Goal: Transaction & Acquisition: Subscribe to service/newsletter

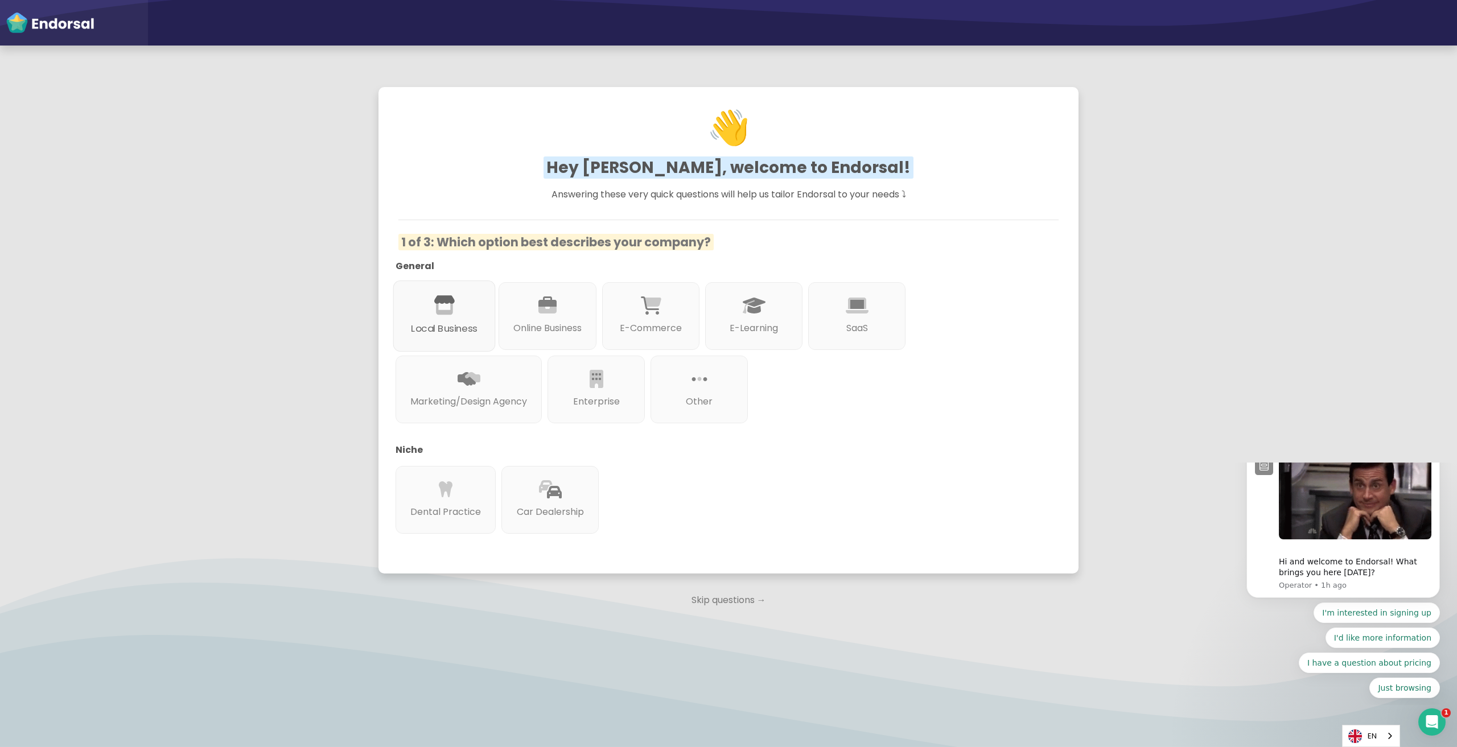
drag, startPoint x: 453, startPoint y: 316, endPoint x: 447, endPoint y: 315, distance: 6.4
click at [447, 315] on div "Local Business" at bounding box center [444, 316] width 102 height 71
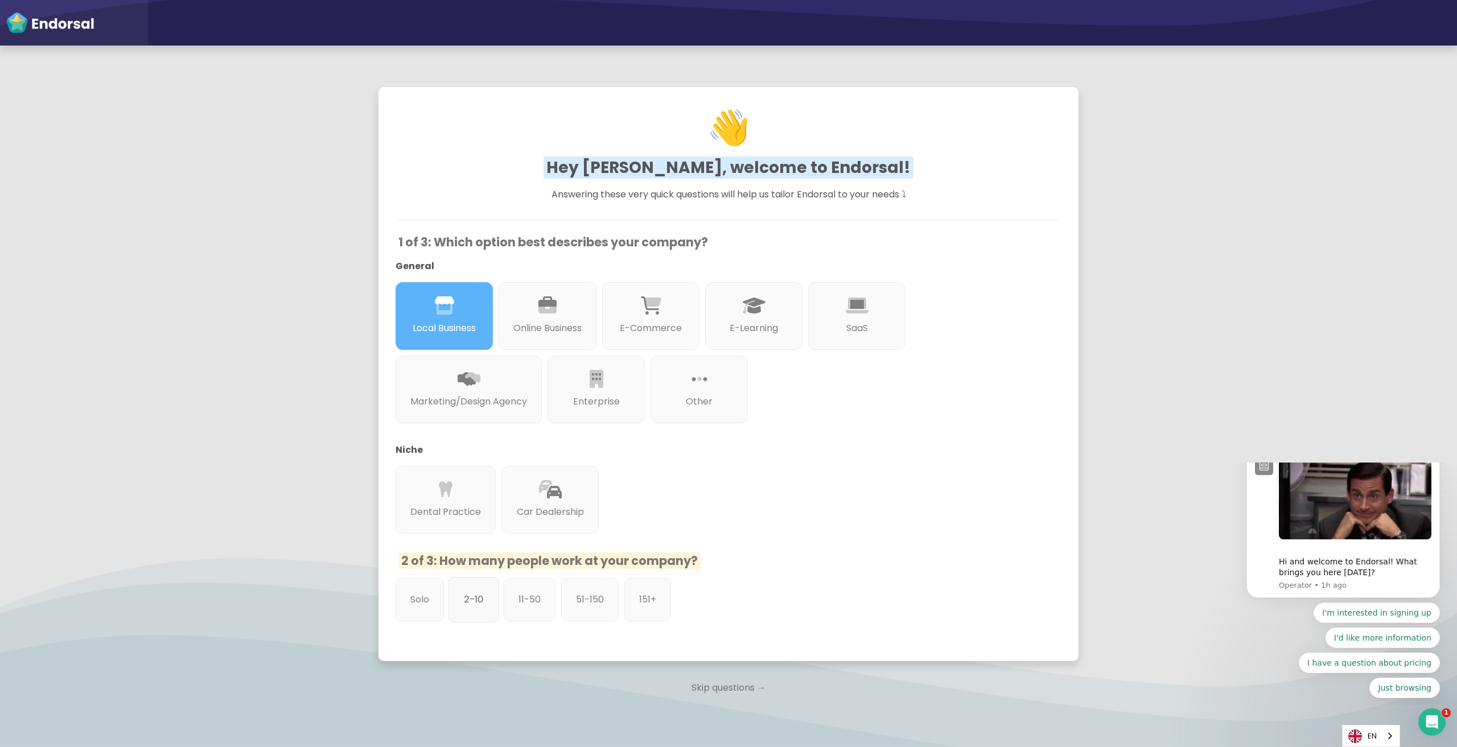
click at [487, 606] on div "2-10" at bounding box center [473, 600] width 51 height 46
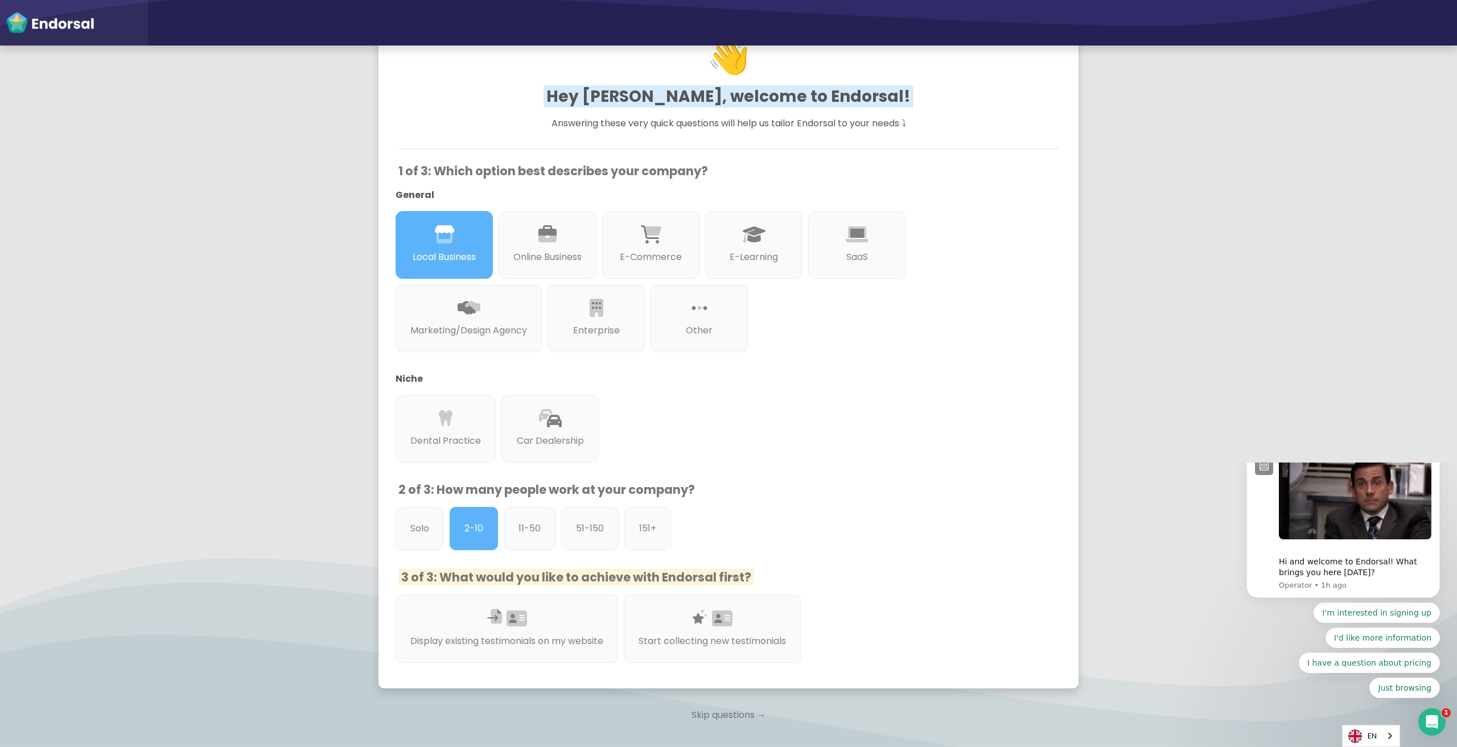
scroll to position [145, 0]
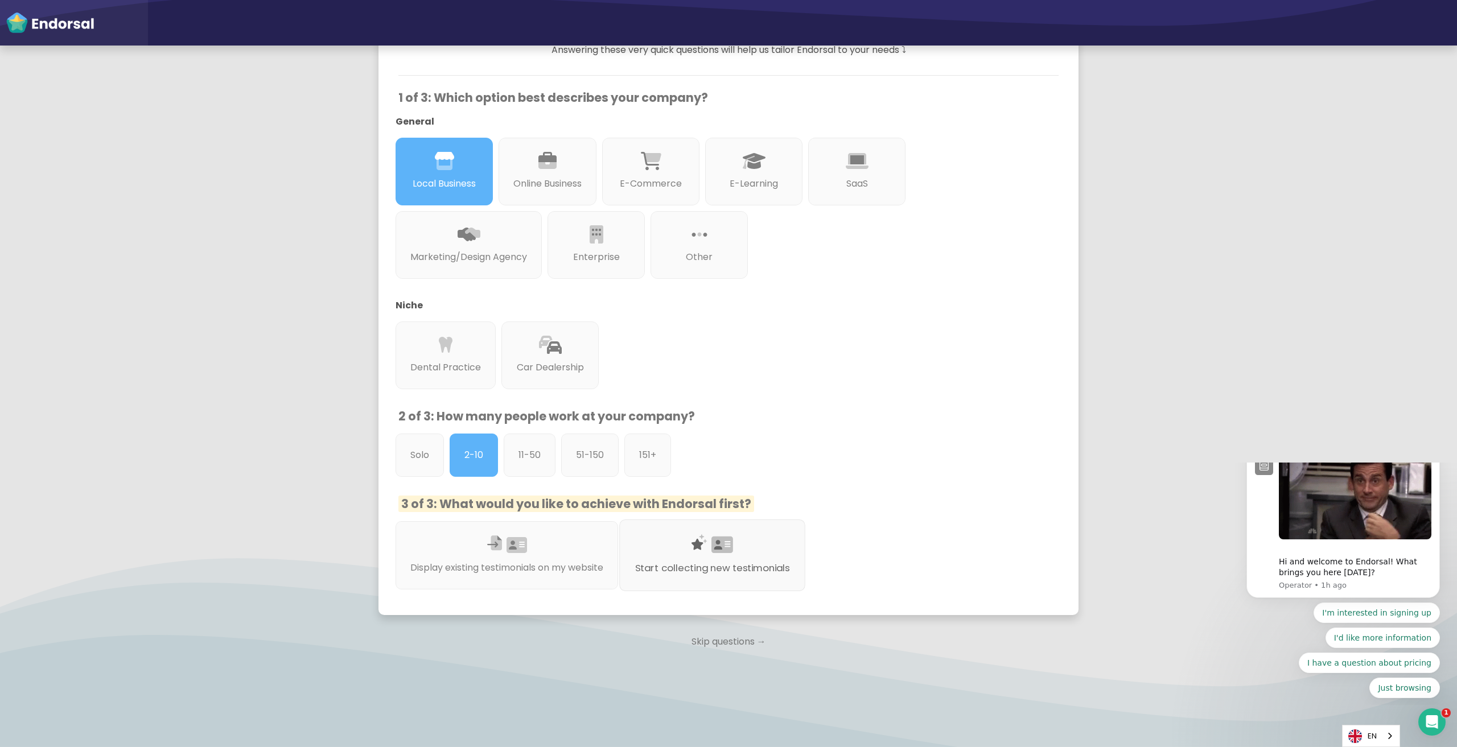
click at [732, 540] on icon at bounding box center [722, 545] width 22 height 19
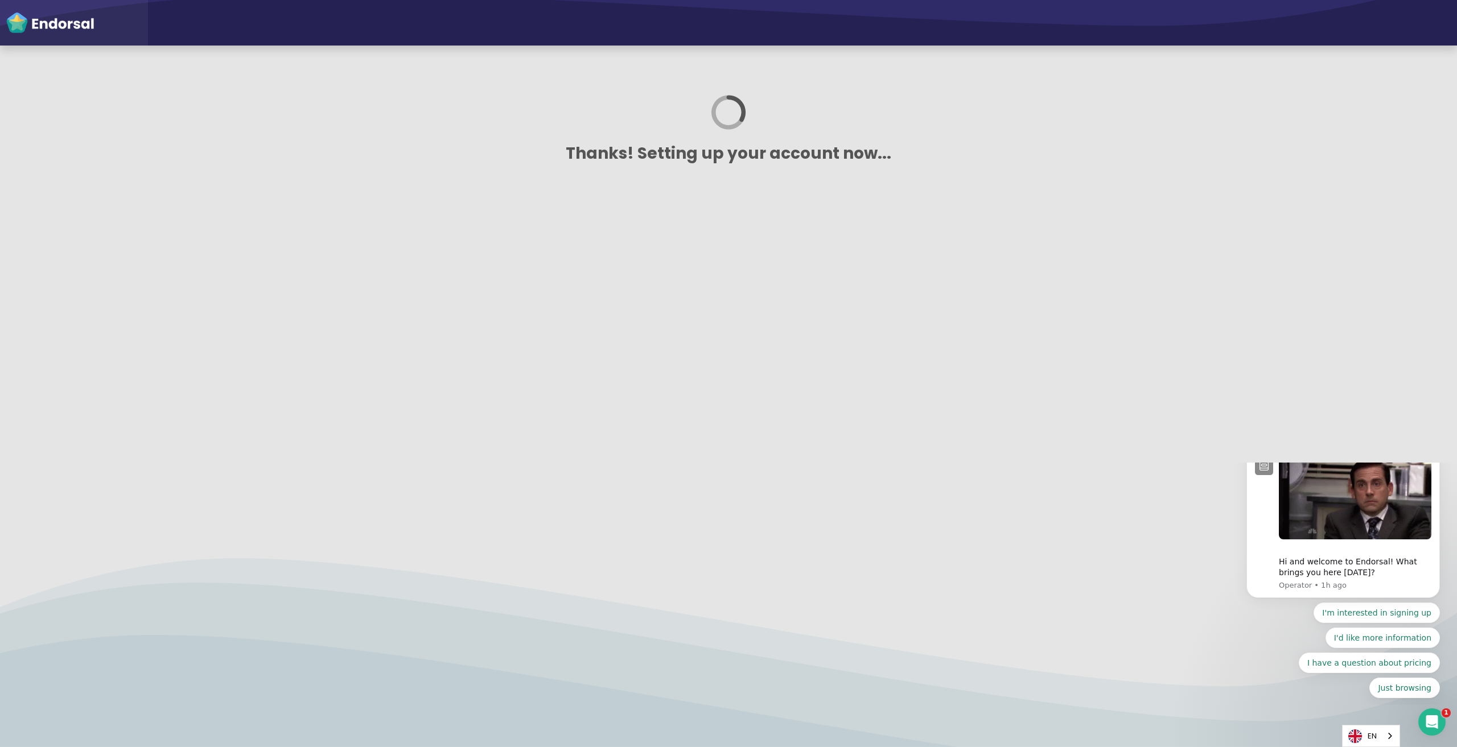
click at [1438, 453] on icon "Dismiss notification" at bounding box center [1437, 450] width 6 height 6
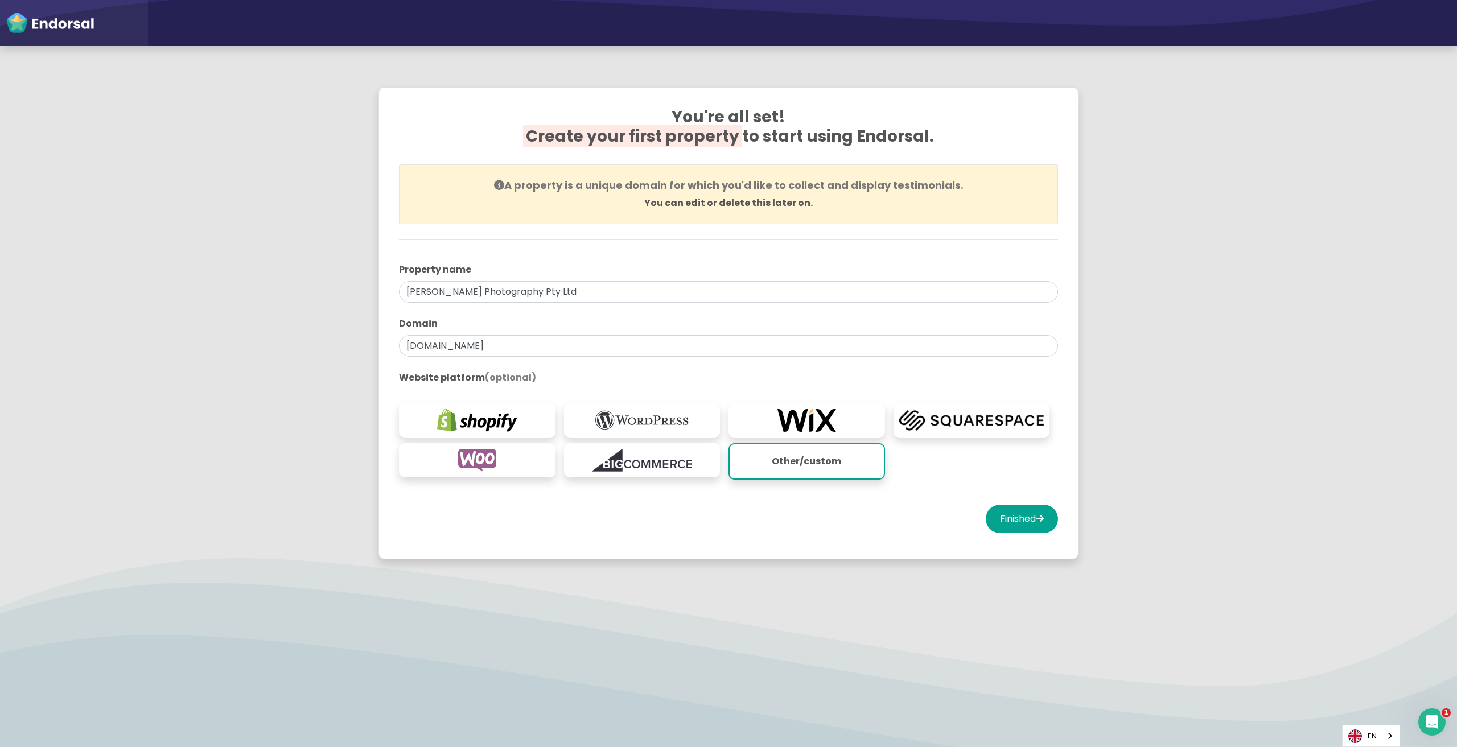
drag, startPoint x: 324, startPoint y: 409, endPoint x: 333, endPoint y: 410, distance: 8.7
click at [324, 408] on app-survey "You're all set! Create your first property to start using Endorsal. A property …" at bounding box center [728, 330] width 1457 height 514
drag, startPoint x: 301, startPoint y: 400, endPoint x: 329, endPoint y: 405, distance: 28.4
click at [300, 400] on app-survey "You're all set! Create your first property to start using Endorsal. A property …" at bounding box center [728, 330] width 1457 height 514
drag, startPoint x: 454, startPoint y: 350, endPoint x: 209, endPoint y: 340, distance: 245.5
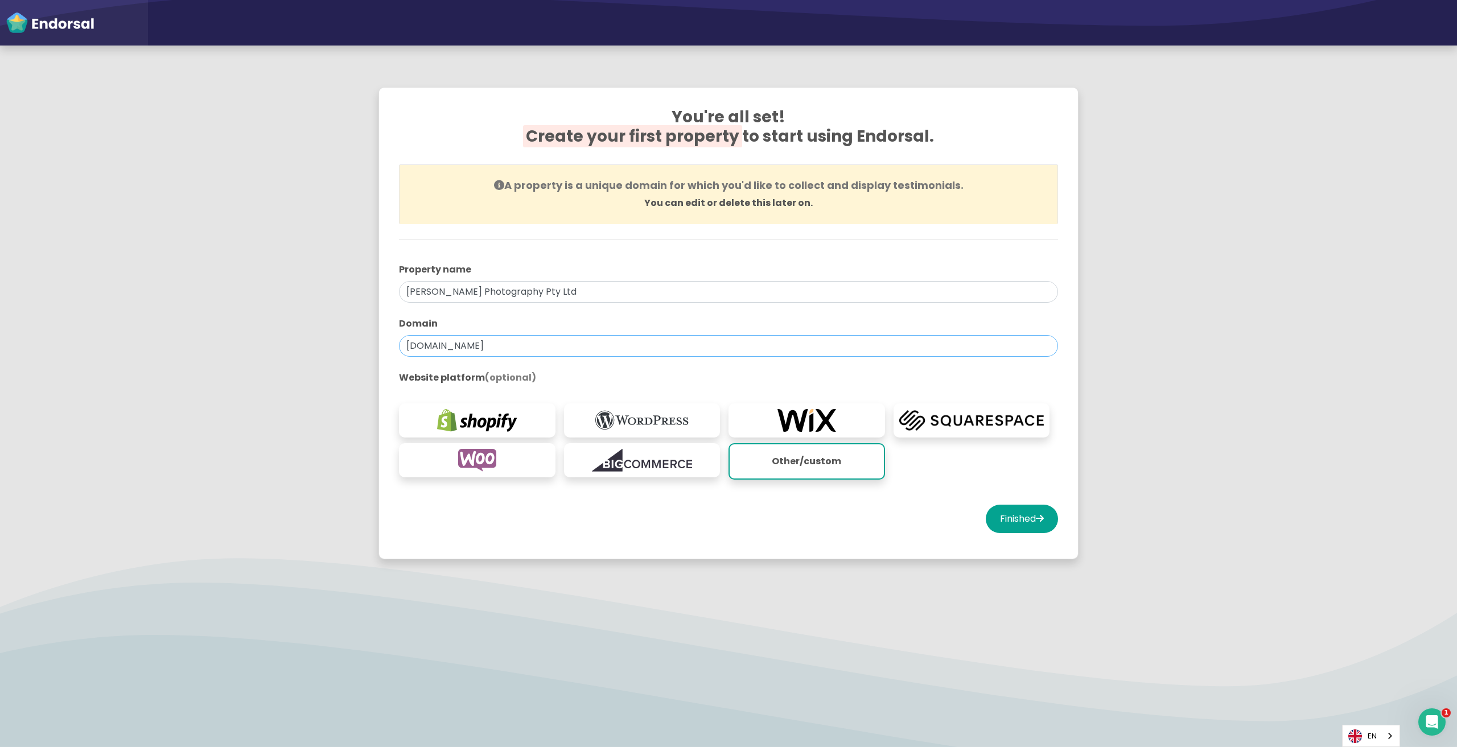
click at [209, 340] on app-survey "You're all set! Create your first property to start using Endorsal. A property …" at bounding box center [728, 330] width 1457 height 514
type input "[DOMAIN_NAME]"
drag, startPoint x: 1011, startPoint y: 522, endPoint x: 651, endPoint y: 459, distance: 365.2
click at [675, 483] on div "You're all set! Create your first property to start using Endorsal. A property …" at bounding box center [728, 323] width 687 height 460
click at [671, 430] on img at bounding box center [642, 420] width 145 height 23
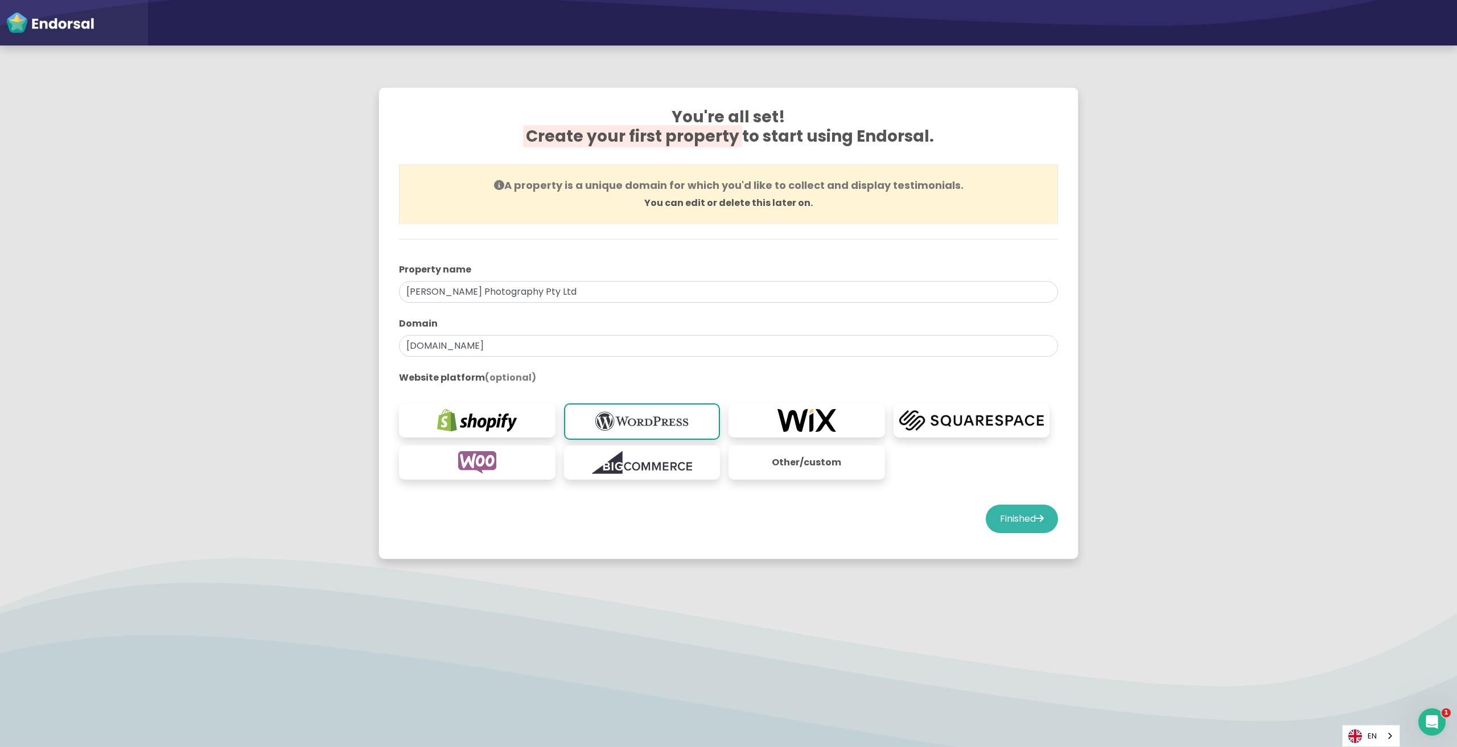
click at [993, 518] on button "Finished" at bounding box center [1022, 519] width 72 height 28
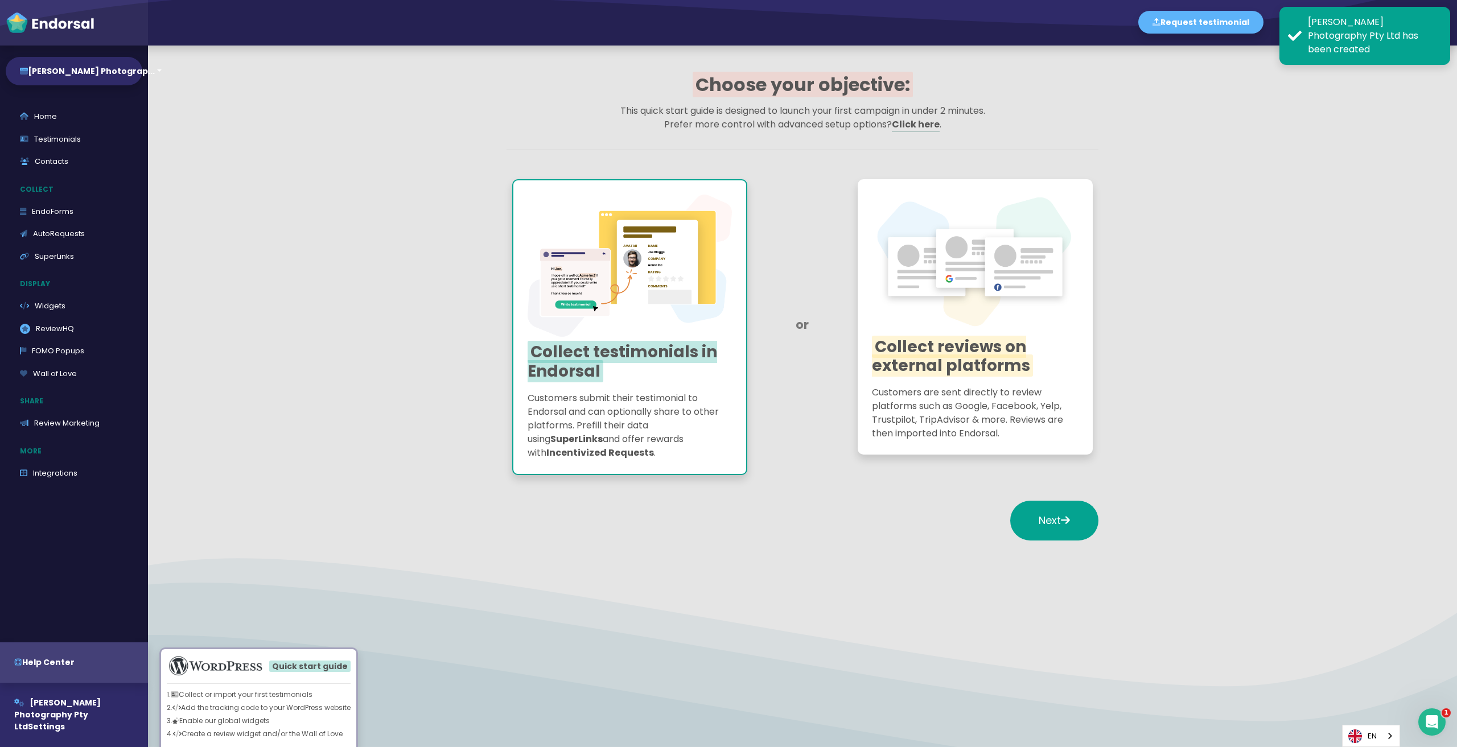
click at [313, 205] on app-quick-start-auto-requests "Choose your objective: This quick start guide is designed to launch your first …" at bounding box center [802, 315] width 1309 height 538
click at [272, 348] on app-quick-start-auto-requests "Choose your objective: This quick start guide is designed to launch your first …" at bounding box center [802, 315] width 1309 height 538
click at [254, 464] on app-quick-start-auto-requests "Choose your objective: This quick start guide is designed to launch your first …" at bounding box center [802, 315] width 1309 height 538
click at [185, 157] on app-quick-start-auto-requests "Choose your objective: This quick start guide is designed to launch your first …" at bounding box center [802, 315] width 1309 height 538
drag, startPoint x: 1316, startPoint y: 149, endPoint x: 1246, endPoint y: 79, distance: 98.6
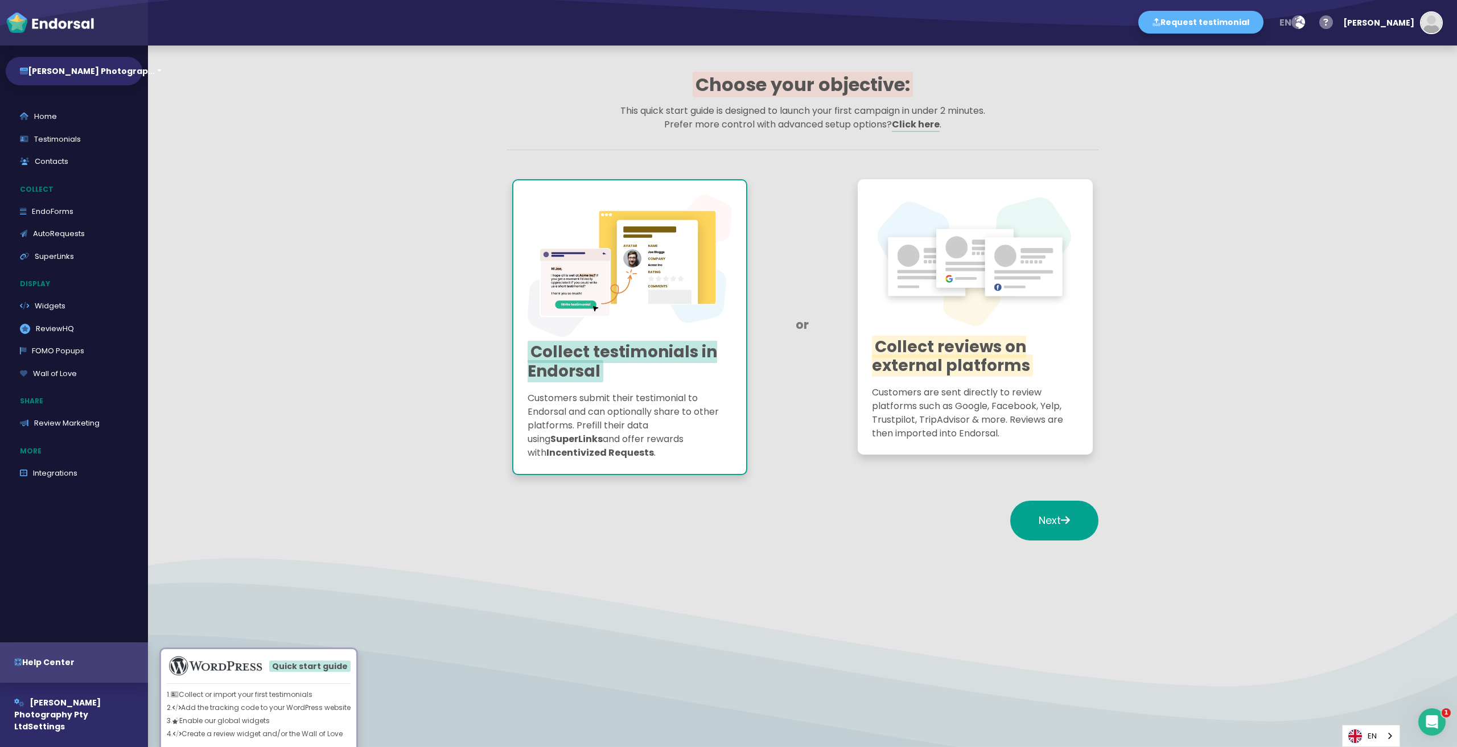
click at [1316, 148] on app-quick-start-auto-requests "Choose your objective: This quick start guide is designed to launch your first …" at bounding box center [802, 315] width 1309 height 538
click at [373, 369] on app-quick-start-auto-requests "Choose your objective: This quick start guide is designed to launch your first …" at bounding box center [802, 315] width 1309 height 538
click at [1404, 28] on div "[PERSON_NAME]" at bounding box center [1378, 23] width 71 height 34
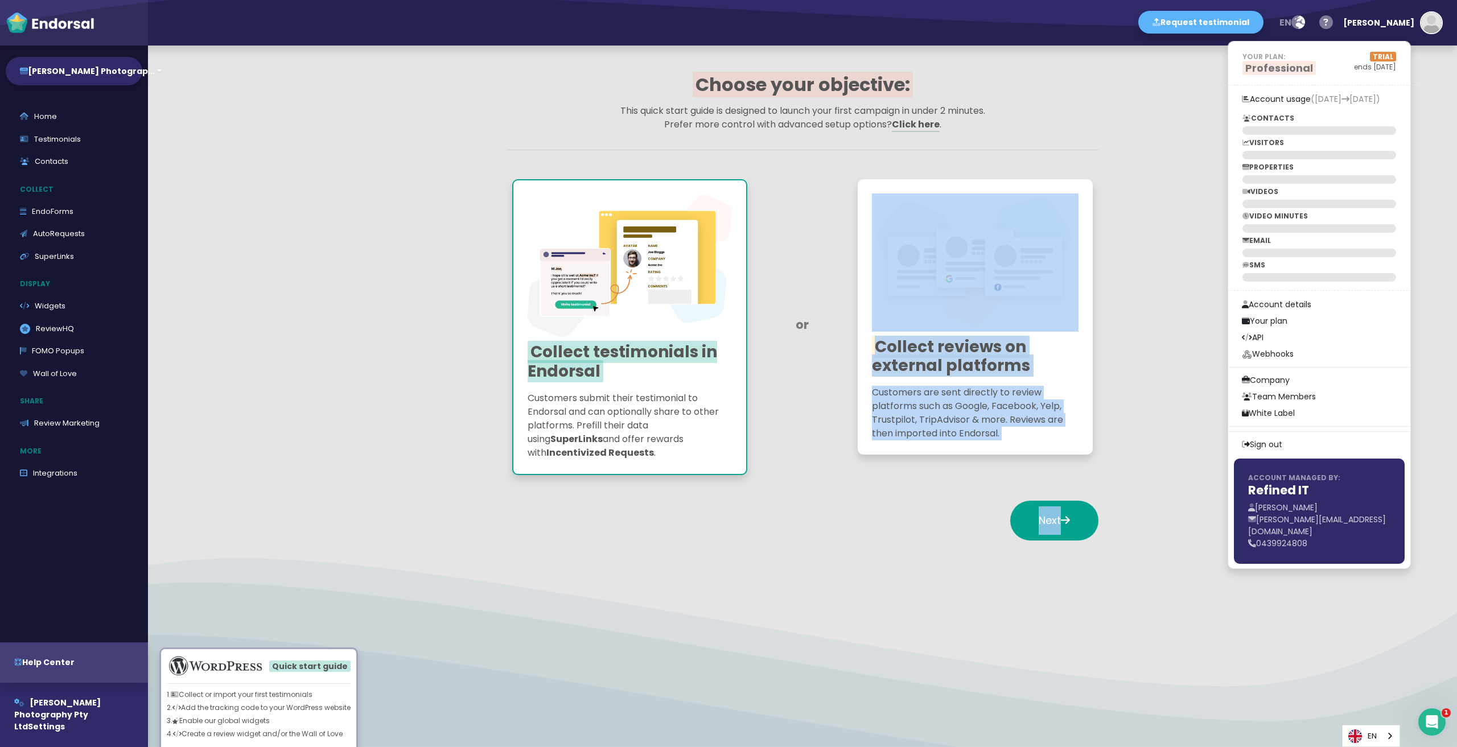
drag, startPoint x: 1217, startPoint y: 316, endPoint x: 1224, endPoint y: 485, distance: 169.7
click at [1242, 489] on app-quick-start-auto-requests "Choose your objective: This quick start guide is designed to launch your first …" at bounding box center [802, 315] width 1309 height 538
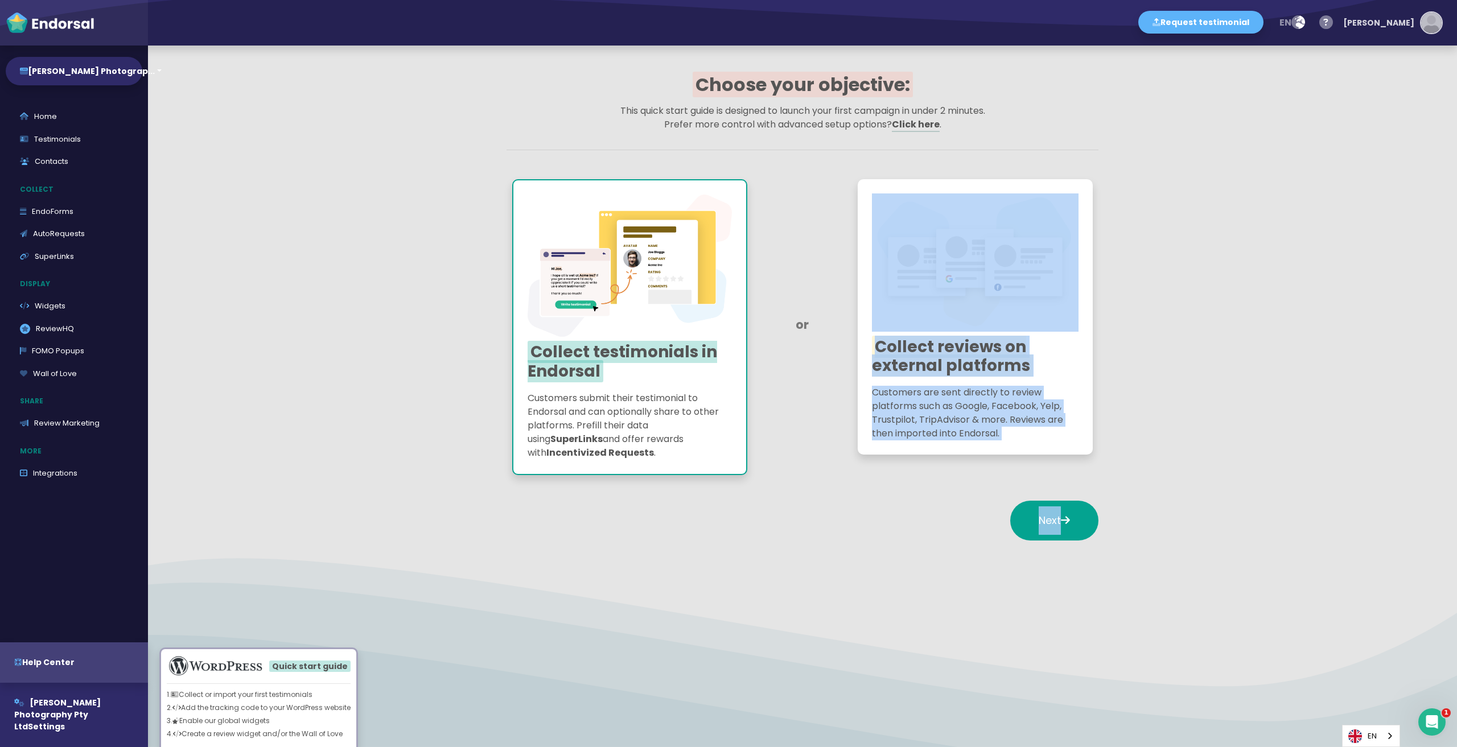
click at [1417, 13] on button "[PERSON_NAME]" at bounding box center [1389, 23] width 105 height 34
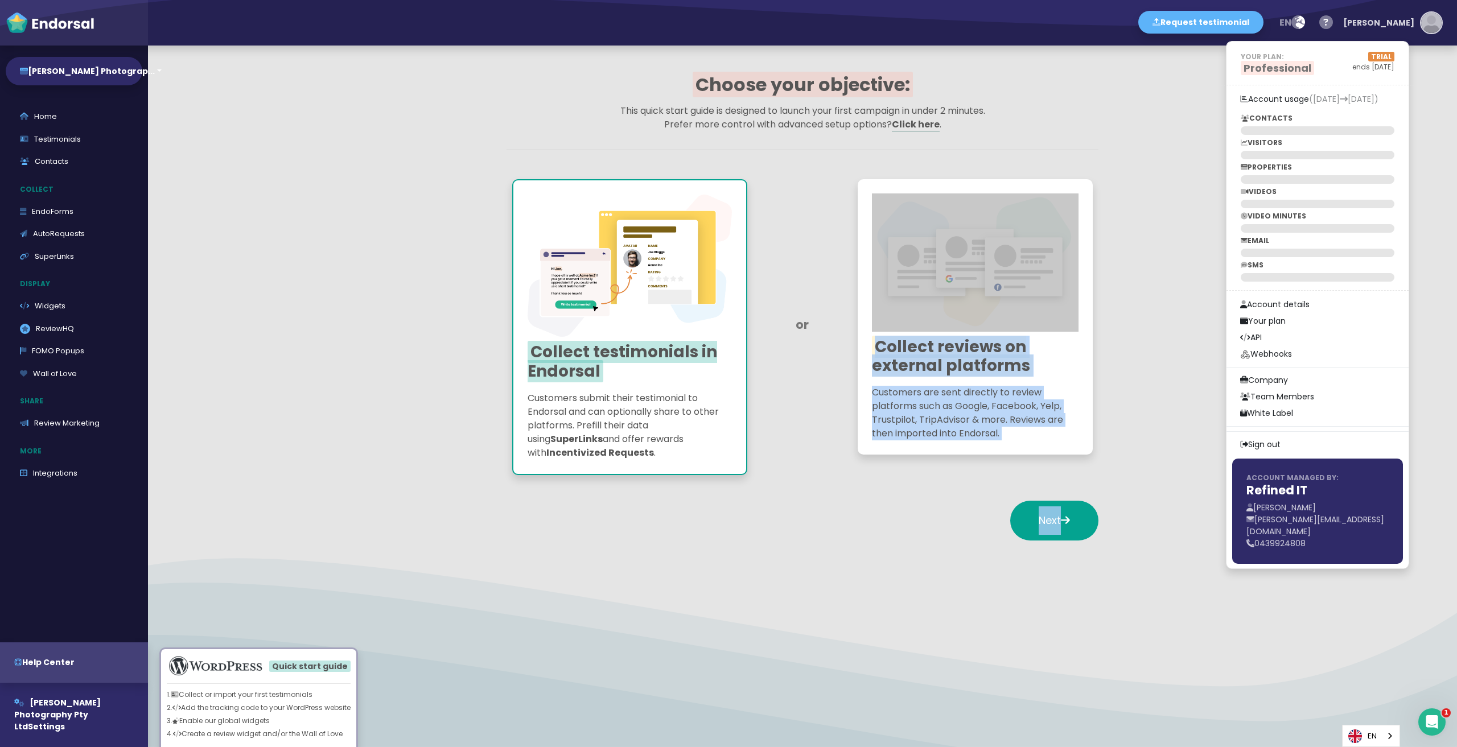
click at [1419, 15] on button "[PERSON_NAME]" at bounding box center [1389, 23] width 105 height 34
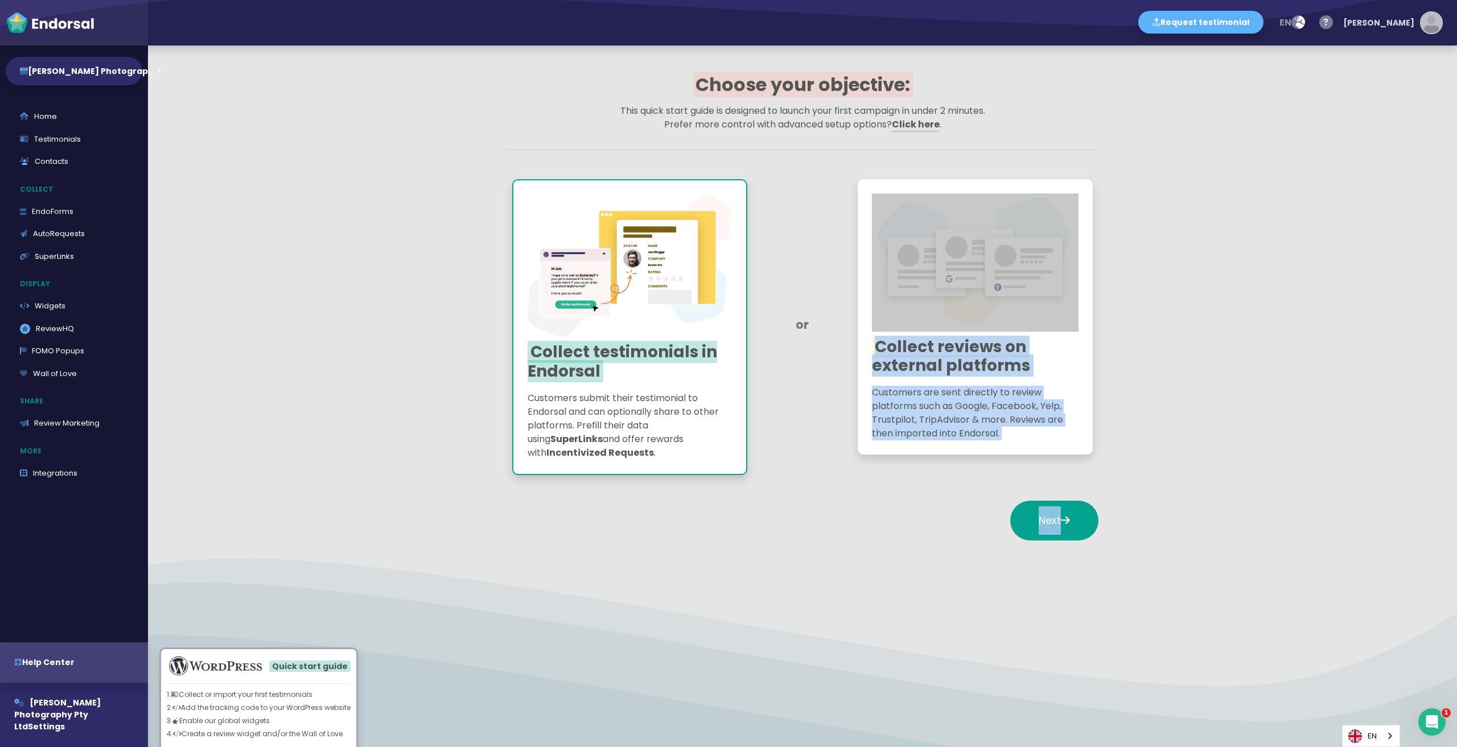
click at [1411, 19] on div "[PERSON_NAME]" at bounding box center [1378, 23] width 71 height 34
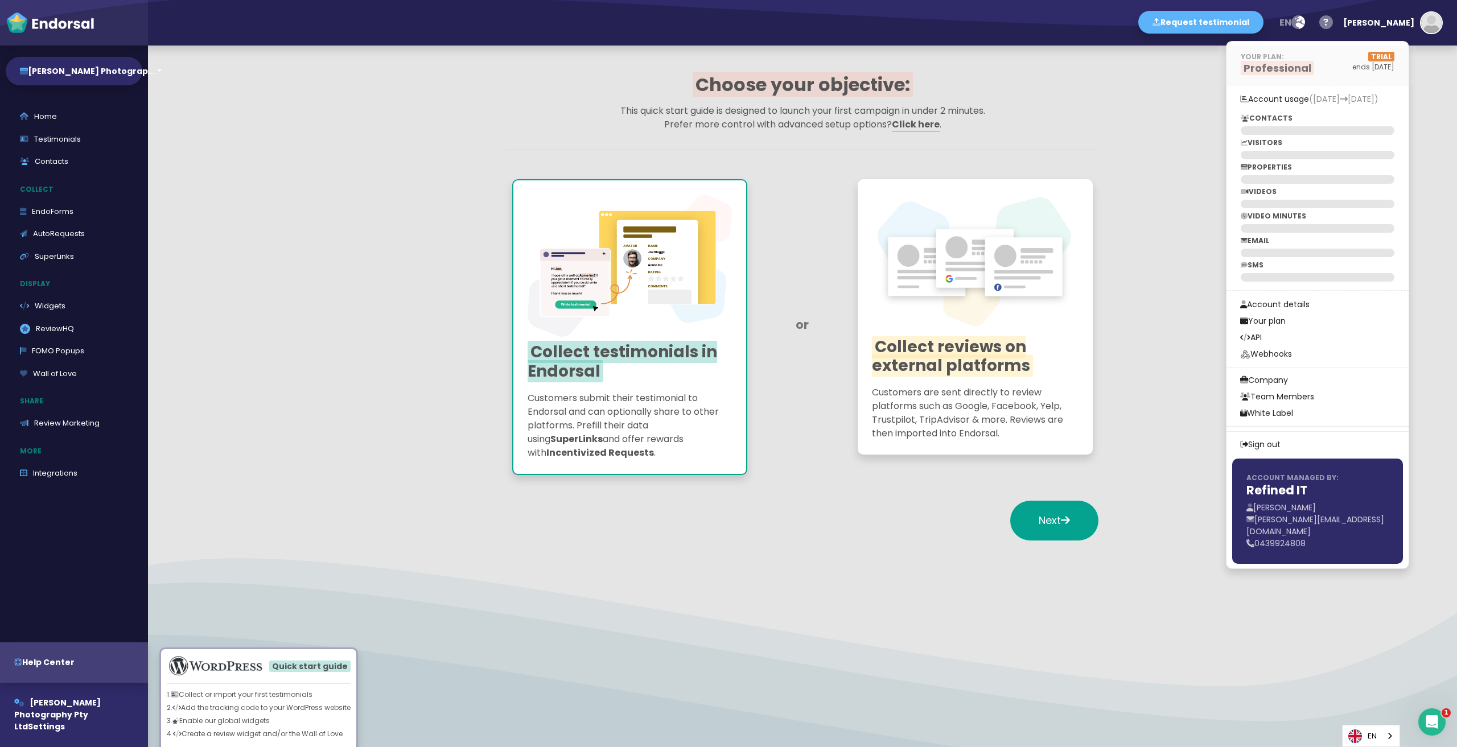
click at [1394, 62] on p "ends [DATE]" at bounding box center [1362, 67] width 63 height 10
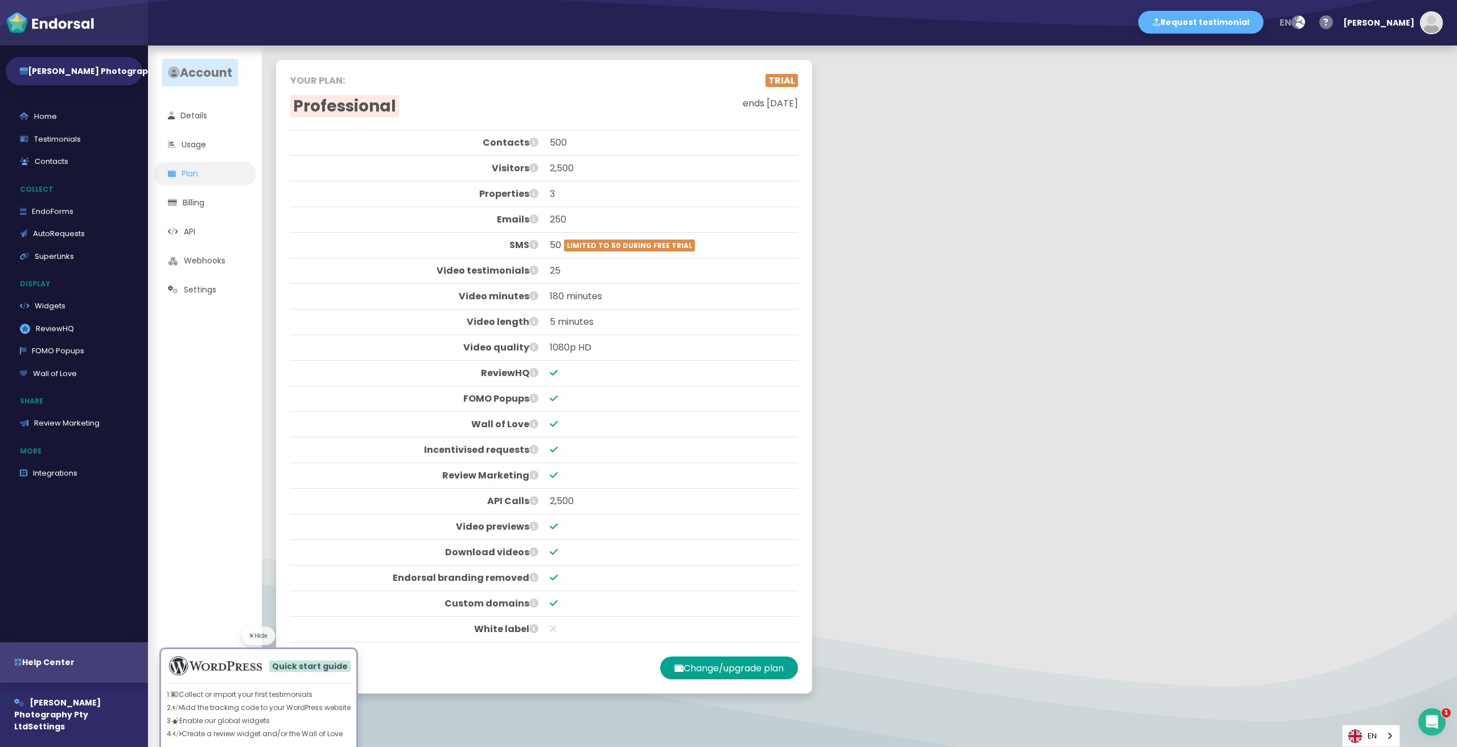
click at [257, 639] on div "Hide" at bounding box center [258, 636] width 33 height 19
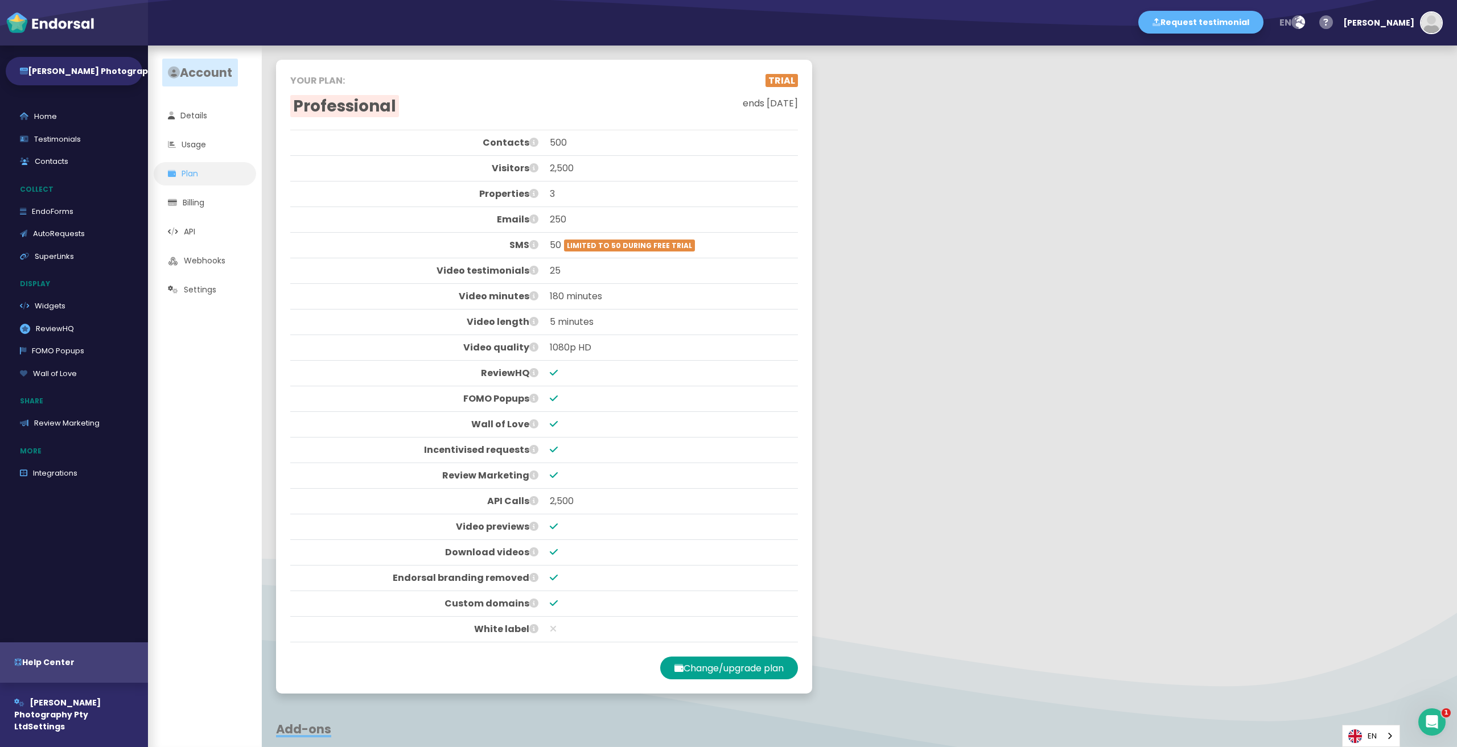
click at [551, 700] on div at bounding box center [544, 701] width 536 height 14
click at [1043, 348] on div "YOUR PLAN: Professional TRIAL ends [DATE] Contacts 500 Visitors 2,500 Propertie…" at bounding box center [859, 397] width 1195 height 702
click at [944, 274] on div "YOUR PLAN: Professional TRIAL ends [DATE] Contacts 500 Visitors 2,500 Propertie…" at bounding box center [859, 397] width 1195 height 702
click at [411, 205] on div "Properties" at bounding box center [417, 194] width 254 height 25
click at [210, 111] on link "Details" at bounding box center [205, 115] width 102 height 23
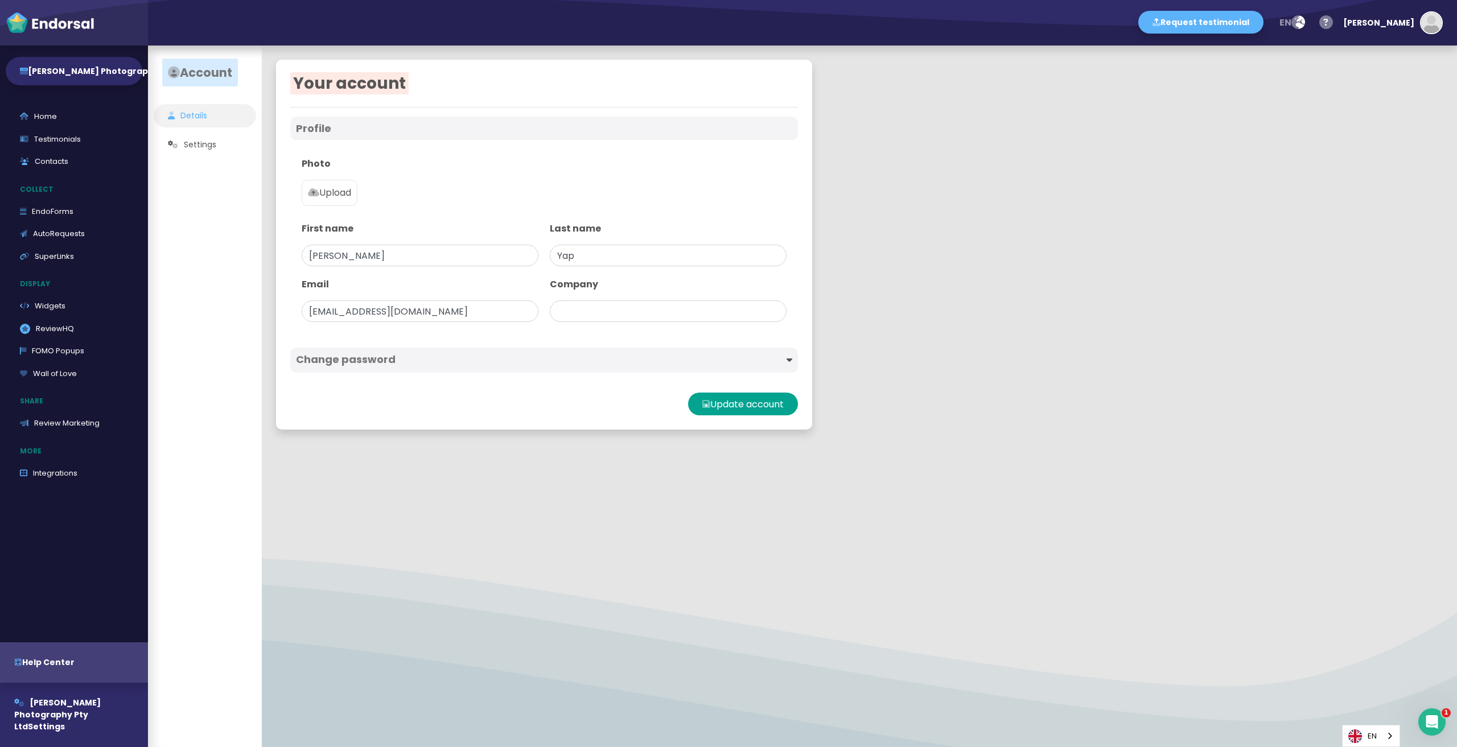
type input "[PERSON_NAME] Photography Pty Ltd"
drag, startPoint x: 511, startPoint y: 442, endPoint x: 511, endPoint y: 435, distance: 6.3
click at [511, 439] on div "Your account Profile Photo Upload First name [PERSON_NAME] Last name [PERSON_NA…" at bounding box center [544, 245] width 565 height 398
click at [193, 149] on link "Usage" at bounding box center [205, 144] width 102 height 23
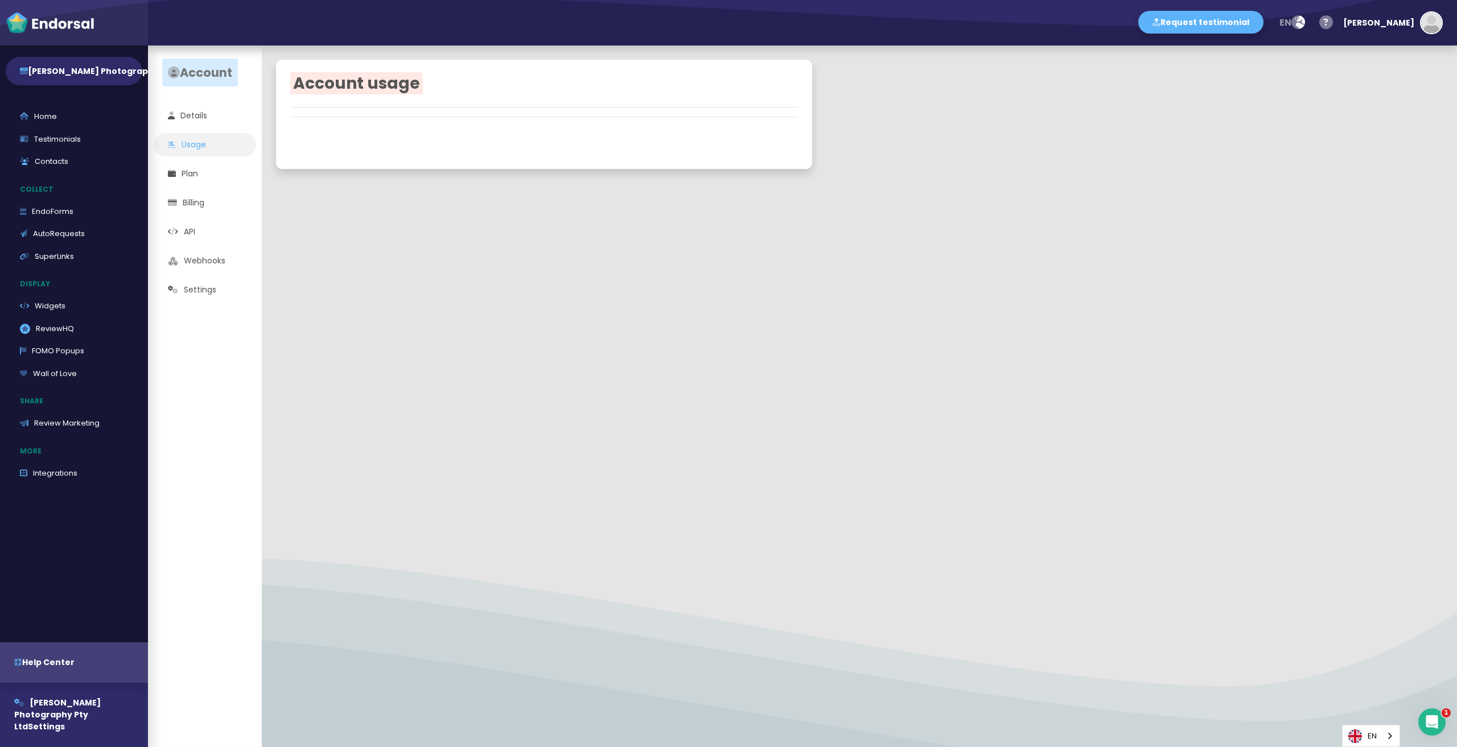
click at [205, 183] on app-account-menu "Account Details Usage Plan Billing API Webhooks Settings" at bounding box center [205, 397] width 114 height 702
click at [202, 207] on link "Billing" at bounding box center [205, 202] width 102 height 23
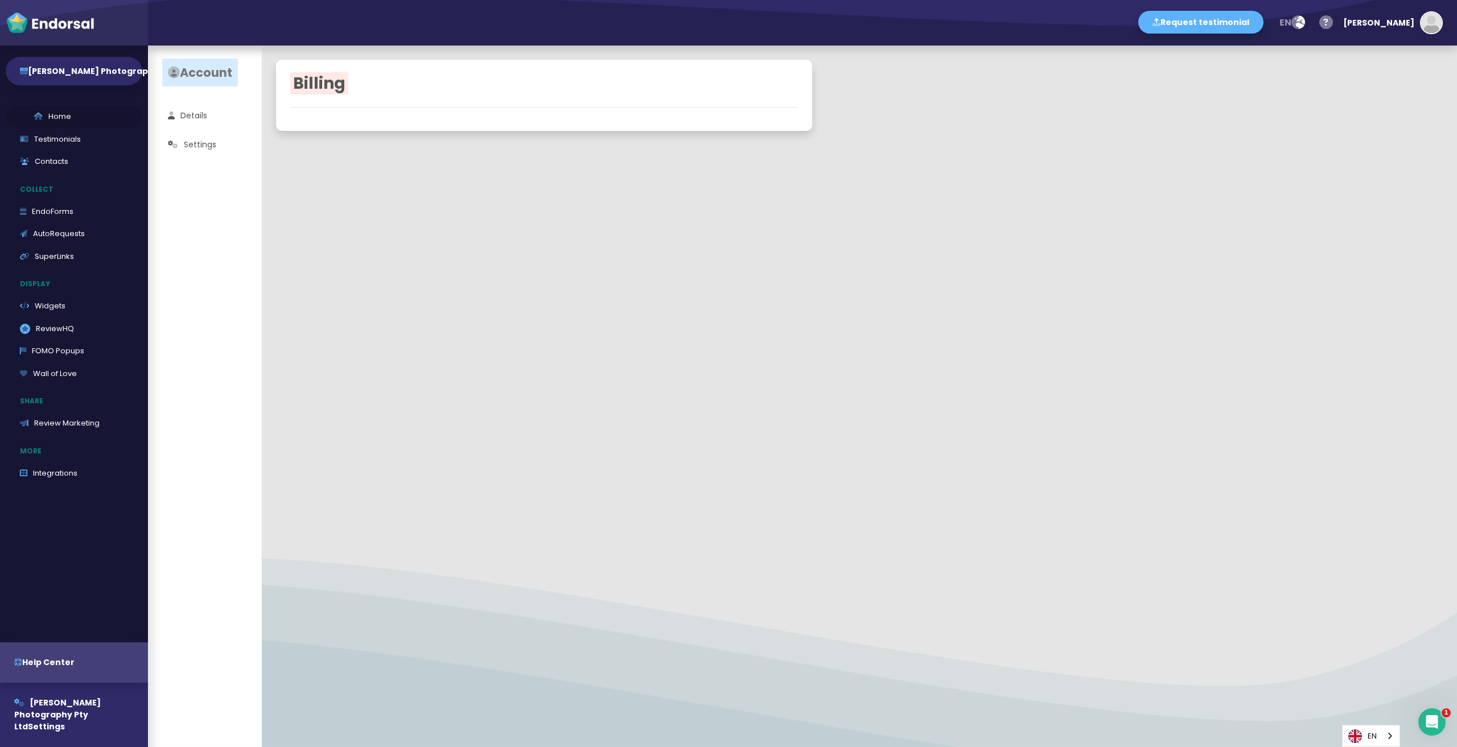
click at [61, 119] on link "Home" at bounding box center [74, 116] width 137 height 23
select select "14"
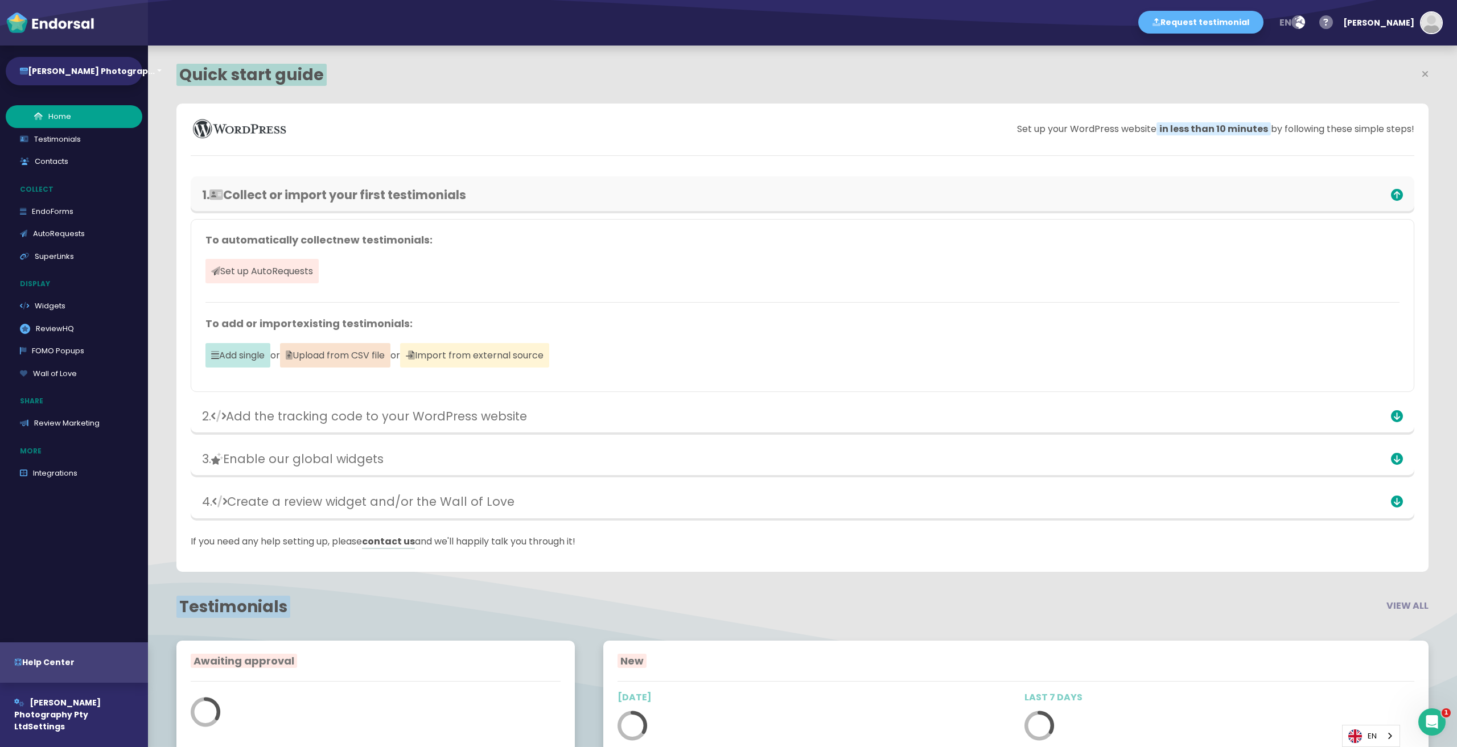
scroll to position [472, 819]
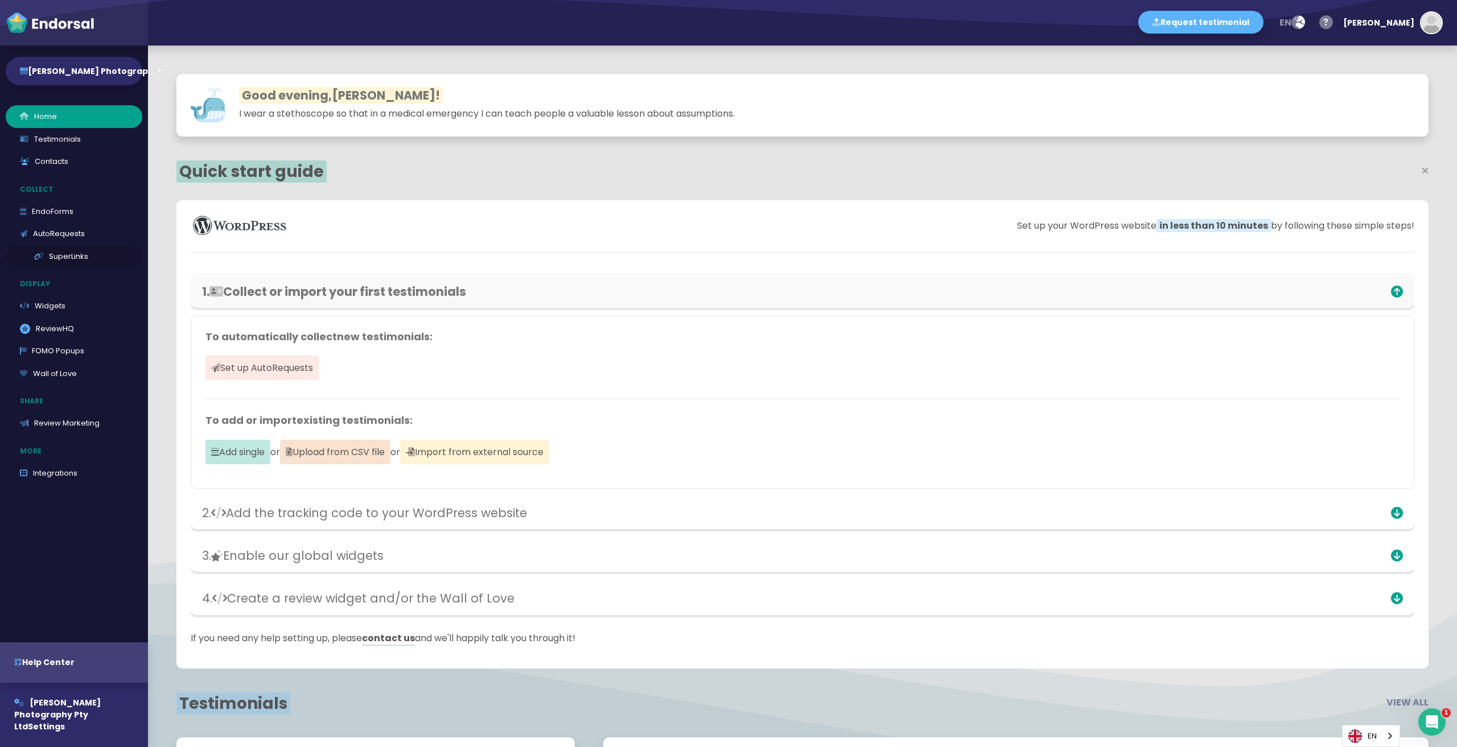
click at [67, 256] on link "SuperLinks" at bounding box center [74, 256] width 137 height 23
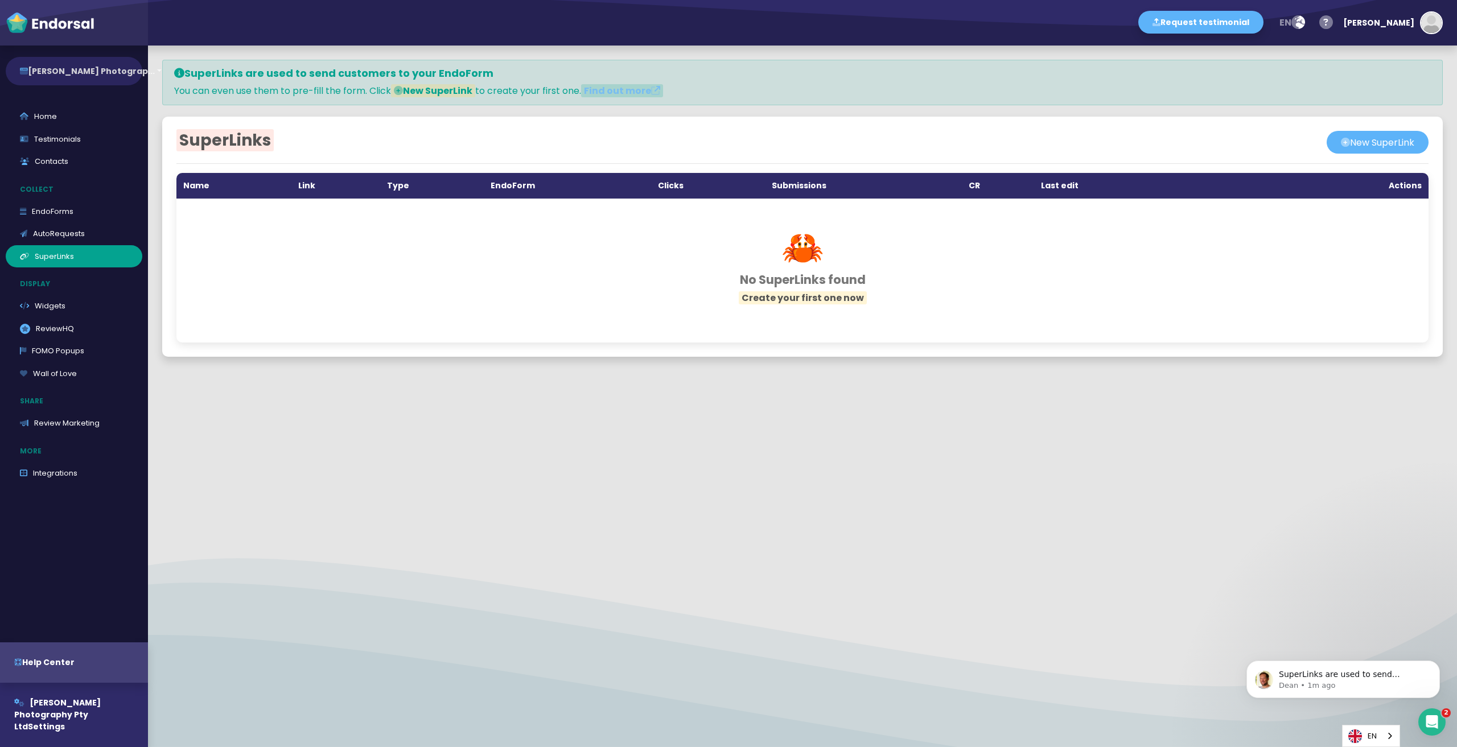
click at [100, 81] on button "[PERSON_NAME] Photograp..." at bounding box center [74, 71] width 137 height 28
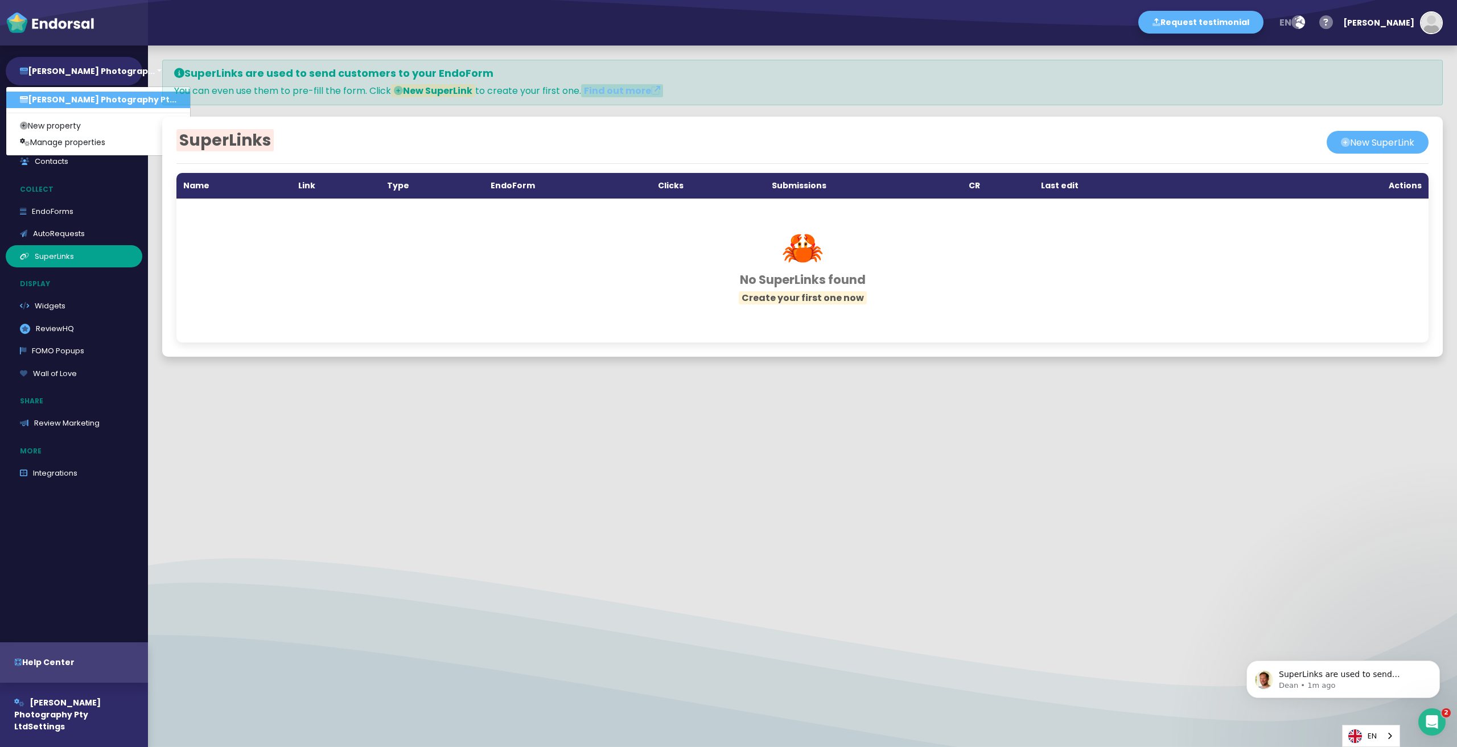
drag, startPoint x: 253, startPoint y: 605, endPoint x: 228, endPoint y: 587, distance: 30.5
click at [254, 604] on div "SuperLinks are used to send customers to your EndoForm You can even use them to…" at bounding box center [802, 397] width 1309 height 702
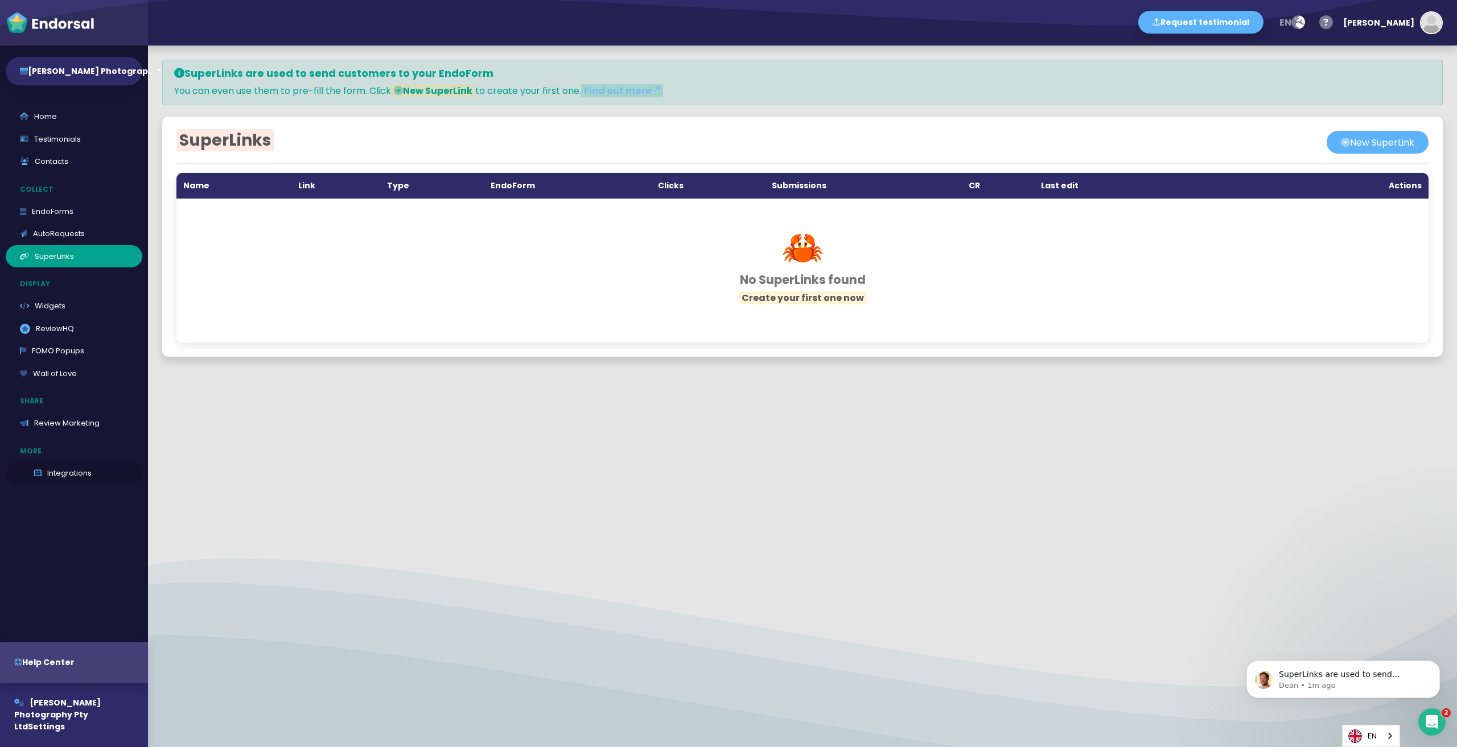
click at [47, 466] on link "Integrations" at bounding box center [74, 473] width 137 height 23
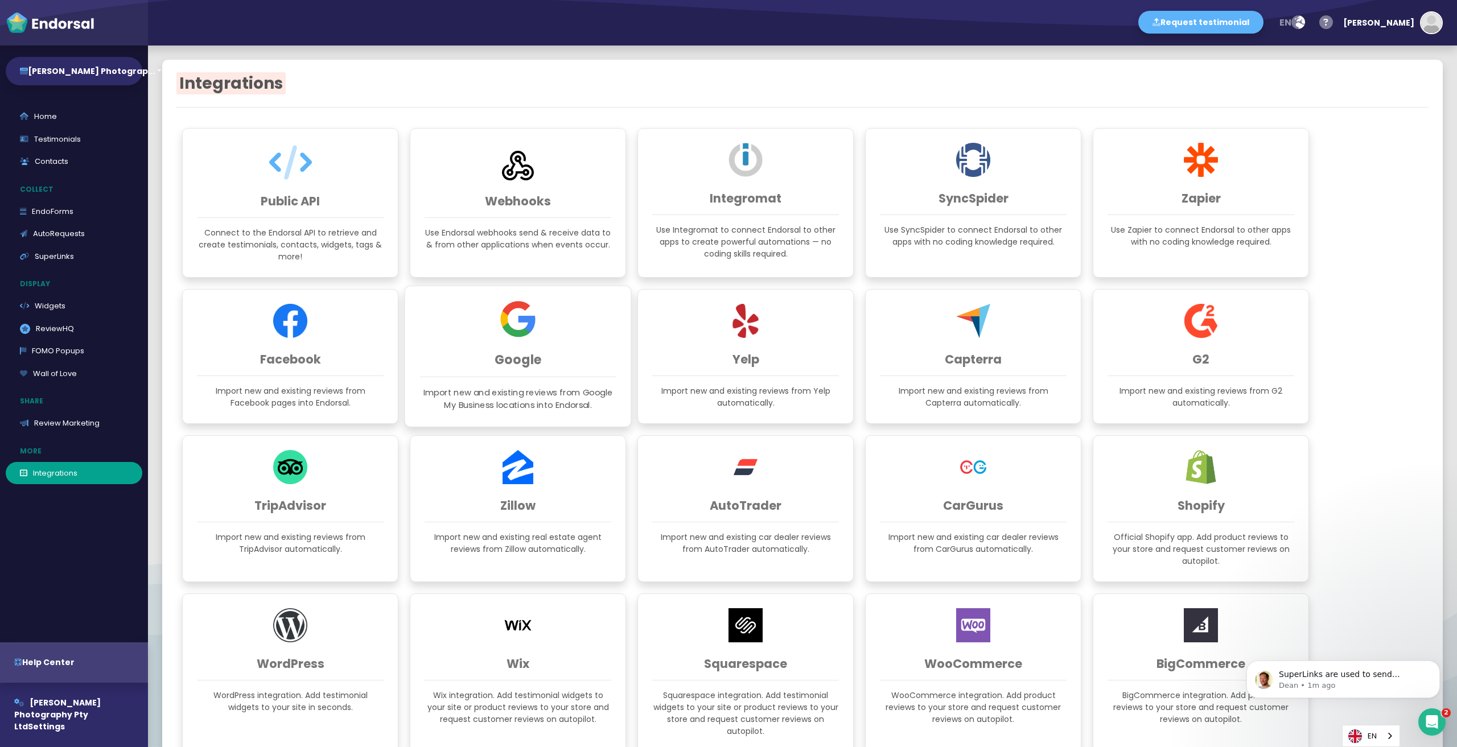
click at [508, 313] on img at bounding box center [518, 319] width 36 height 36
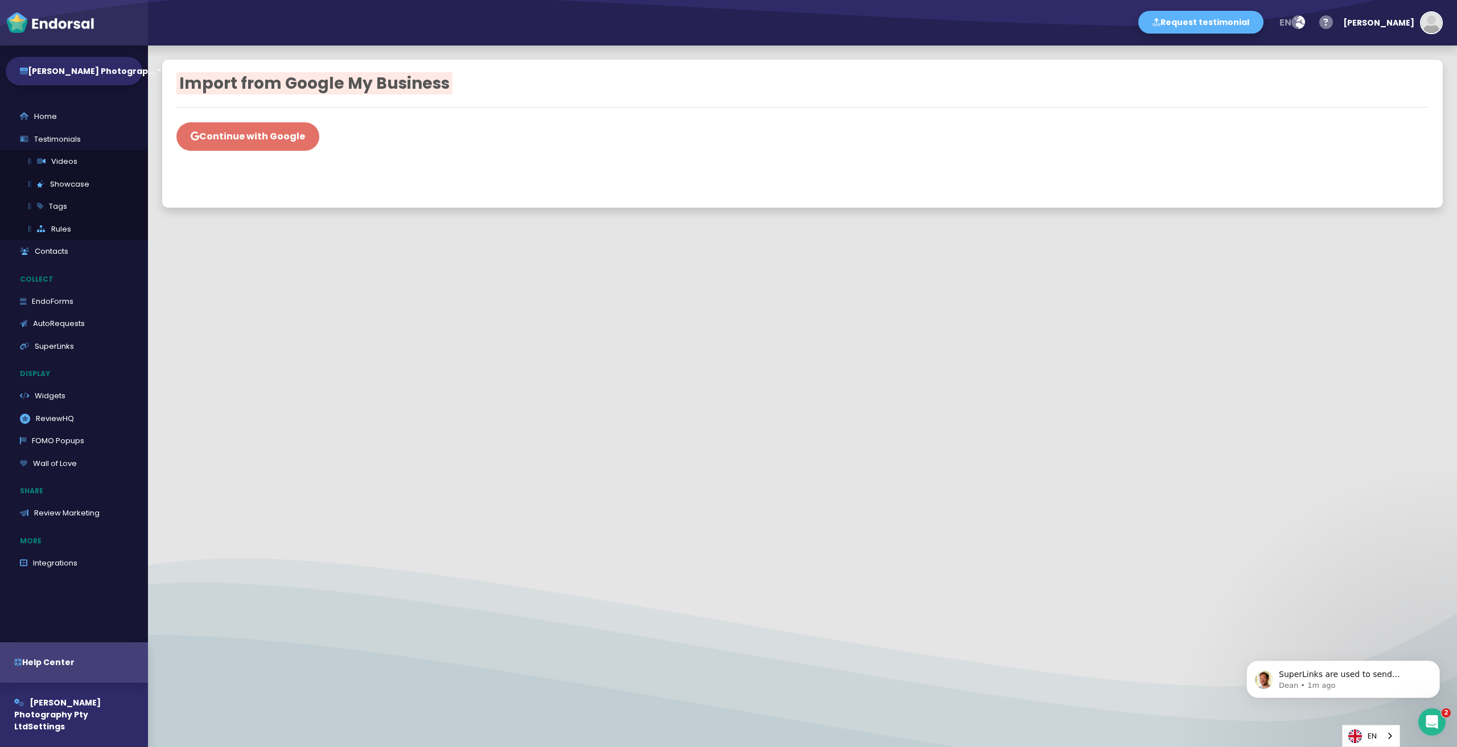
click at [278, 141] on button "Continue with Google" at bounding box center [247, 136] width 143 height 28
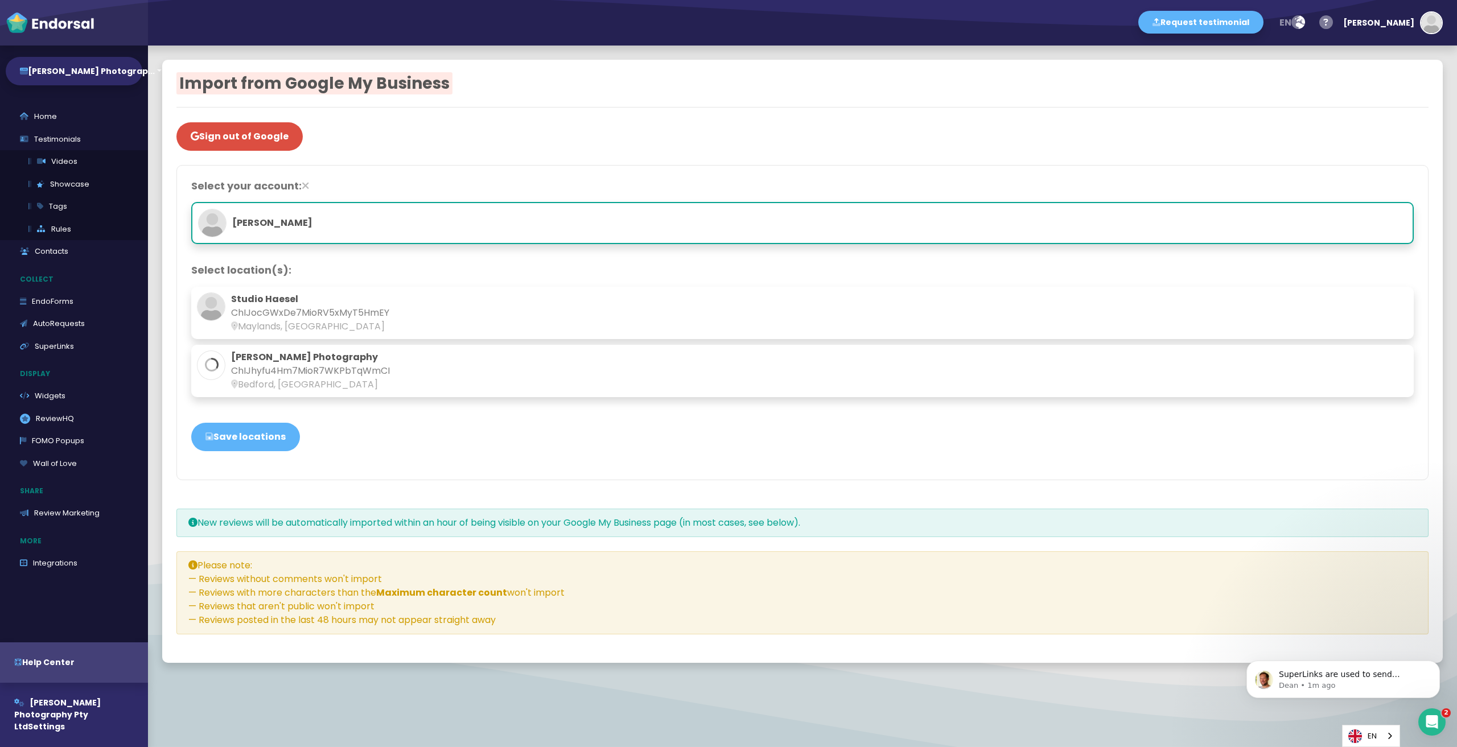
click at [211, 352] on p "[PERSON_NAME] Photography" at bounding box center [802, 358] width 1211 height 14
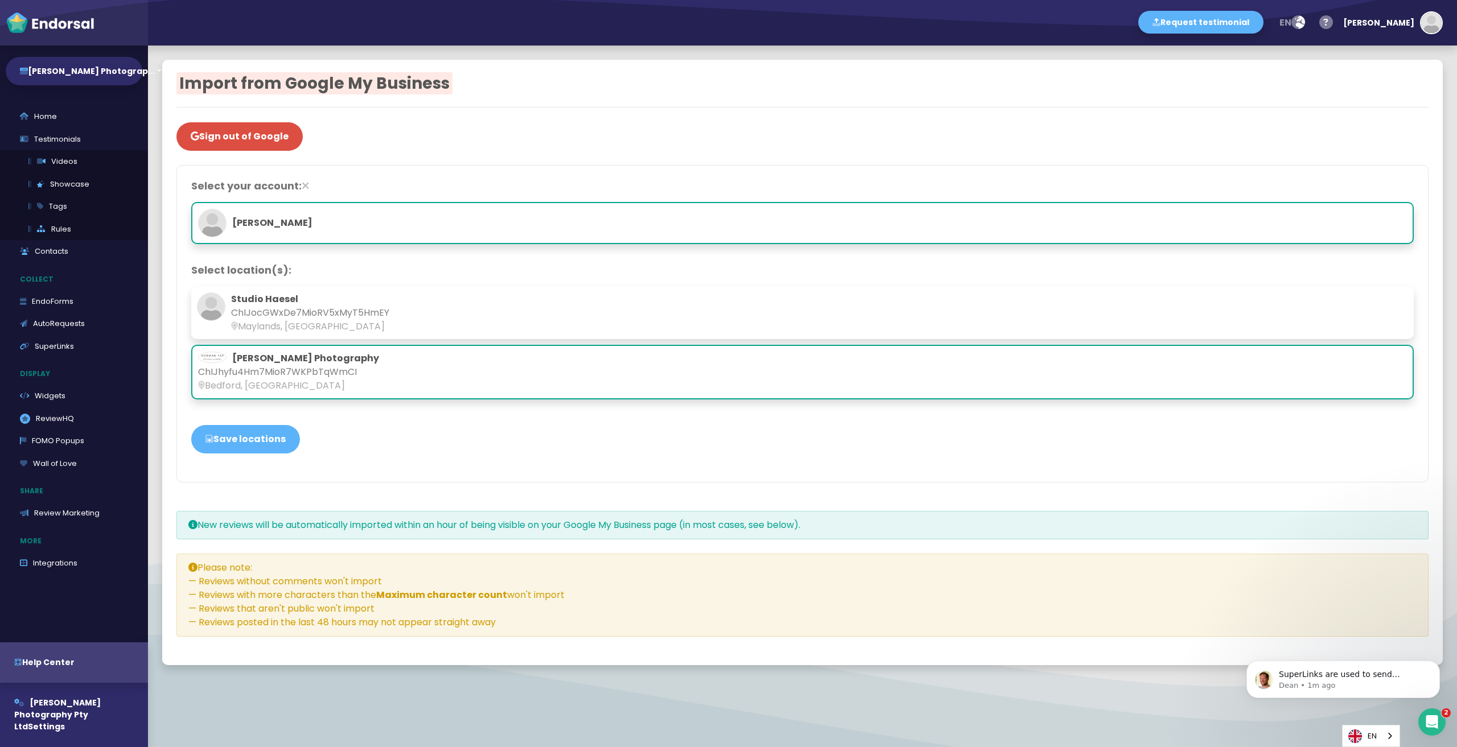
click at [311, 367] on p "ChIJhyfu4Hm7MioR7WKPbTqWmCI" at bounding box center [802, 372] width 1209 height 14
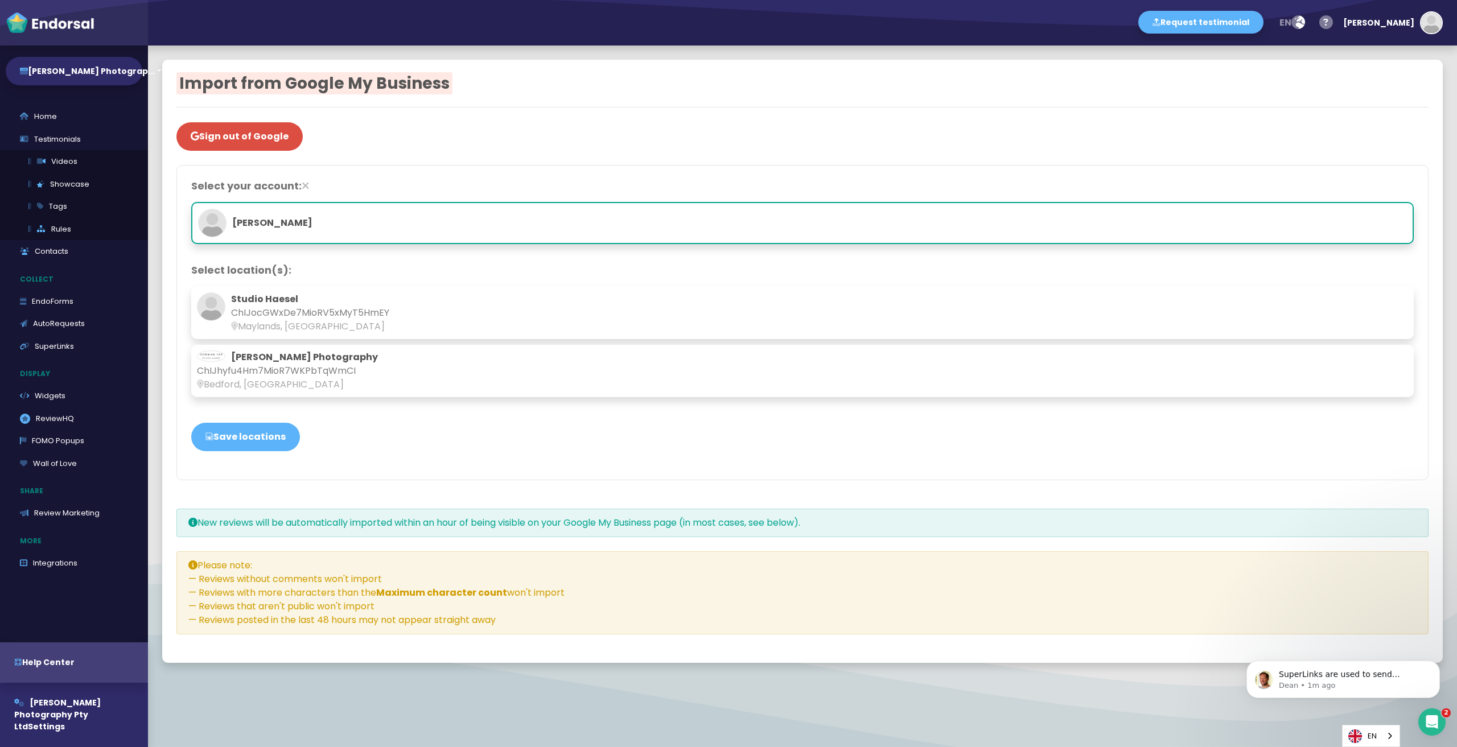
click at [309, 376] on p "ChIJhyfu4Hm7MioR7WKPbTqWmCI" at bounding box center [802, 371] width 1211 height 14
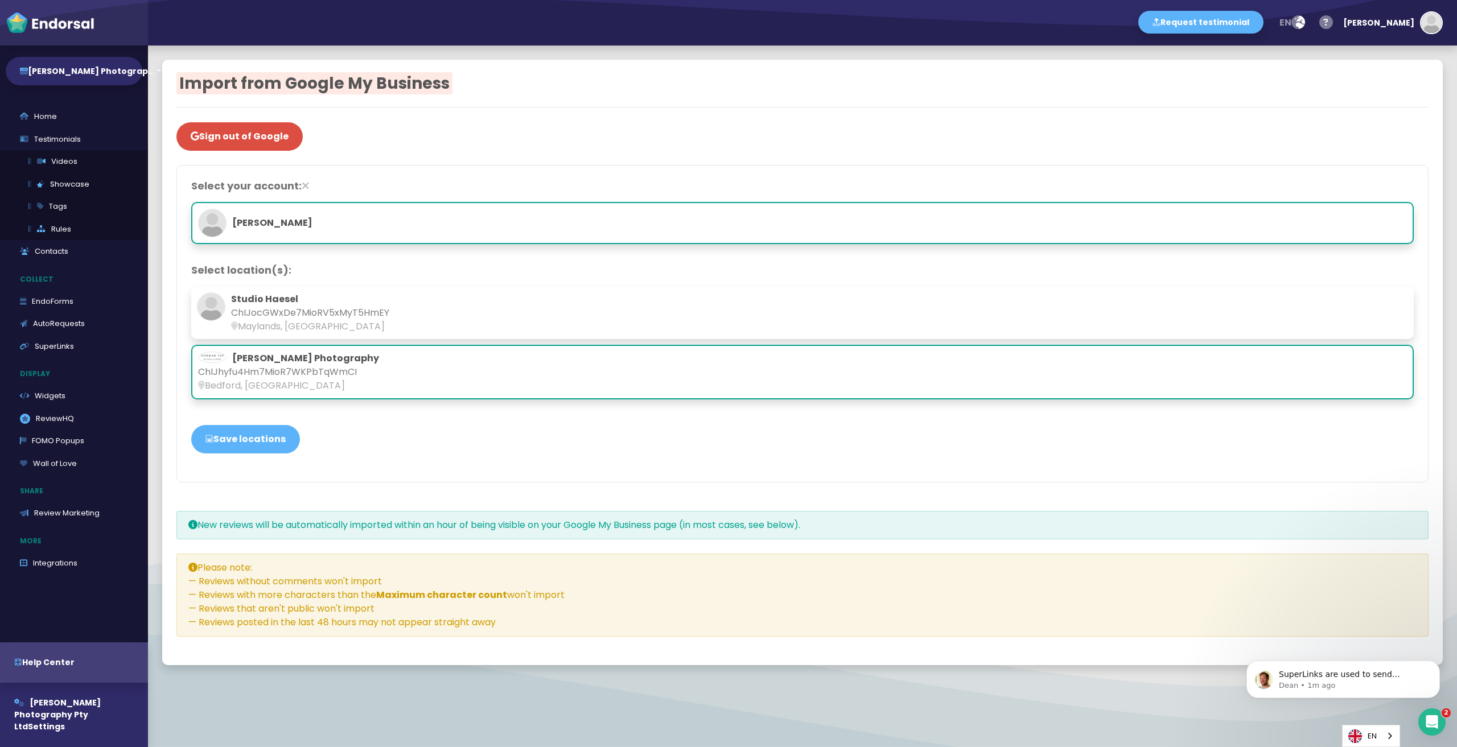
click at [271, 421] on div at bounding box center [802, 422] width 1222 height 6
click at [257, 440] on button "Save locations" at bounding box center [245, 439] width 109 height 28
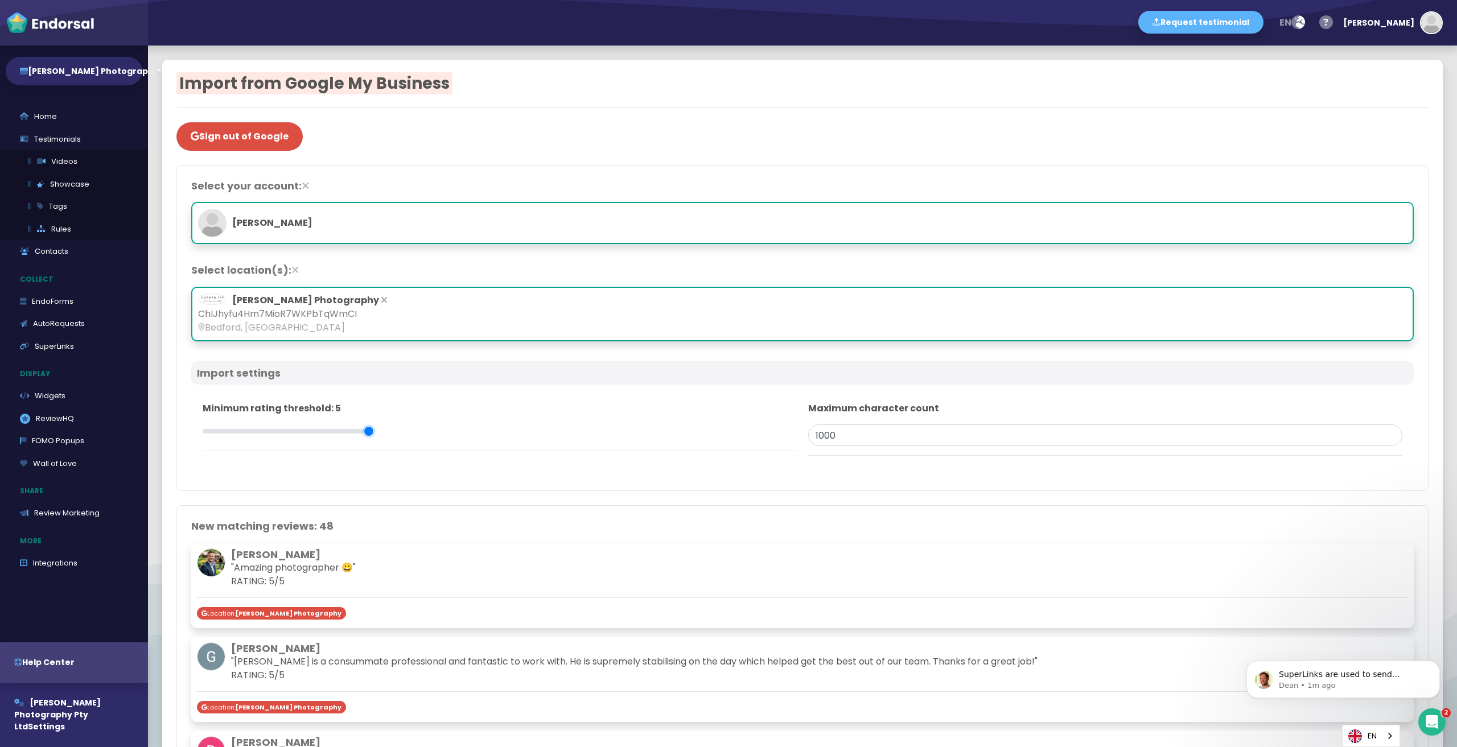
drag, startPoint x: 288, startPoint y: 432, endPoint x: 381, endPoint y: 441, distance: 93.2
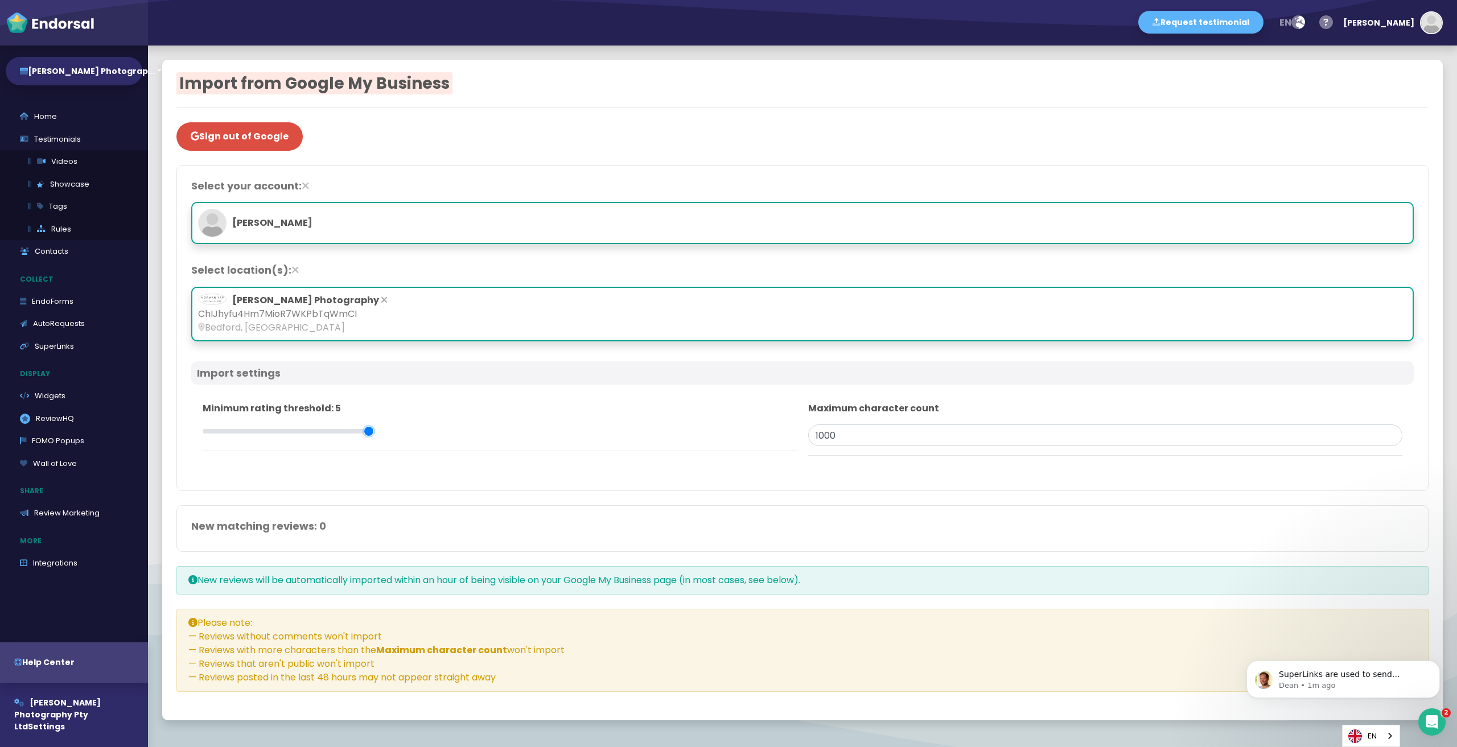
drag, startPoint x: 355, startPoint y: 430, endPoint x: 378, endPoint y: 433, distance: 22.9
click at [350, 430] on input "range" at bounding box center [288, 431] width 171 height 13
type input "5"
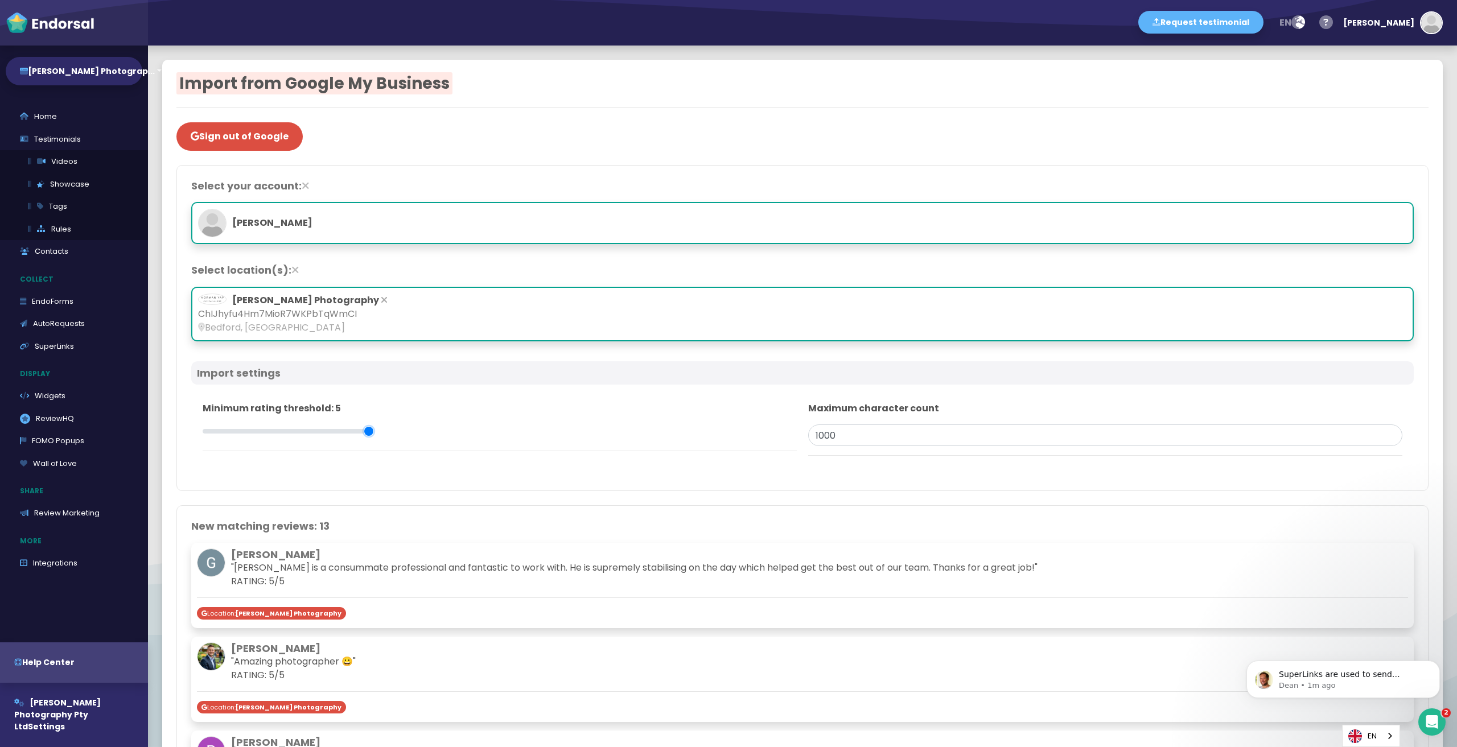
drag, startPoint x: 369, startPoint y: 430, endPoint x: 400, endPoint y: 431, distance: 30.2
click at [373, 431] on input "range" at bounding box center [288, 431] width 171 height 13
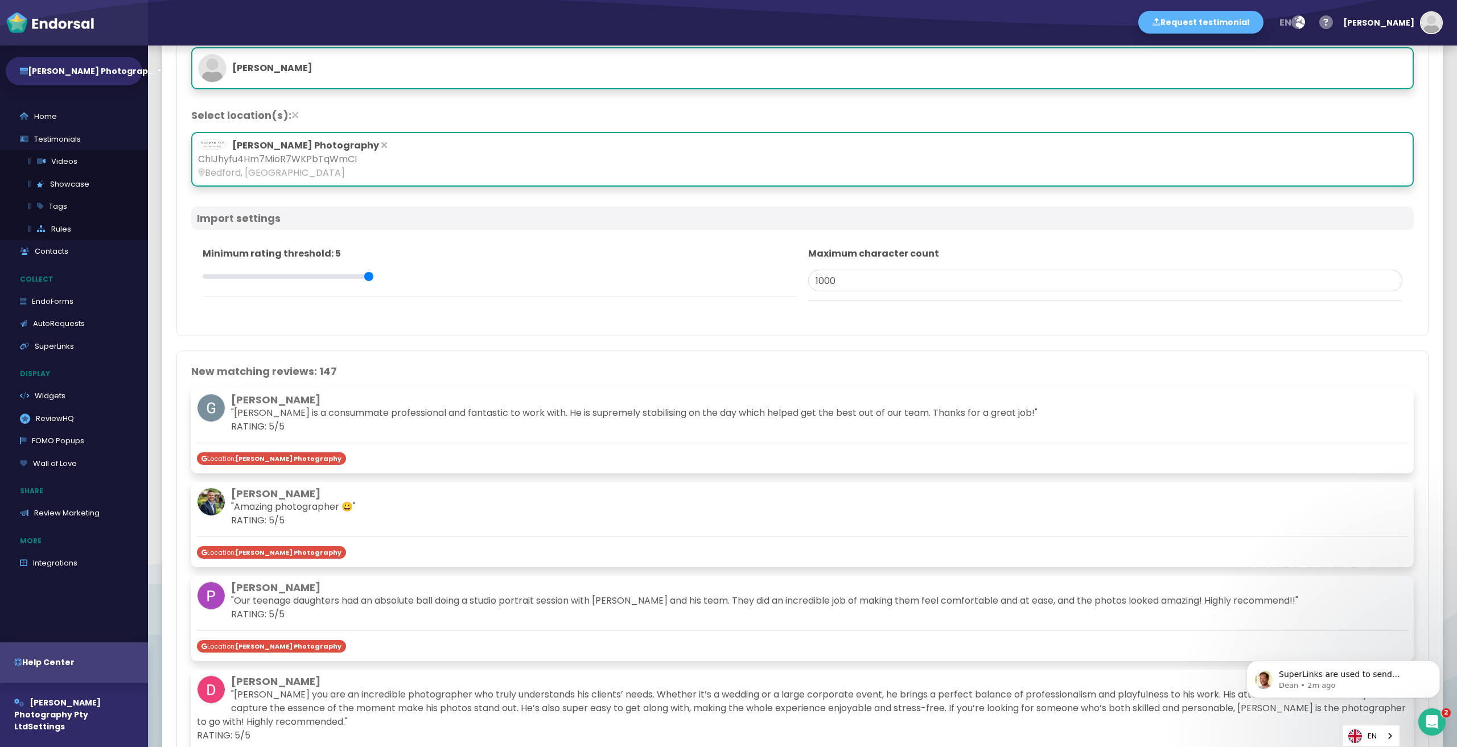
scroll to position [114, 0]
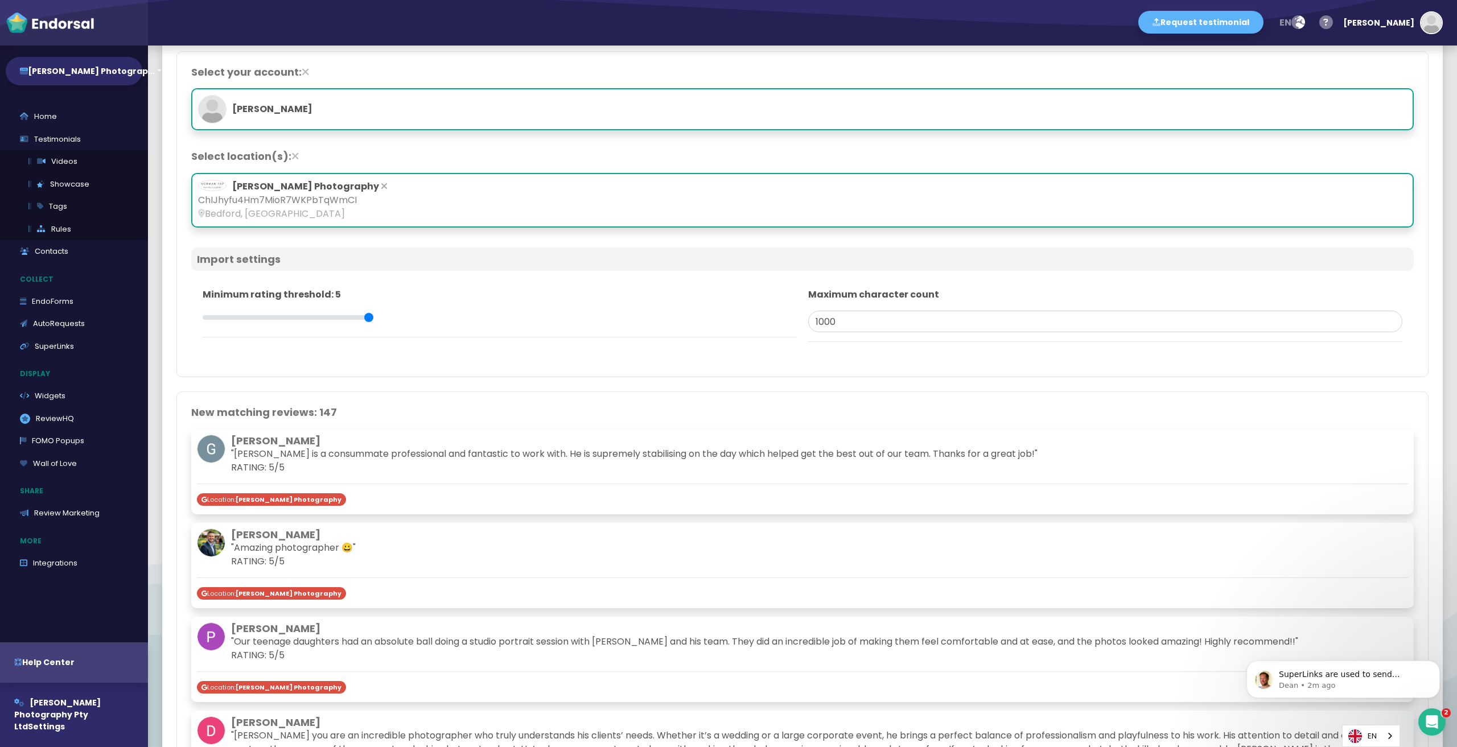
click at [510, 389] on div at bounding box center [802, 384] width 1252 height 14
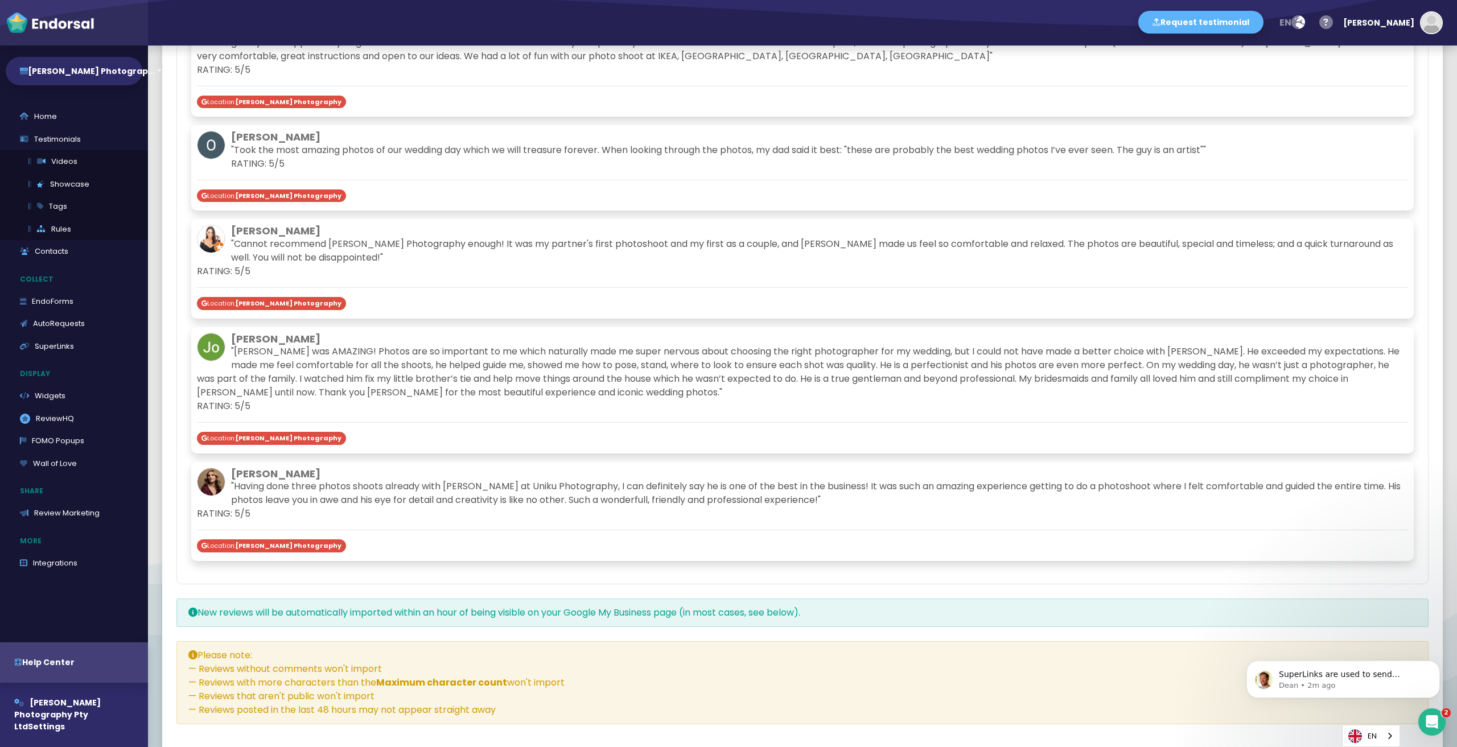
scroll to position [16019, 0]
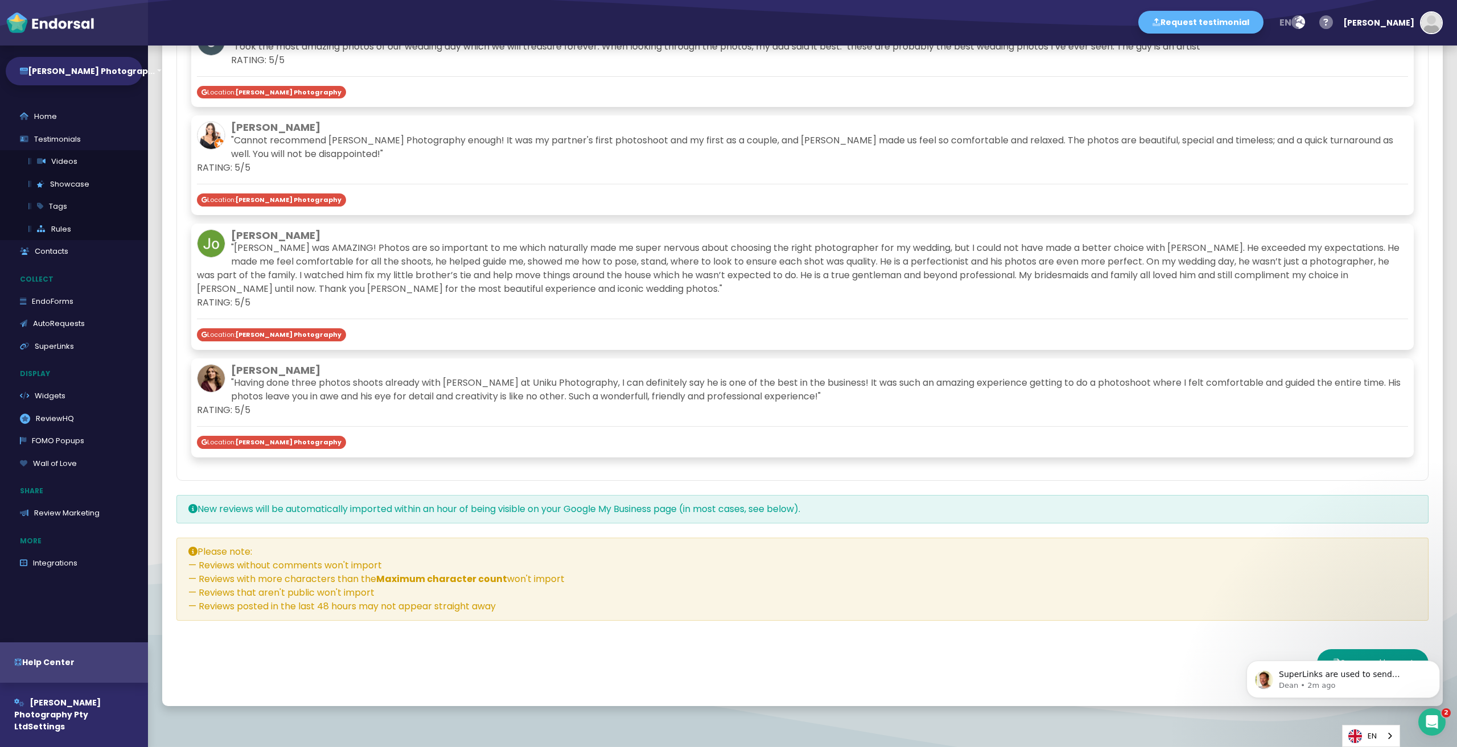
click at [1360, 627] on div "SuperLinks are used to send customers to your EndoForm and can be pre-filled wi…" at bounding box center [1342, 627] width 209 height 142
click at [1340, 635] on div "SuperLinks are used to send customers to your EndoForm and can be pre-filled wi…" at bounding box center [1342, 627] width 209 height 142
drag, startPoint x: 964, startPoint y: 637, endPoint x: 948, endPoint y: 623, distance: 21.0
click at [964, 637] on div "Save and import" at bounding box center [802, 663] width 1252 height 57
click at [1365, 633] on div "SuperLinks are used to send customers to your EndoForm and can be pre-filled wi…" at bounding box center [1342, 627] width 209 height 142
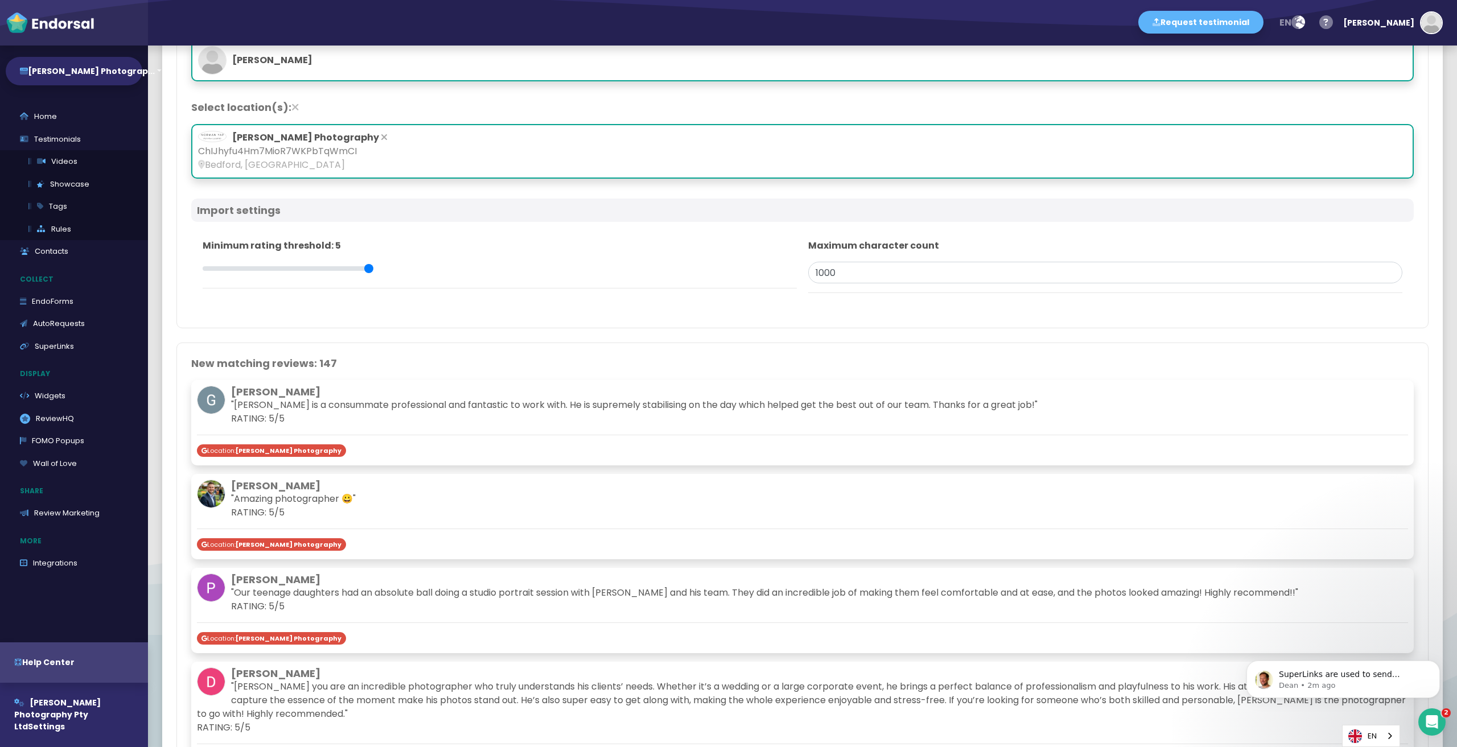
scroll to position [0, 0]
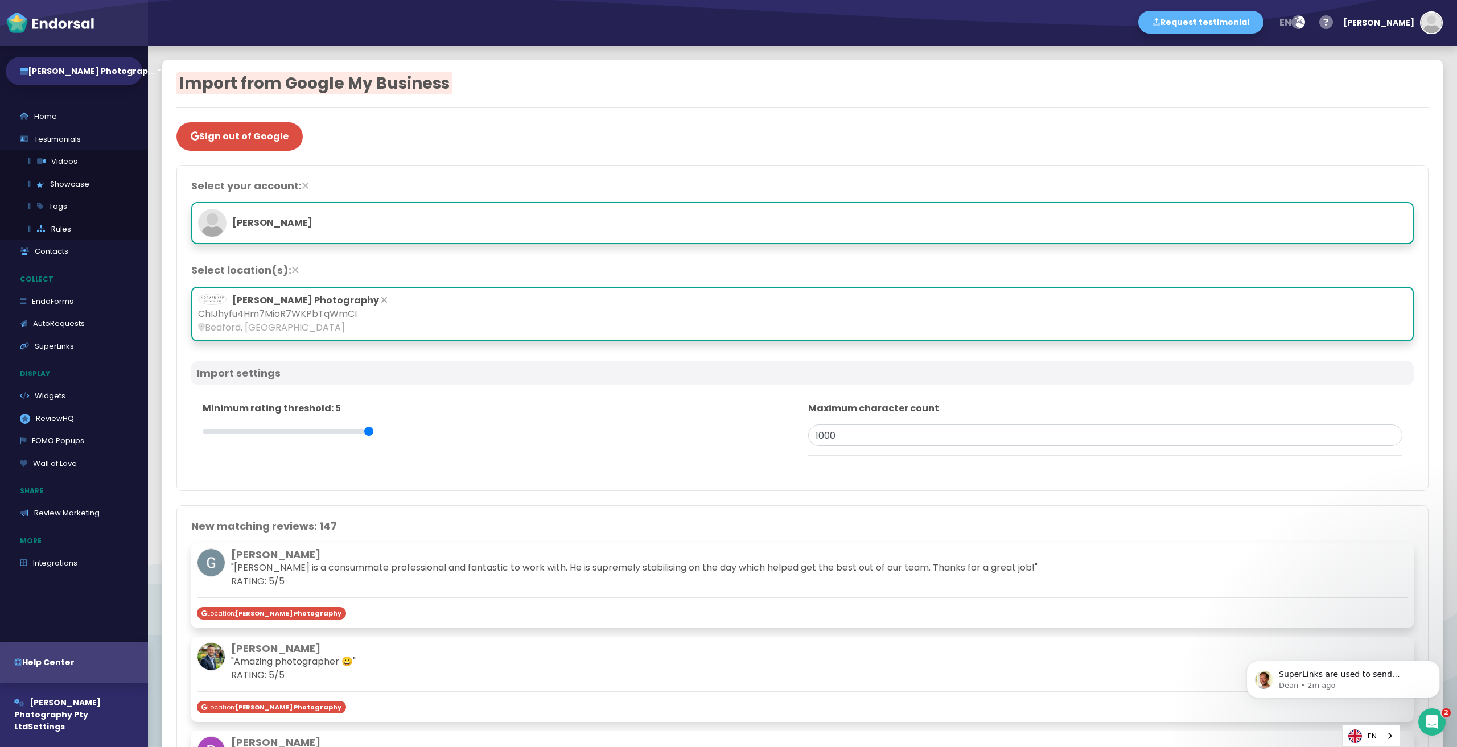
click at [1126, 389] on div at bounding box center [802, 388] width 1222 height 6
click at [438, 127] on div "Sign out of Google" at bounding box center [802, 134] width 1252 height 34
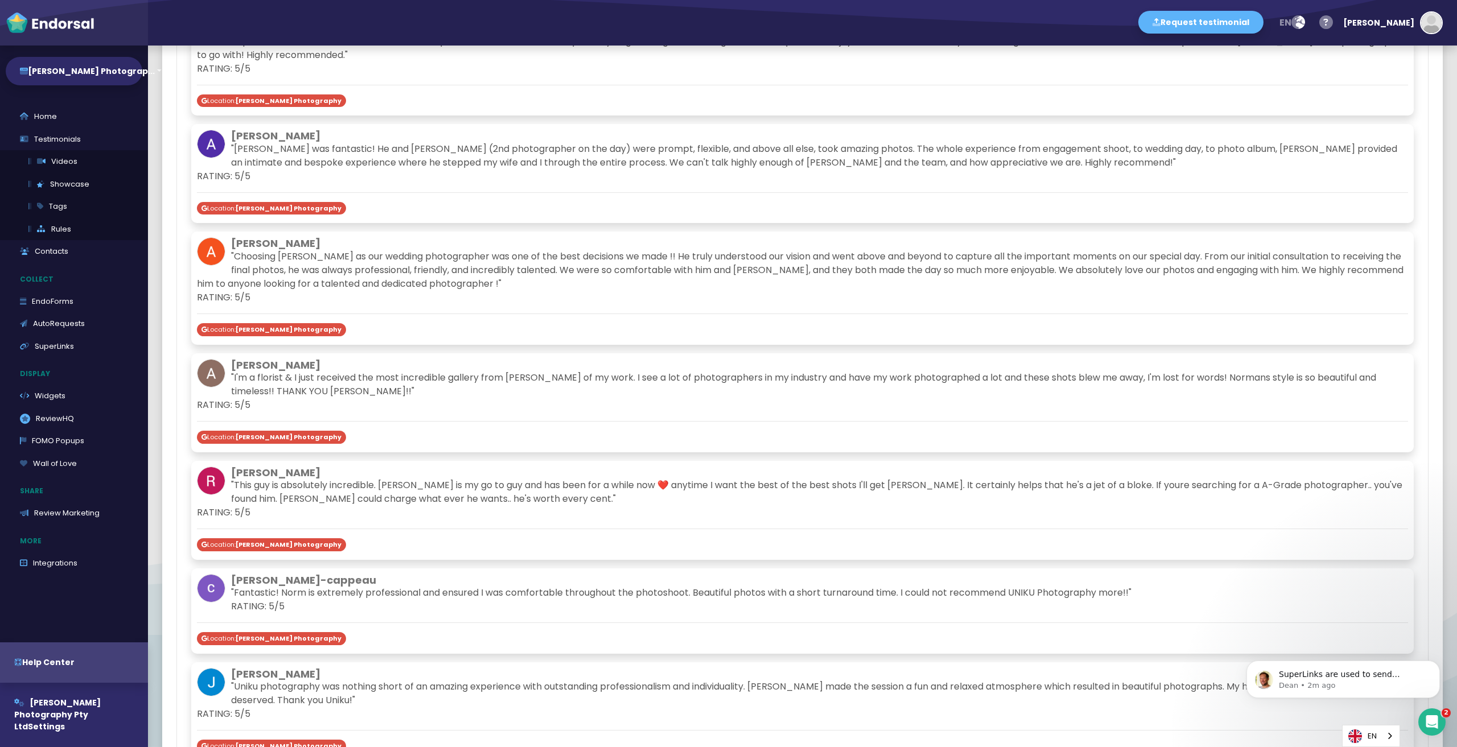
scroll to position [967, 0]
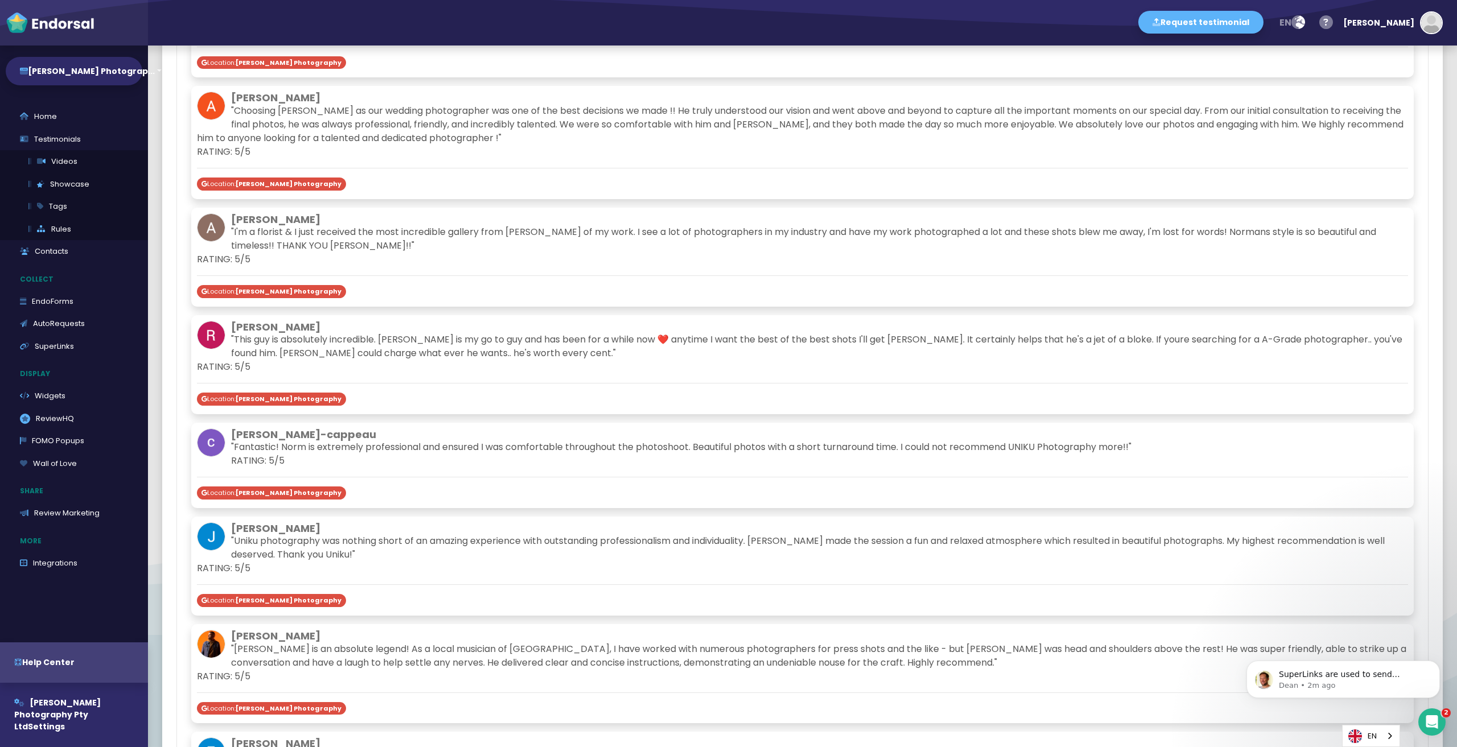
click at [304, 271] on div "[PERSON_NAME] "I'm a florist & I just received the most incredible gallery from…" at bounding box center [802, 257] width 1222 height 99
click at [296, 290] on strong "[PERSON_NAME] Photography" at bounding box center [289, 291] width 106 height 9
drag, startPoint x: 443, startPoint y: 283, endPoint x: 623, endPoint y: 281, distance: 180.4
click at [443, 283] on div "[PERSON_NAME] "I'm a florist & I just received the most incredible gallery from…" at bounding box center [802, 257] width 1222 height 99
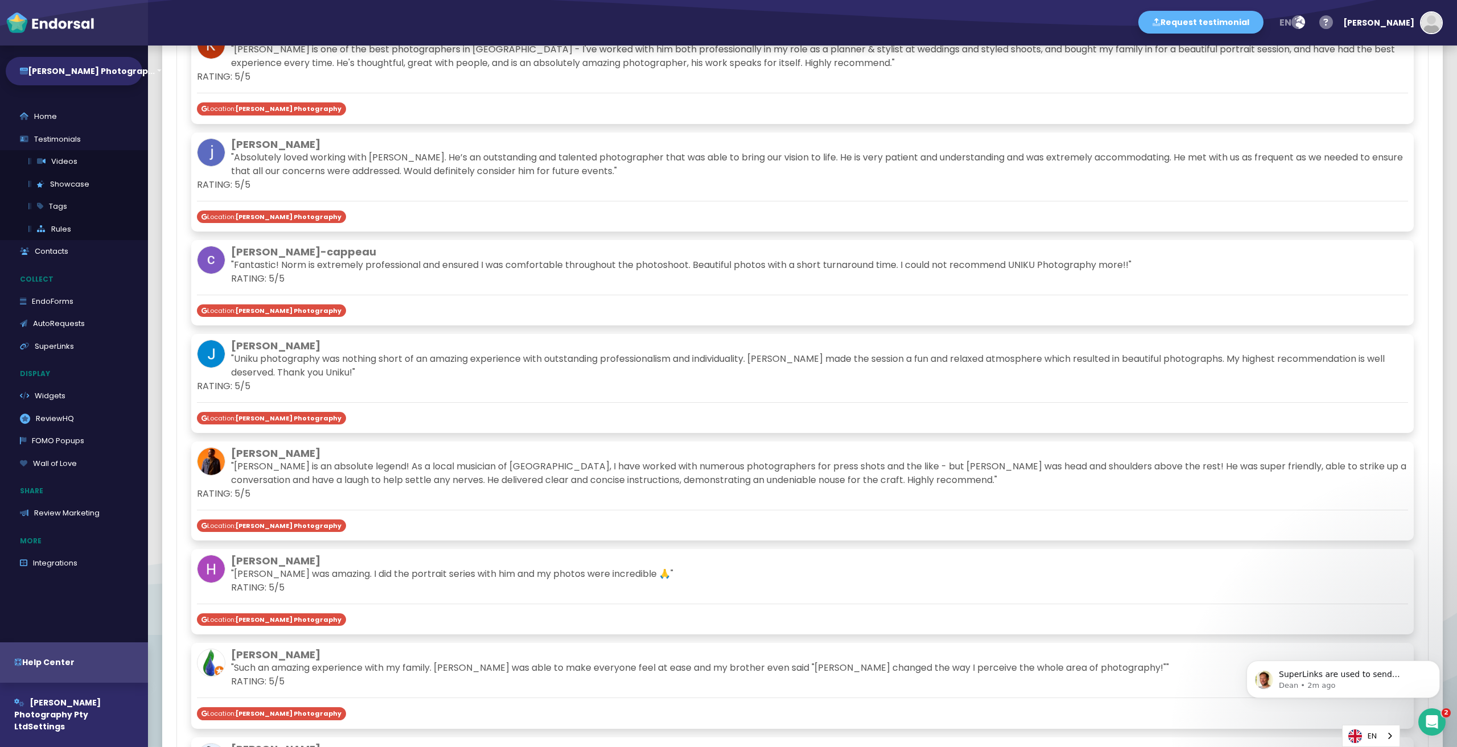
scroll to position [7348, 0]
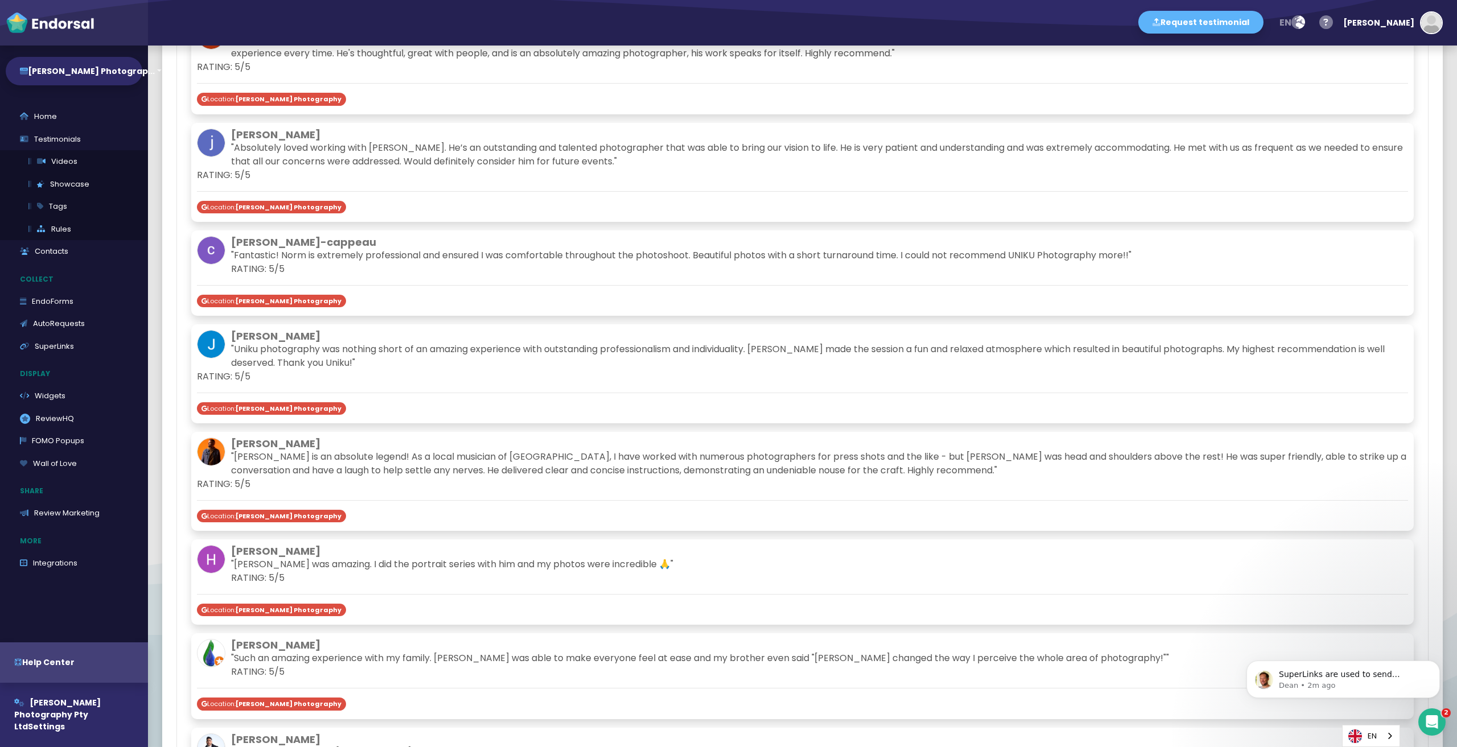
click at [451, 374] on div "[PERSON_NAME] "Uniku photography was nothing short of an amazing experience wit…" at bounding box center [802, 373] width 1222 height 99
click at [199, 370] on p "RATING: 5/5" at bounding box center [802, 377] width 1211 height 14
click at [331, 450] on p ""[PERSON_NAME] is an absolute legend! As a local musician of [GEOGRAPHIC_DATA],…" at bounding box center [802, 463] width 1211 height 27
drag, startPoint x: 1444, startPoint y: 427, endPoint x: 1455, endPoint y: 514, distance: 87.1
click at [1456, 518] on div "Import from Google My Business Sign out of Google Select your account: [PERSON_…" at bounding box center [802, 397] width 1309 height 702
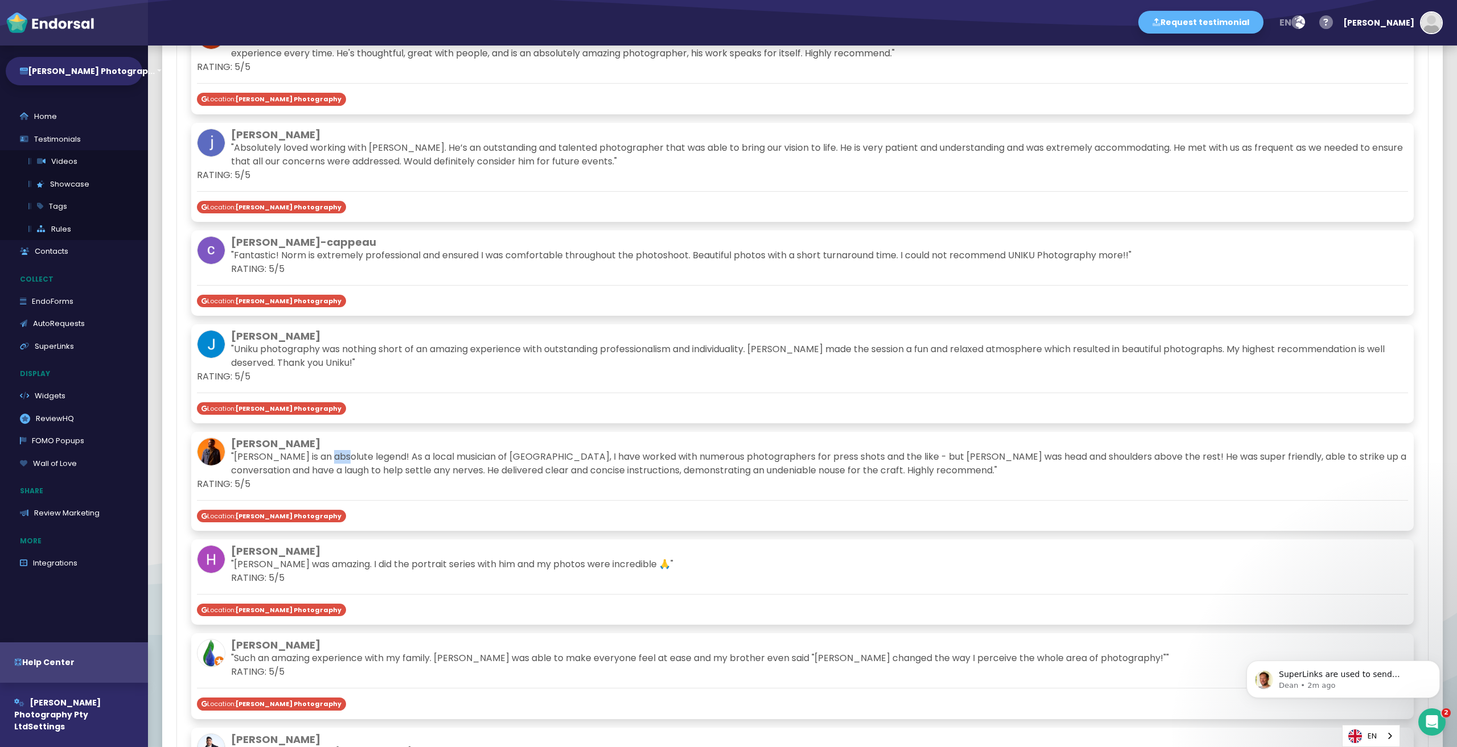
click at [1263, 490] on div "[PERSON_NAME] "[PERSON_NAME] is an absolute legend! As a local musician of [GEO…" at bounding box center [802, 481] width 1222 height 99
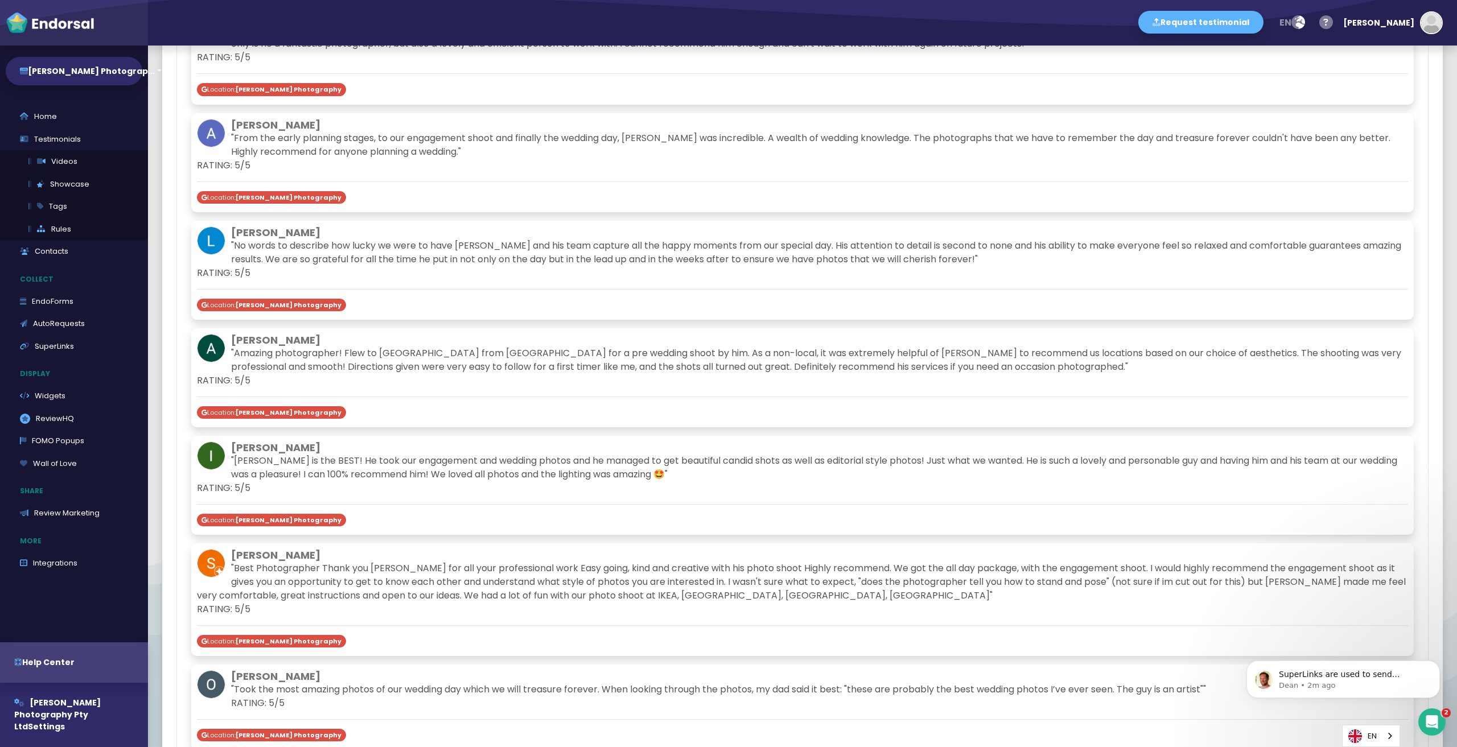
scroll to position [16019, 0]
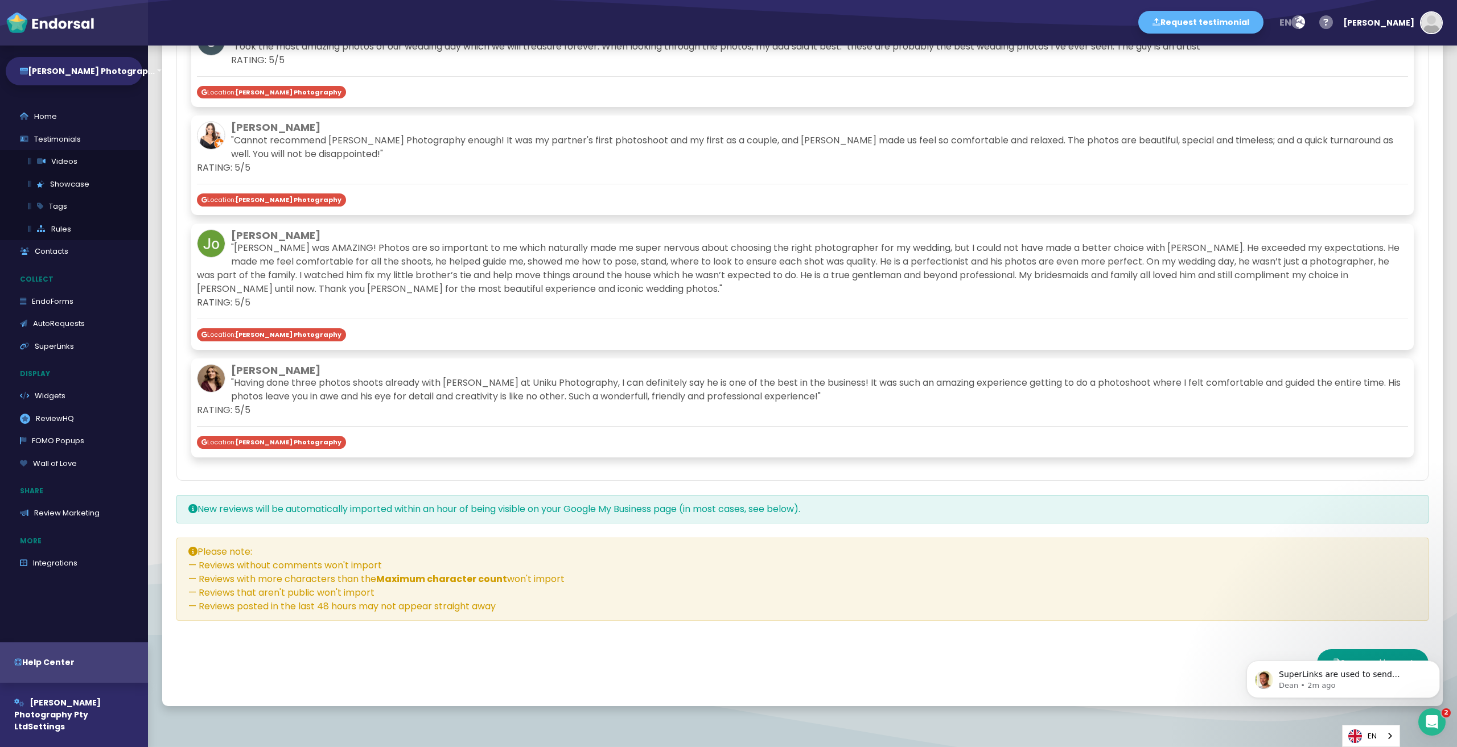
click at [1223, 538] on div "Please note: — Reviews without comments won't import — Reviews with more charac…" at bounding box center [802, 579] width 1252 height 83
drag, startPoint x: 1209, startPoint y: 478, endPoint x: 1265, endPoint y: 562, distance: 101.0
click at [1209, 495] on div "New reviews will be automatically imported within an hour of being visible on y…" at bounding box center [802, 509] width 1252 height 28
click at [1340, 657] on span "Save and import" at bounding box center [1377, 663] width 74 height 13
click at [1335, 635] on div "Saving..." at bounding box center [802, 663] width 1252 height 57
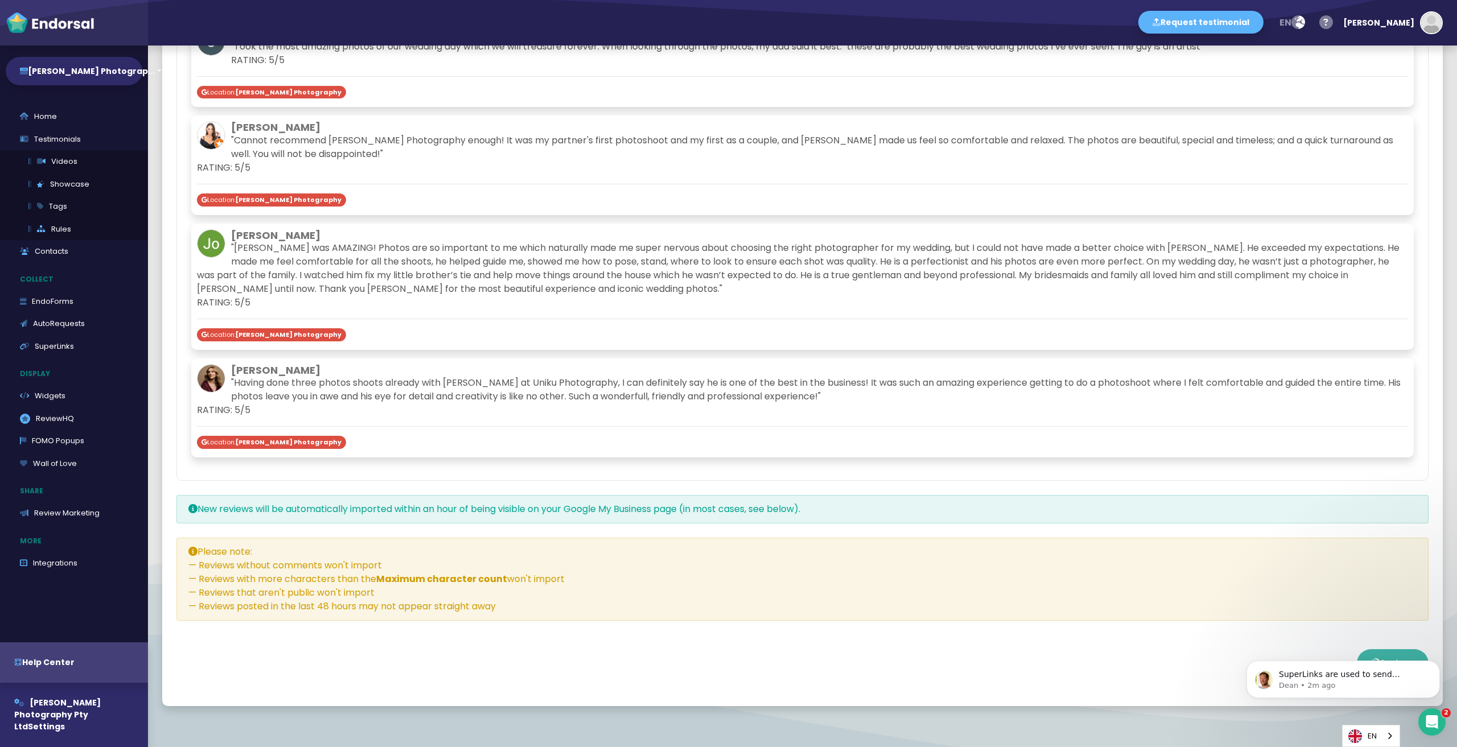
drag, startPoint x: 1191, startPoint y: 607, endPoint x: 1201, endPoint y: 583, distance: 25.5
click at [1191, 635] on div "Saving..." at bounding box center [802, 663] width 1252 height 57
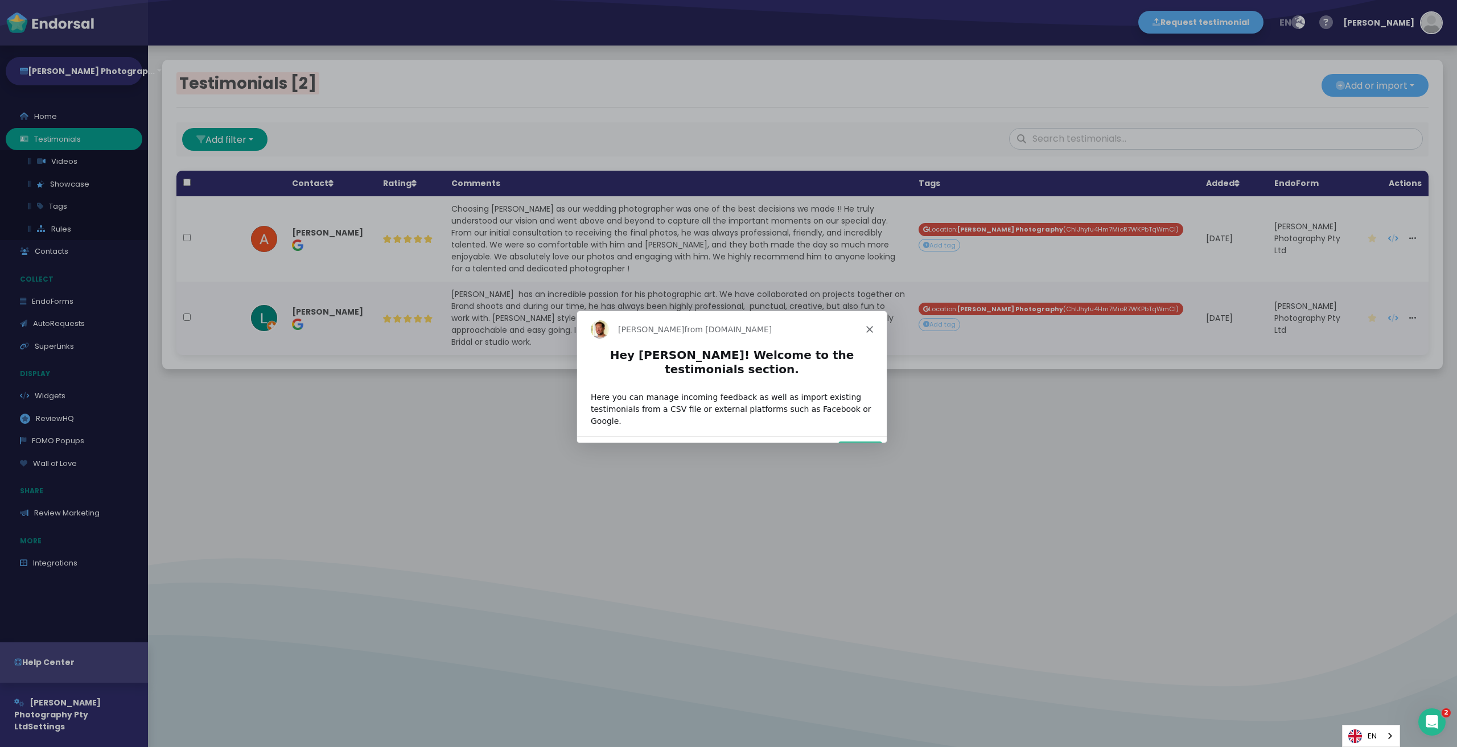
click at [866, 440] on button "Next" at bounding box center [860, 451] width 44 height 23
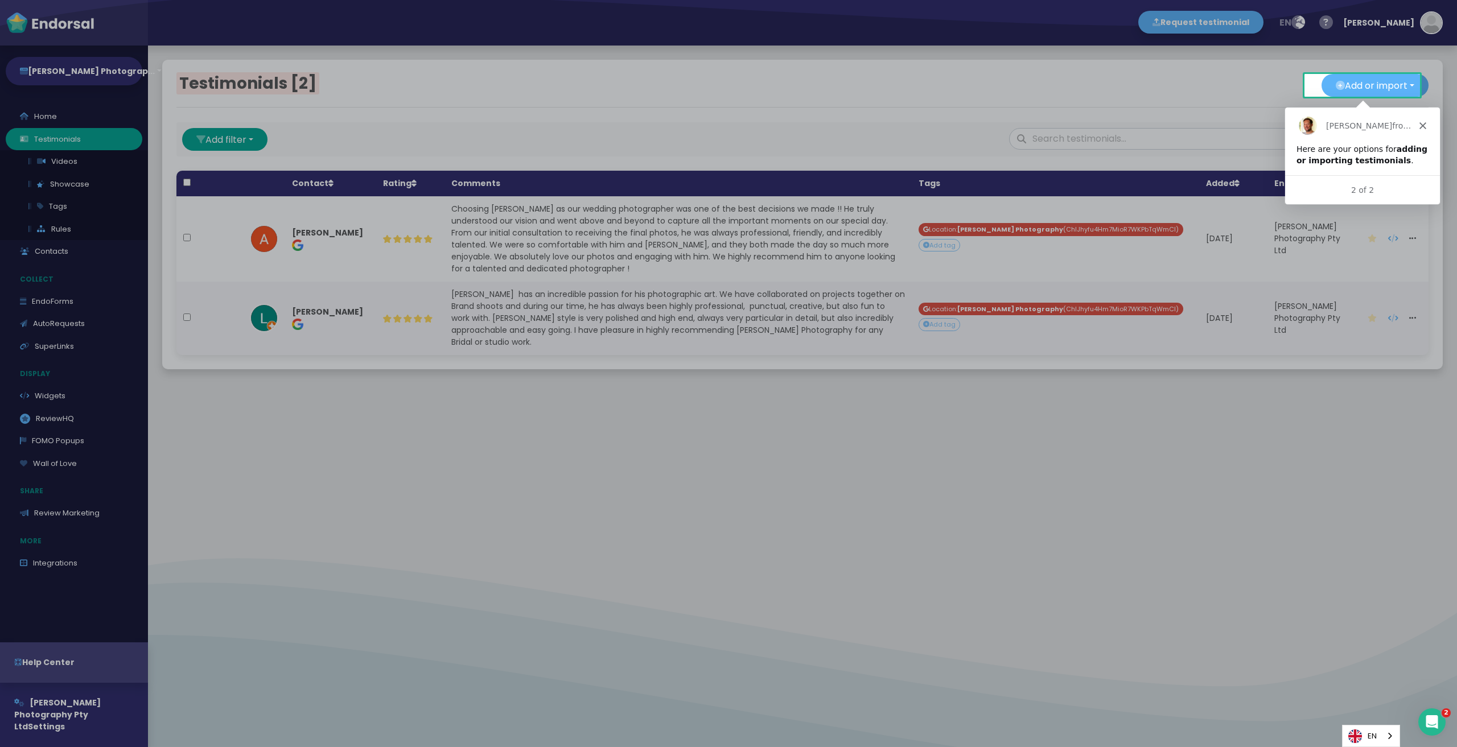
click at [485, 398] on div at bounding box center [728, 422] width 1457 height 650
click at [1390, 90] on button "Add or import" at bounding box center [1374, 85] width 107 height 23
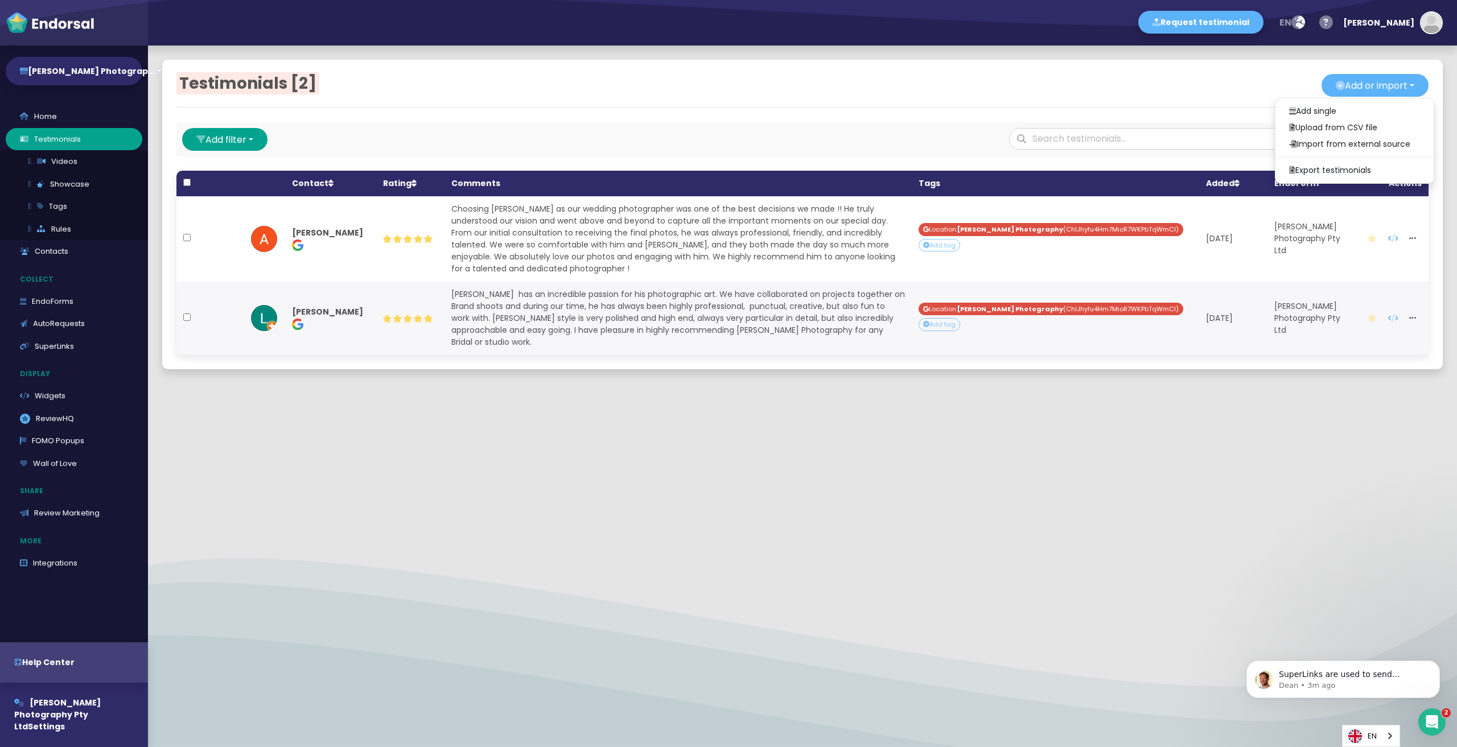
click at [189, 187] on th at bounding box center [186, 184] width 21 height 26
click at [183, 181] on th at bounding box center [186, 184] width 21 height 26
click at [184, 181] on input "checkbox" at bounding box center [186, 182] width 7 height 7
checkbox input "true"
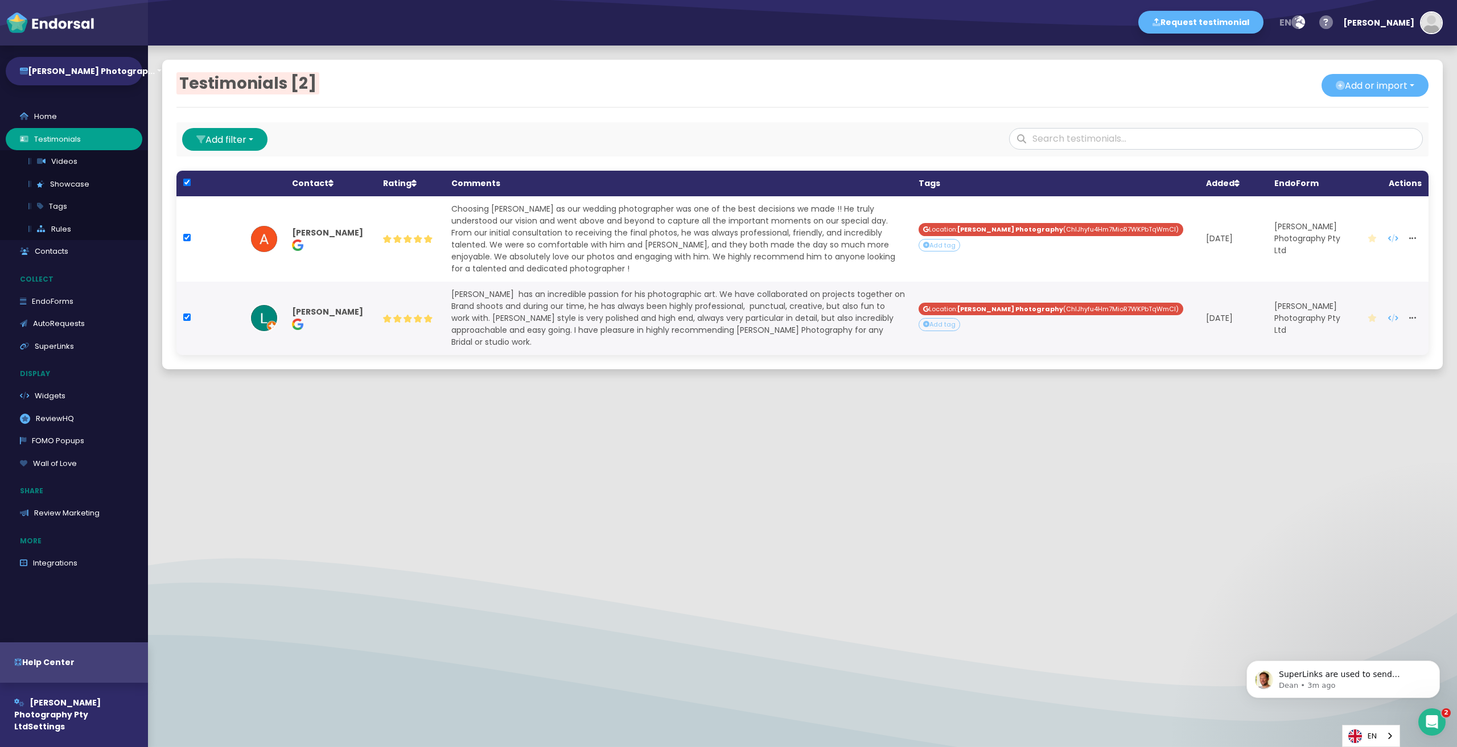
checkbox input "true"
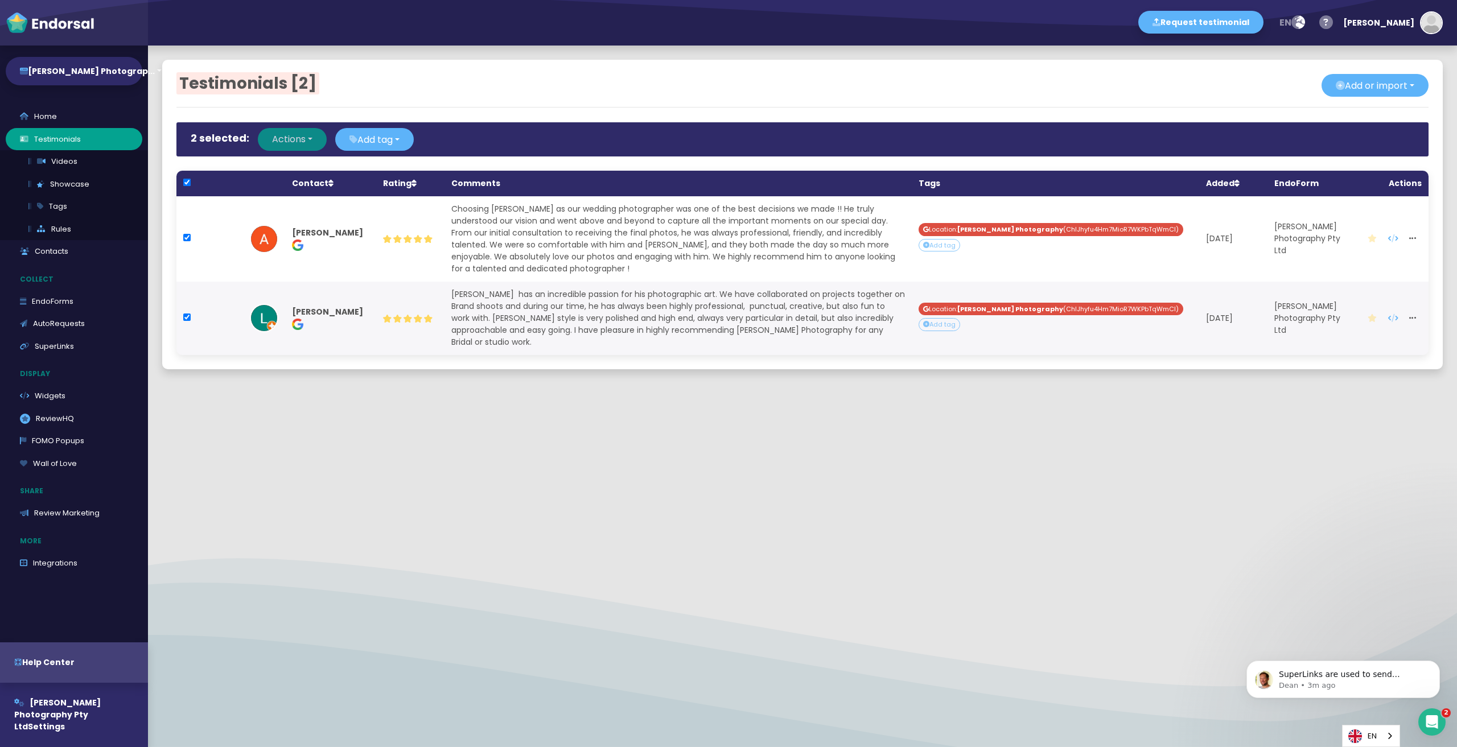
click at [305, 134] on button "Actions" at bounding box center [292, 139] width 69 height 23
click at [293, 163] on span "Approve" at bounding box center [292, 164] width 41 height 11
checkbox input "false"
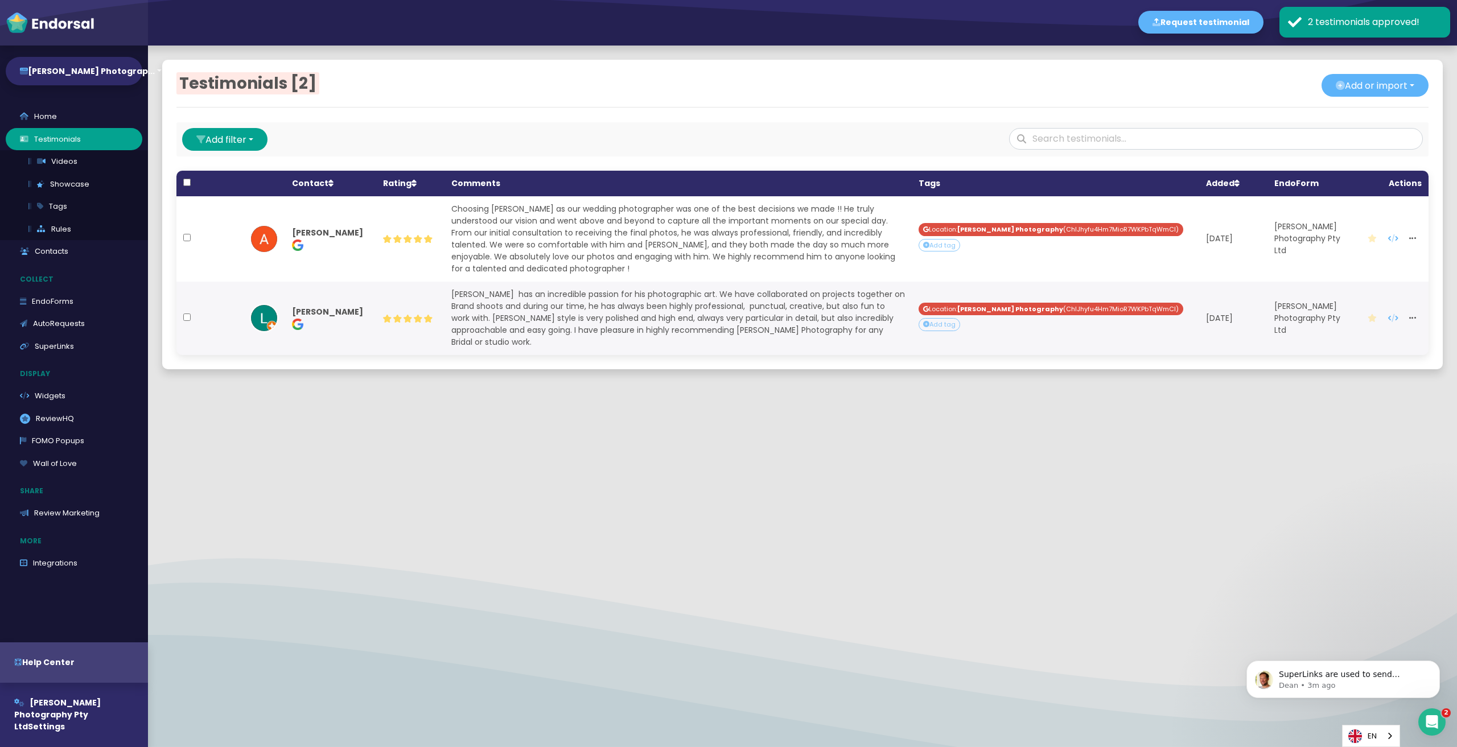
click at [700, 137] on div "Add filter Platform Tag EndoForm" at bounding box center [595, 142] width 827 height 28
click at [842, 487] on div "Testimonials [2] Add or import Add single Upload from CSV file Import from exte…" at bounding box center [802, 397] width 1309 height 702
drag, startPoint x: 1385, startPoint y: 59, endPoint x: 1402, endPoint y: 49, distance: 19.6
click at [1386, 59] on div "Testimonials [2] Add or import Add single Upload from CSV file Import from exte…" at bounding box center [802, 215] width 1309 height 338
click at [300, 520] on div "Testimonials [2] Add or import Add single Upload from CSV file Import from exte…" at bounding box center [802, 397] width 1309 height 702
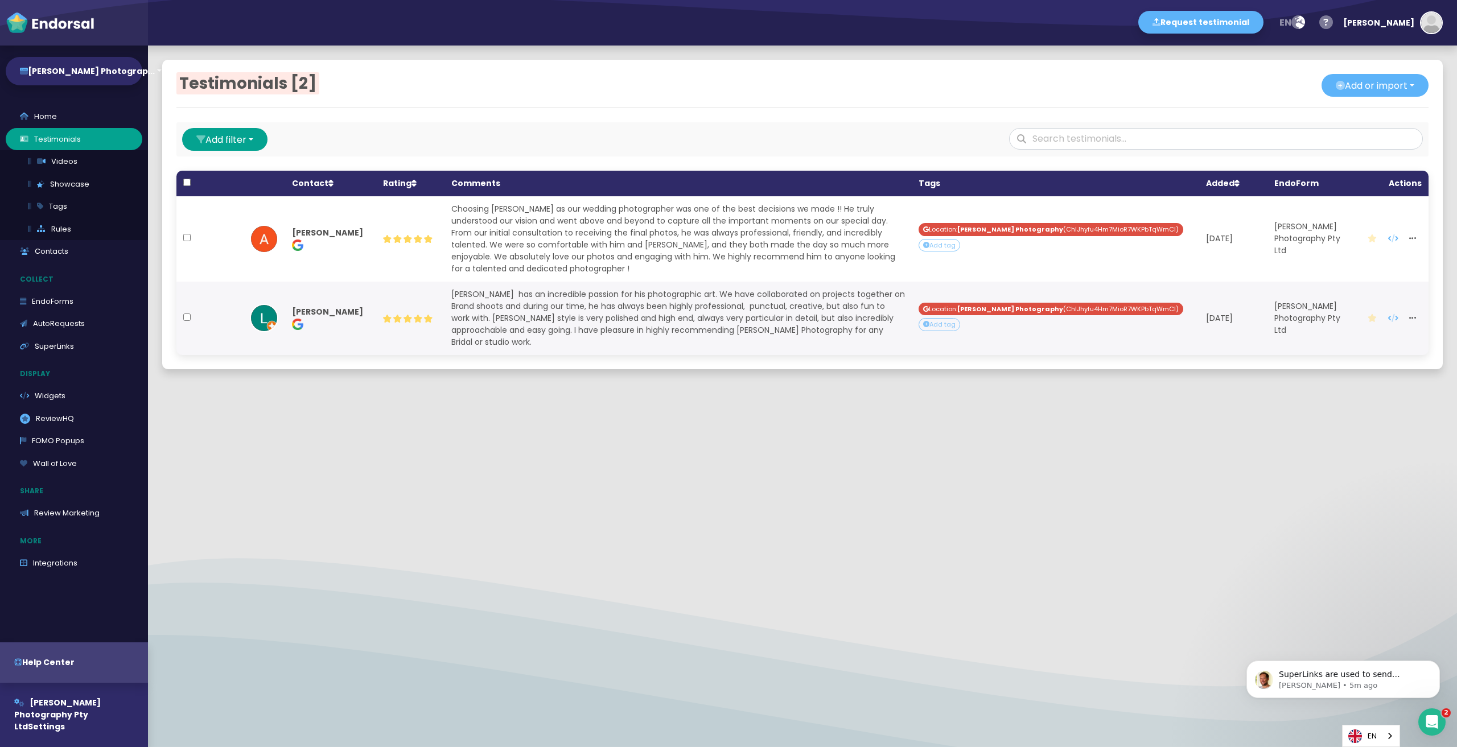
click at [362, 499] on div "Testimonials [2] Add or import Add single Upload from CSV file Import from exte…" at bounding box center [802, 397] width 1309 height 702
click at [434, 524] on div "Testimonials [2] Add or import Add single Upload from CSV file Import from exte…" at bounding box center [802, 397] width 1309 height 702
click at [40, 117] on icon at bounding box center [38, 116] width 9 height 7
select select "14"
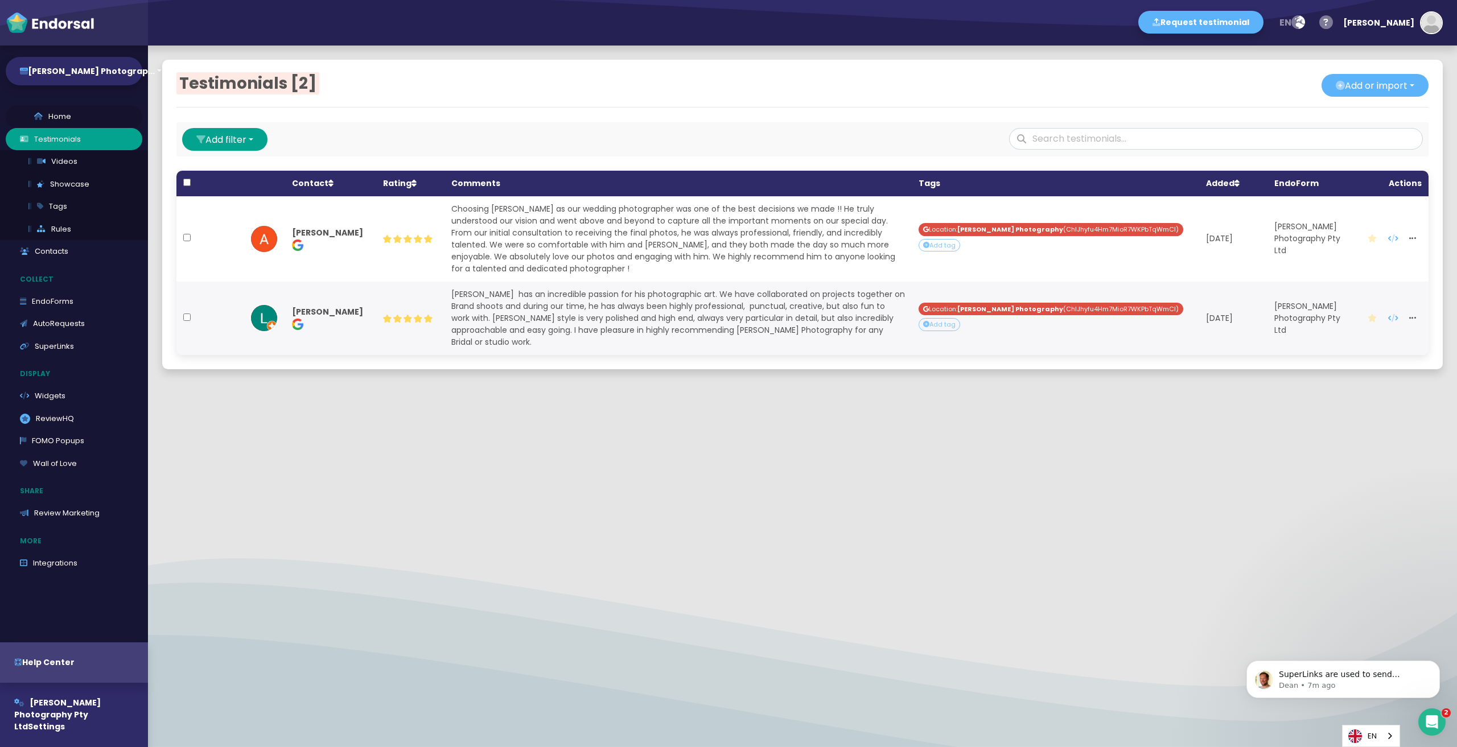
select select "14"
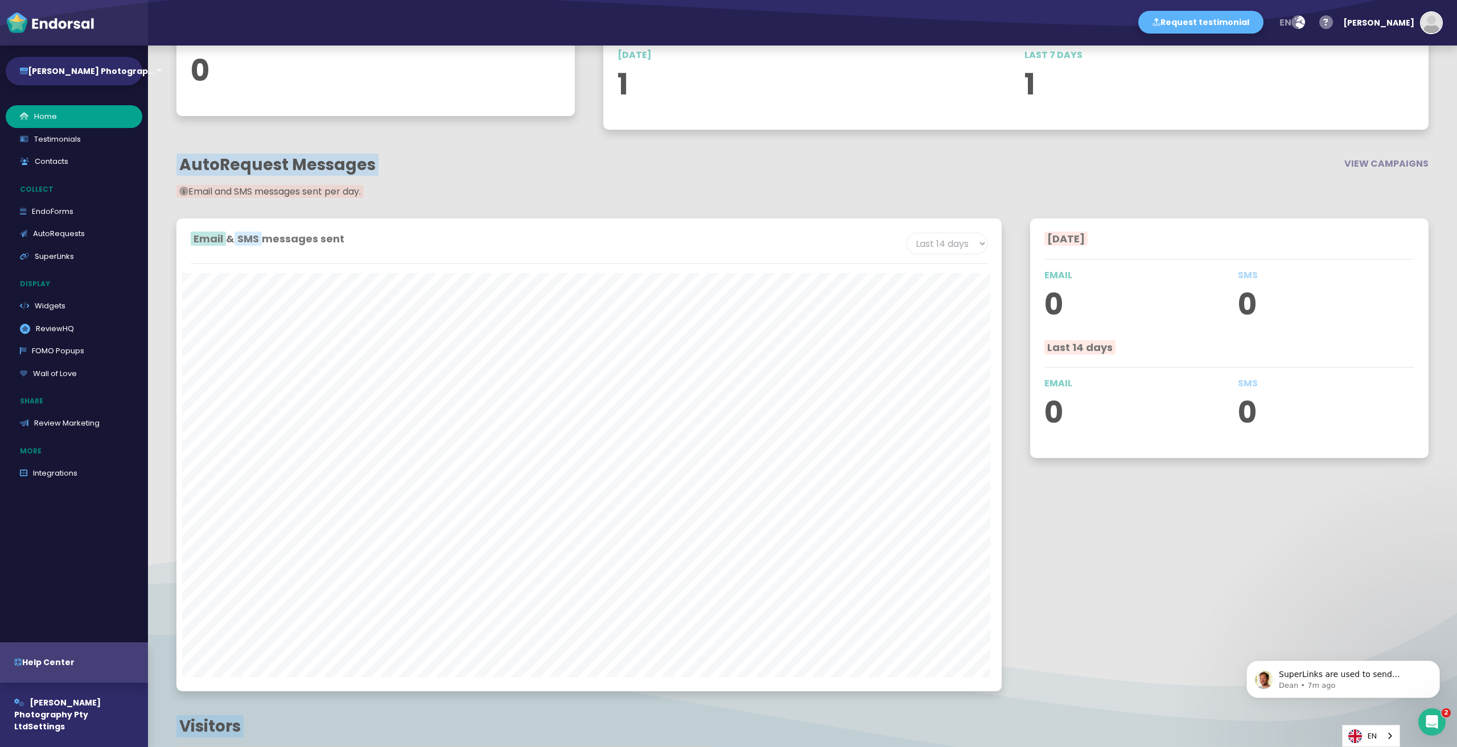
scroll to position [682, 0]
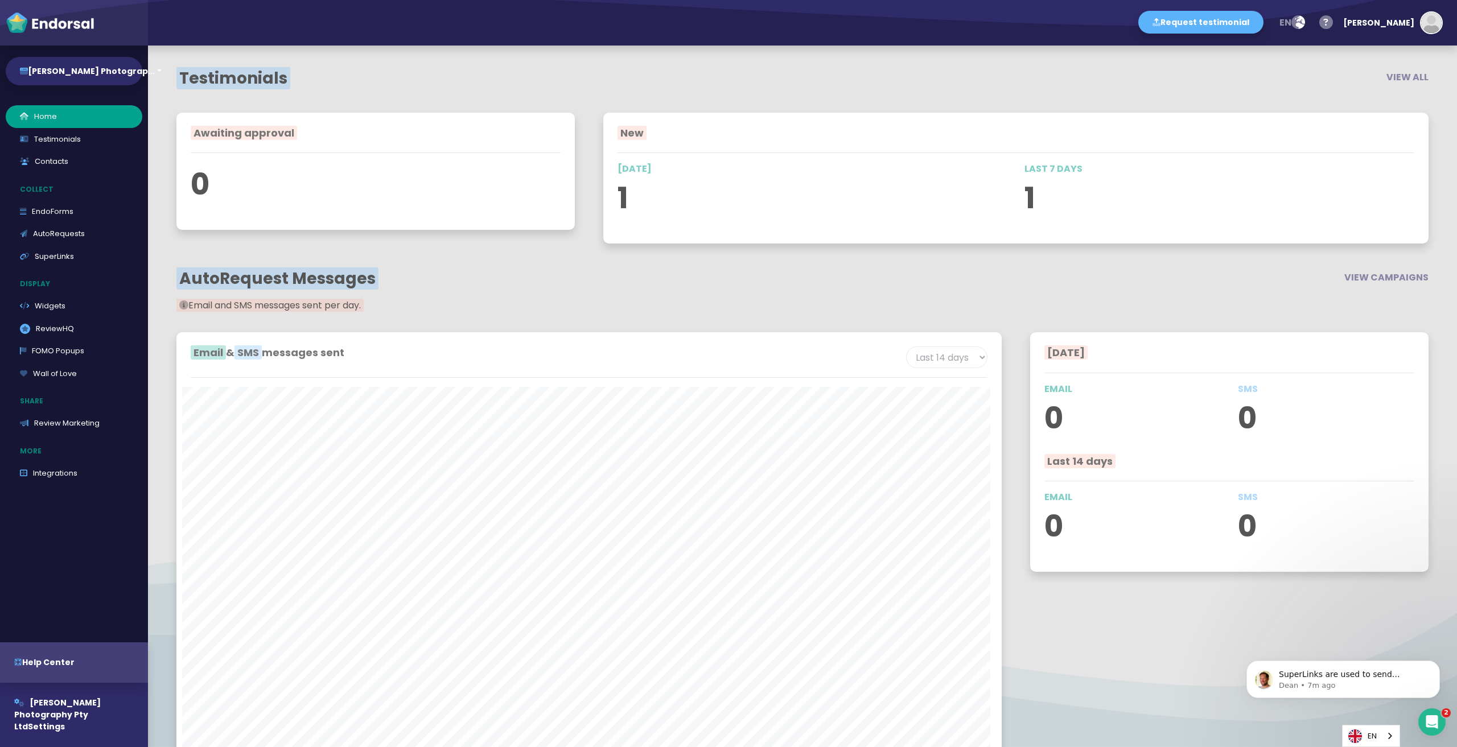
click at [620, 195] on p "1" at bounding box center [812, 198] width 390 height 44
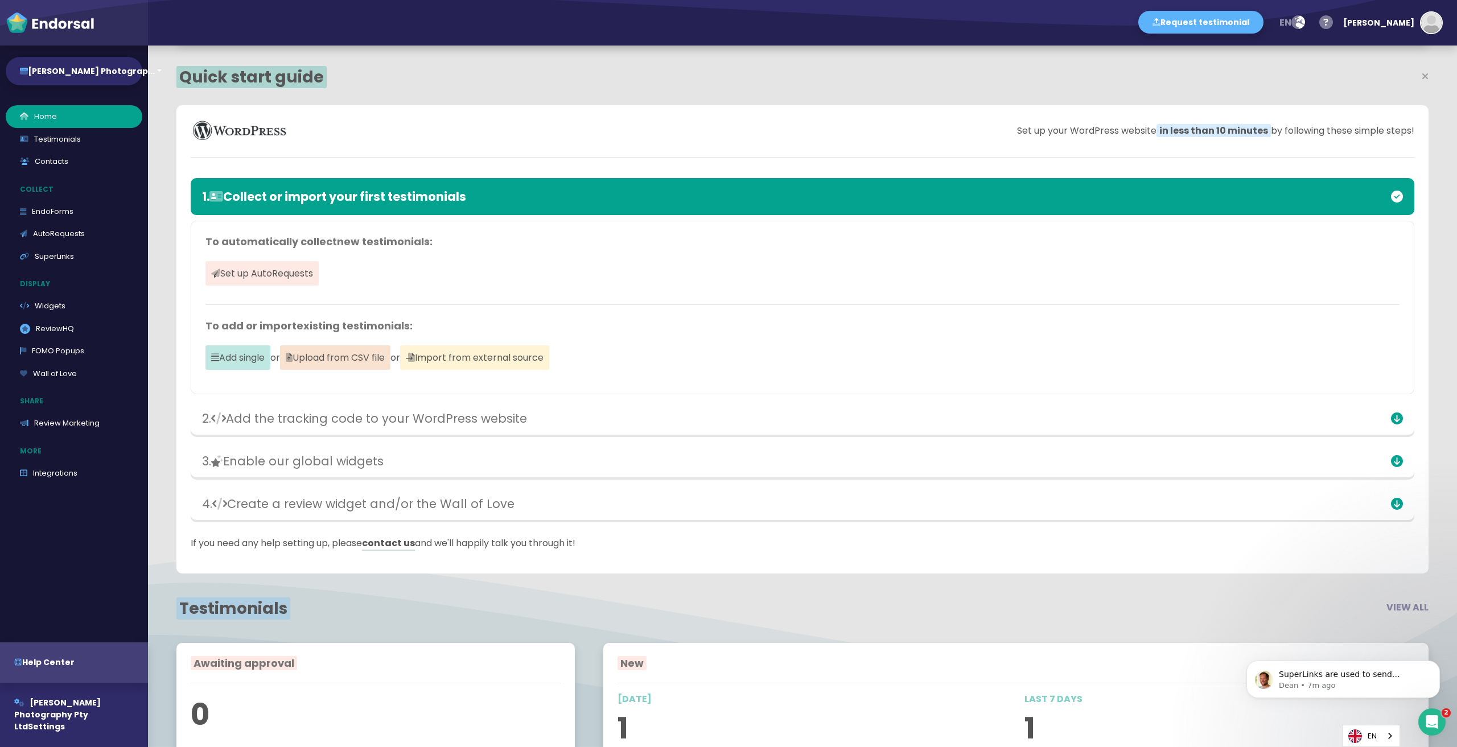
scroll to position [0, 0]
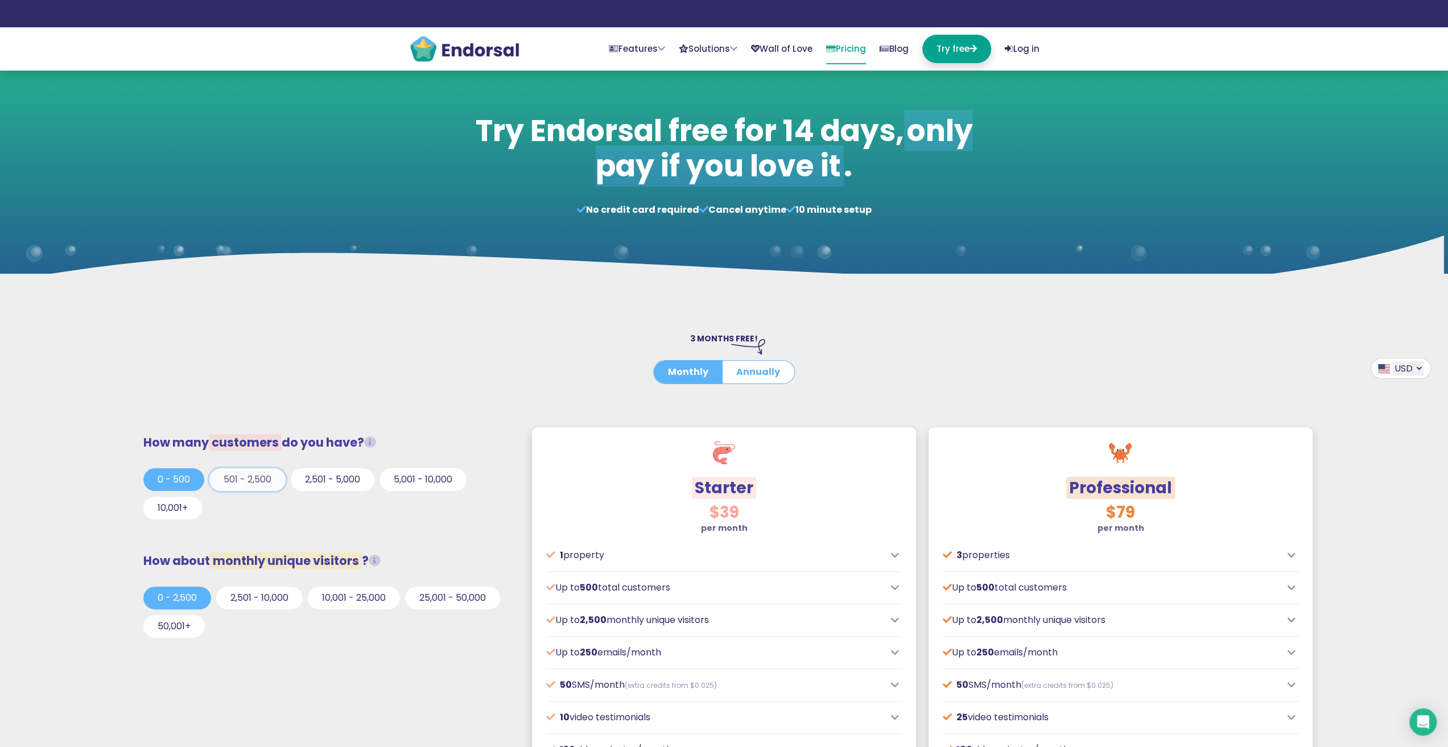
click at [258, 482] on button "501 - 2,500" at bounding box center [247, 479] width 76 height 23
click at [182, 477] on button "0 - 500" at bounding box center [173, 479] width 61 height 23
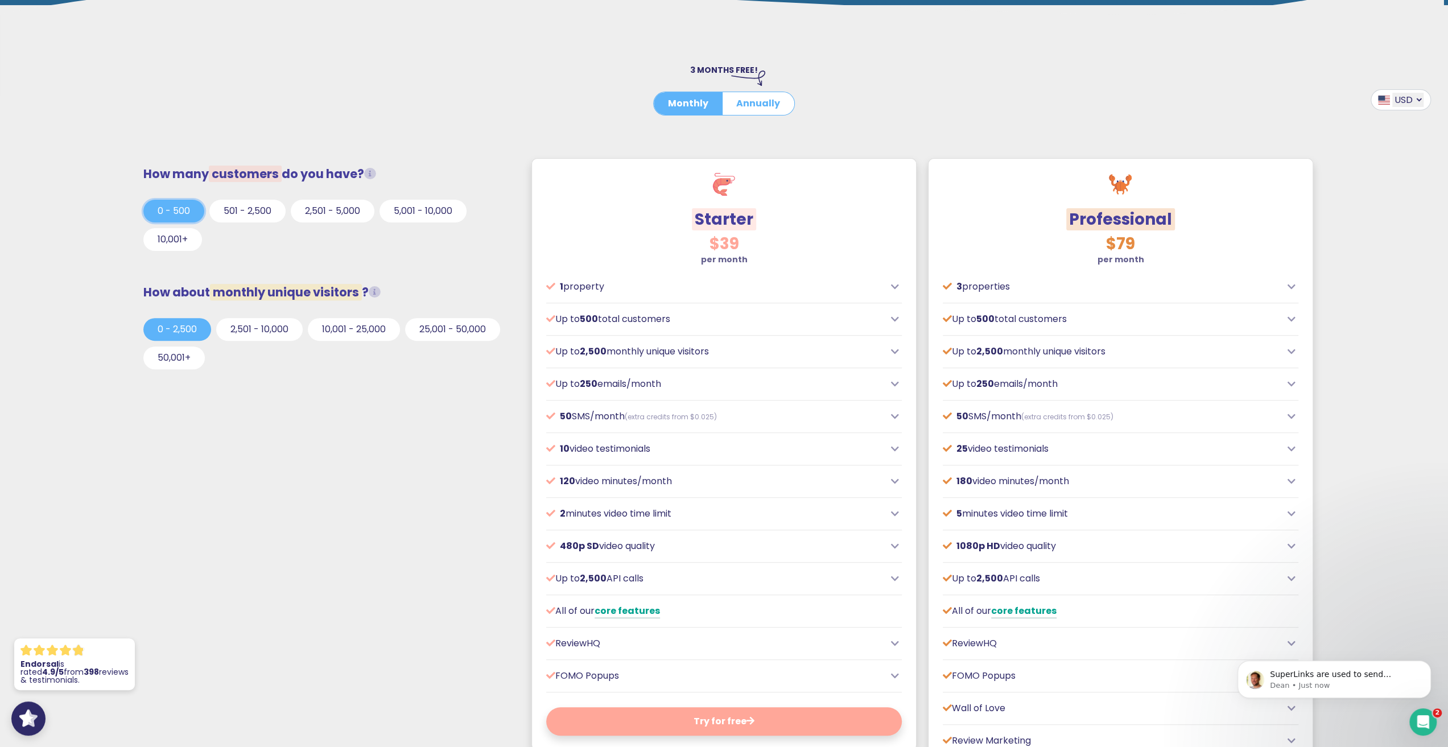
scroll to position [228, 0]
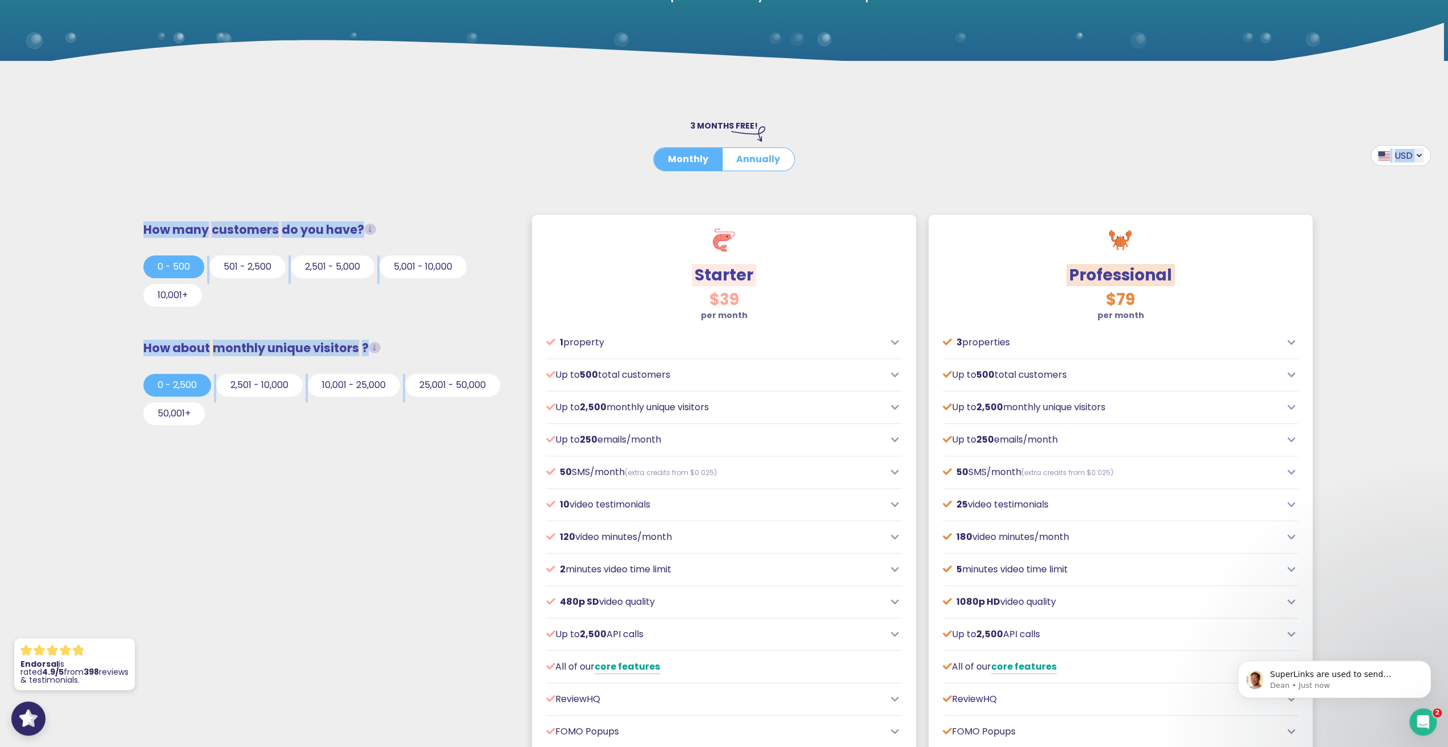
drag, startPoint x: 616, startPoint y: 201, endPoint x: 602, endPoint y: 234, distance: 35.7
click at [607, 178] on div at bounding box center [723, 178] width 707 height 14
click at [751, 162] on button "Annually" at bounding box center [758, 159] width 72 height 23
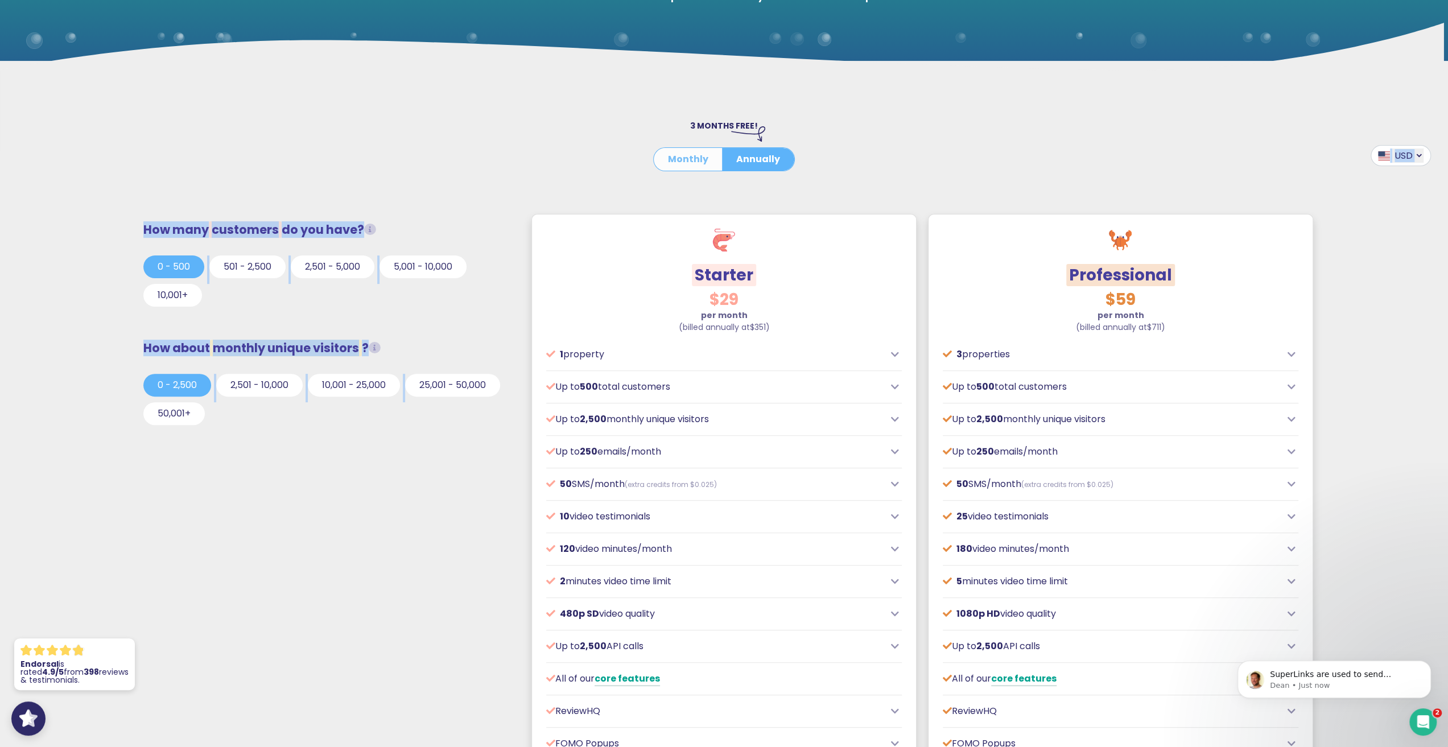
click at [678, 158] on button "Monthly" at bounding box center [688, 159] width 69 height 23
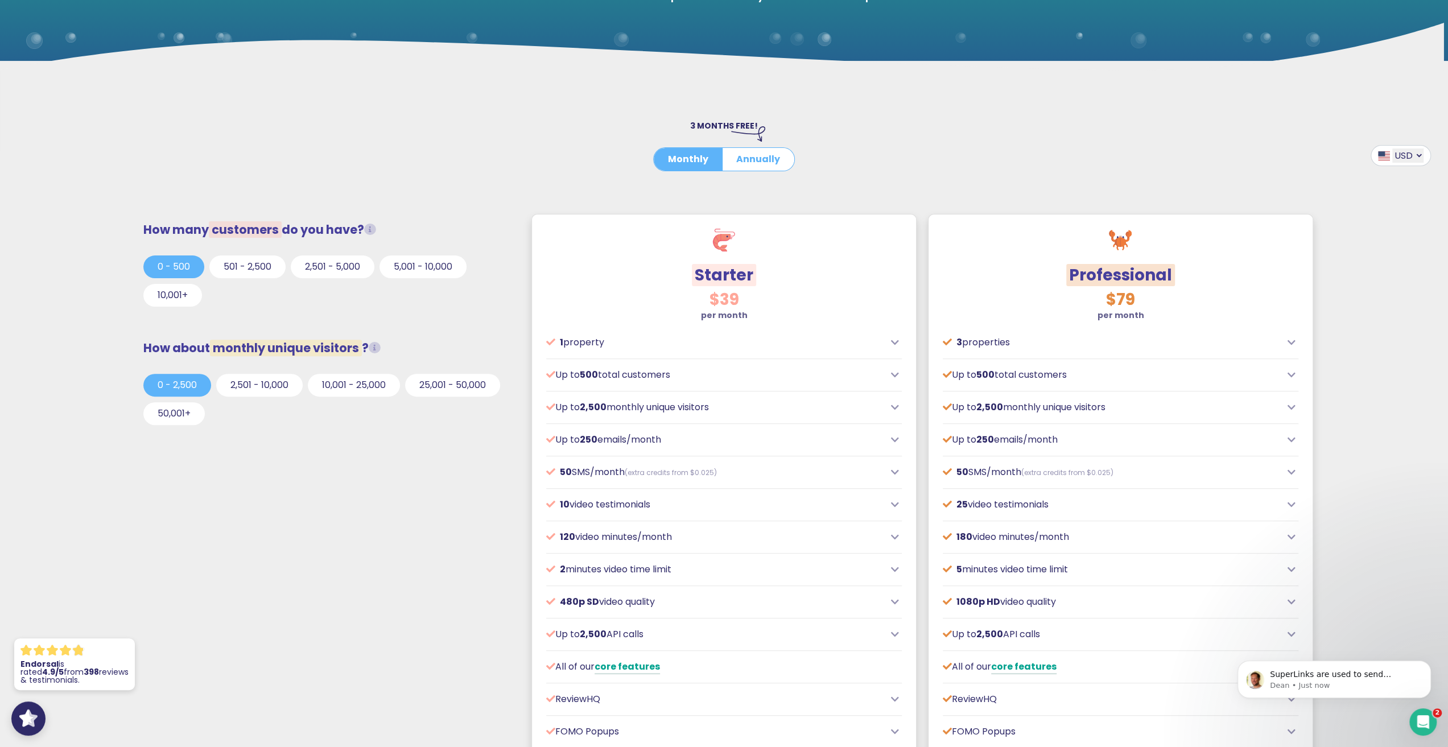
click at [763, 171] on div at bounding box center [723, 178] width 707 height 14
click at [761, 161] on button "Annually" at bounding box center [758, 159] width 72 height 23
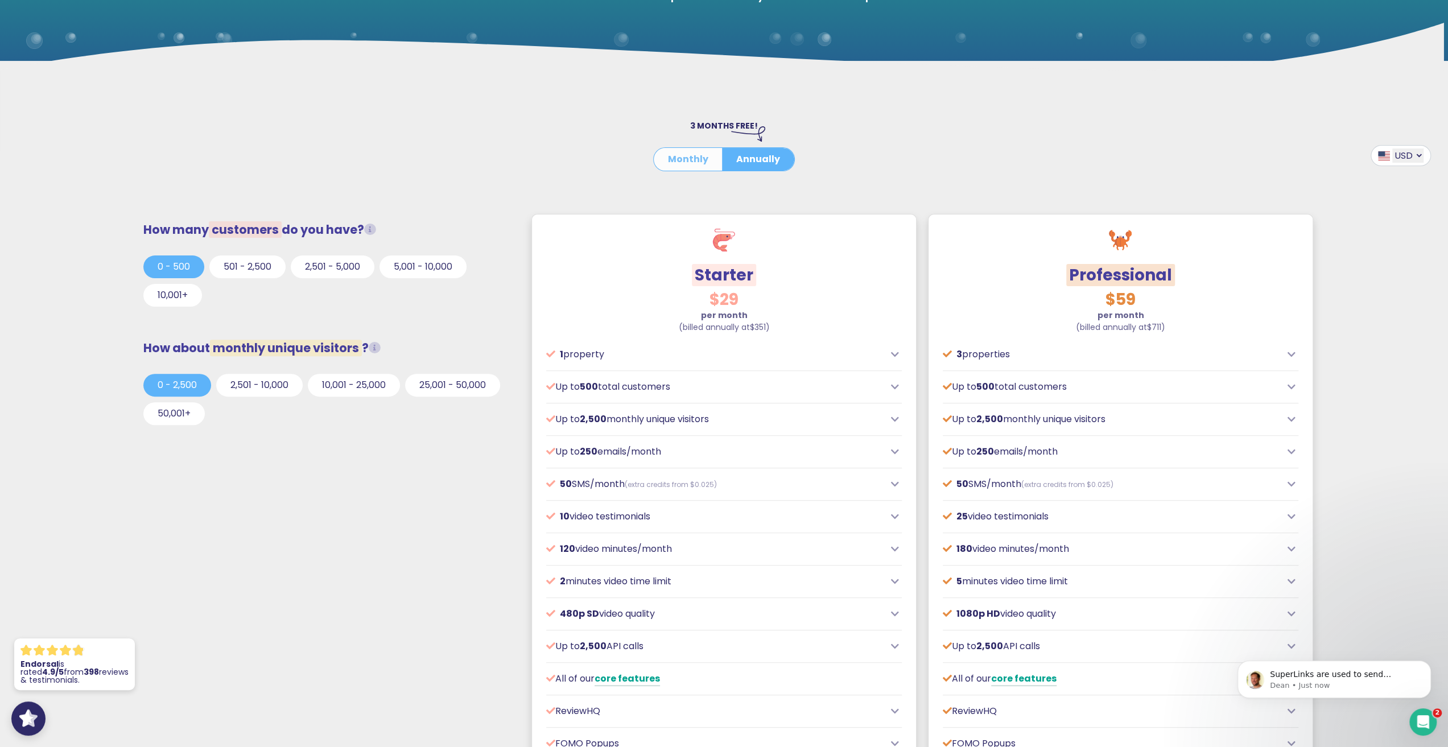
click at [689, 161] on button "Monthly" at bounding box center [688, 159] width 69 height 23
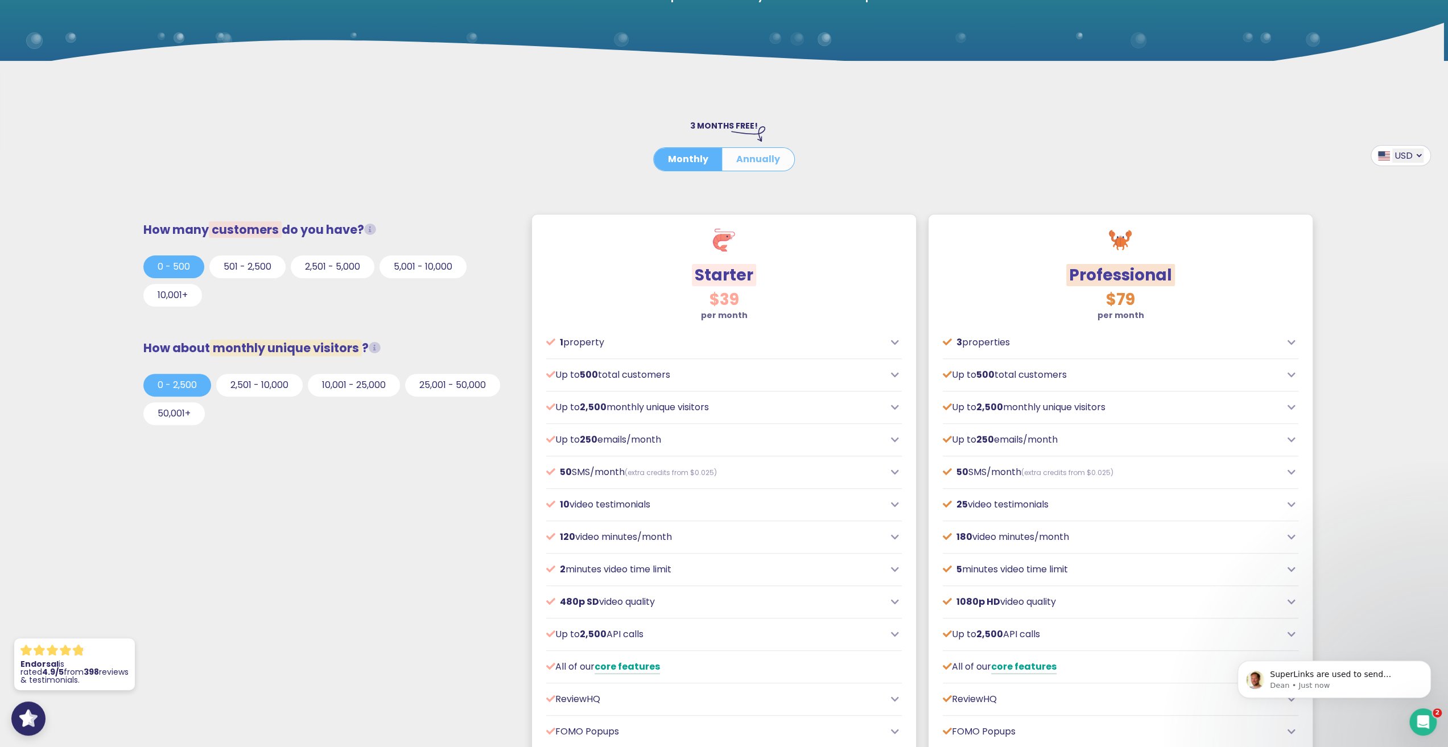
click at [757, 157] on button "Annually" at bounding box center [758, 159] width 72 height 23
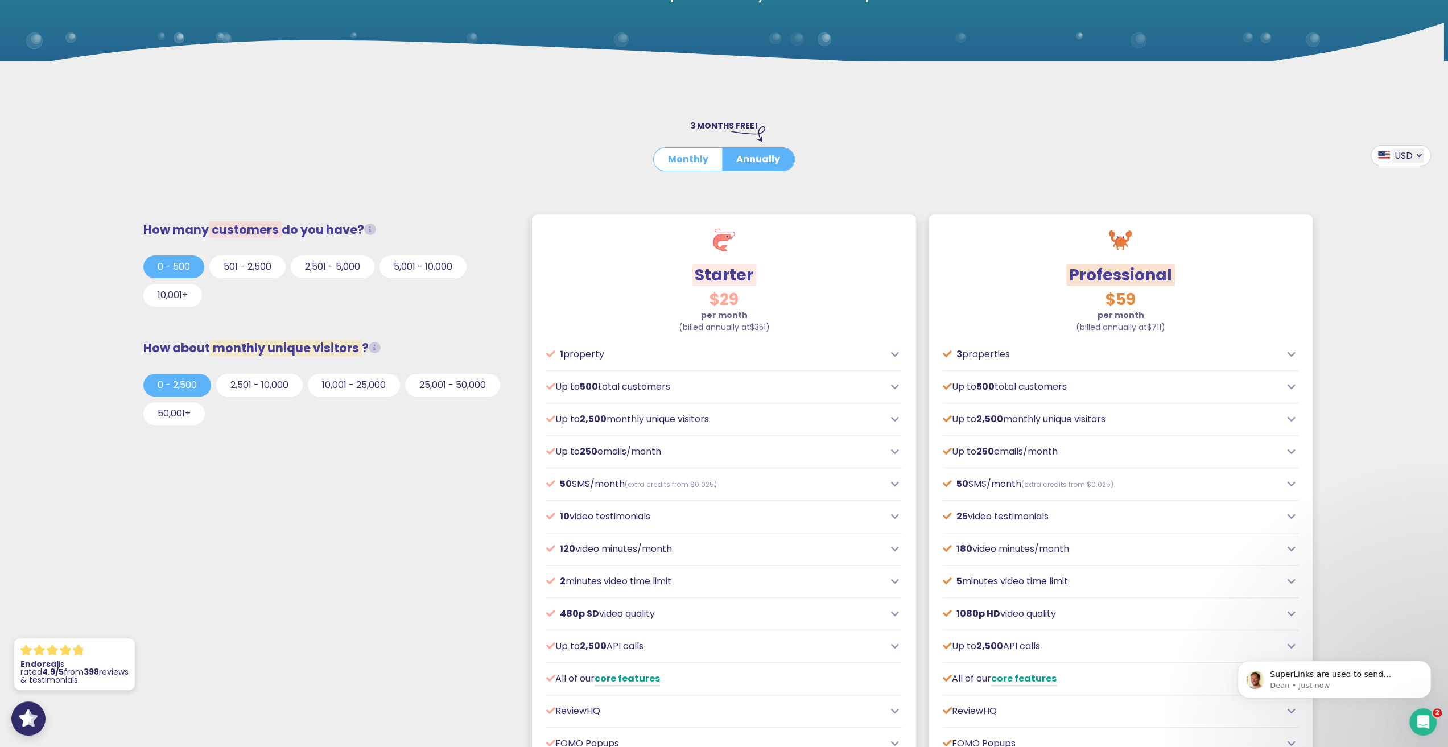
drag, startPoint x: 594, startPoint y: 196, endPoint x: 583, endPoint y: 196, distance: 10.8
click at [592, 196] on div "3 MONTHS FREE! Monthly Annually" at bounding box center [724, 178] width 724 height 59
click at [586, 194] on div "3 MONTHS FREE! Monthly Annually" at bounding box center [724, 178] width 724 height 59
